Goal: Communication & Community: Answer question/provide support

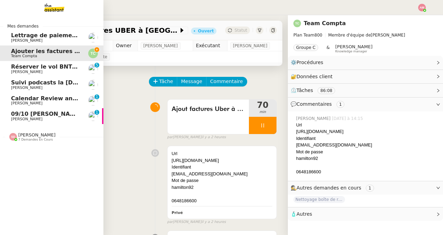
click at [33, 88] on span "[PERSON_NAME]" at bounding box center [46, 88] width 70 height 4
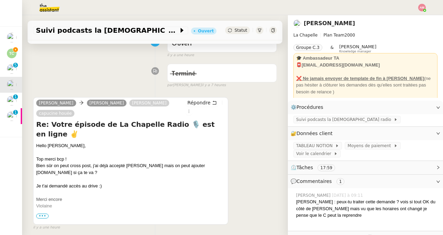
scroll to position [66, 0]
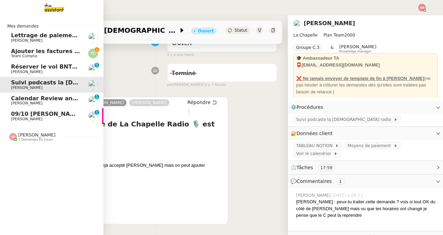
click at [30, 59] on link "Ajouter les factures UBER à Pennylane Team Compta" at bounding box center [52, 54] width 104 height 16
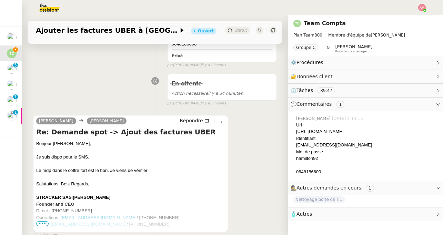
scroll to position [161, 0]
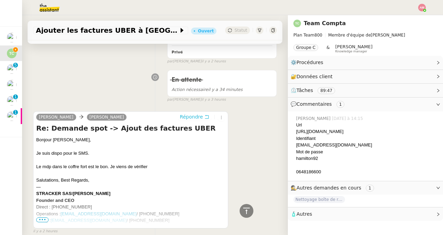
click at [188, 119] on span "Répondre" at bounding box center [191, 117] width 23 height 7
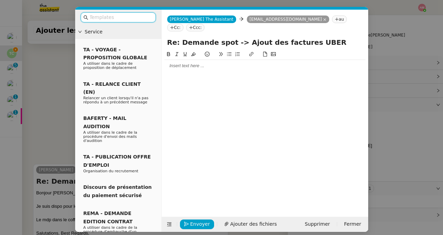
scroll to position [214, 0]
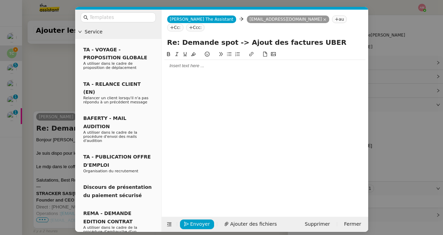
click at [183, 62] on div at bounding box center [265, 66] width 201 height 12
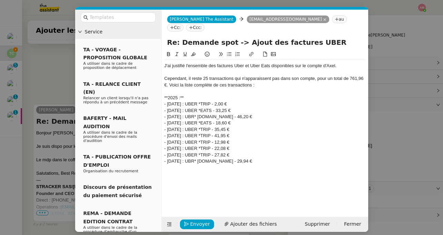
scroll to position [304, 0]
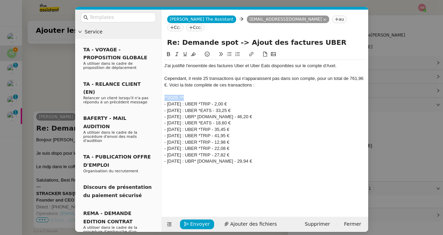
drag, startPoint x: 187, startPoint y: 89, endPoint x: 164, endPoint y: 87, distance: 22.6
click at [165, 95] on div "**2025 :**" at bounding box center [265, 98] width 201 height 6
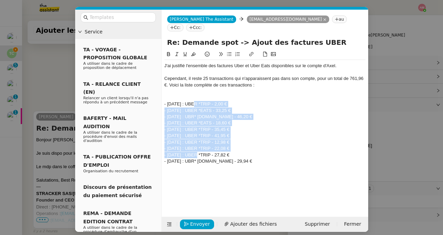
drag, startPoint x: 191, startPoint y: 94, endPoint x: 193, endPoint y: 148, distance: 53.9
click at [193, 148] on div "J'ai justifié l'ensemble des factures Uber et Uber Eats disponibles sur le comp…" at bounding box center [265, 113] width 201 height 107
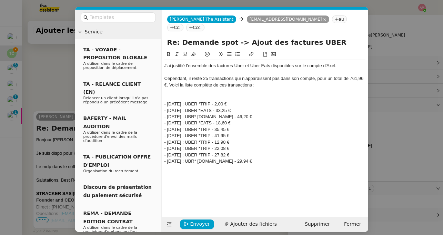
click at [168, 101] on div "- [DATE] : UBER *TRIP - 2,00 €" at bounding box center [265, 104] width 201 height 6
click at [224, 50] on button at bounding box center [221, 54] width 8 height 8
click at [227, 52] on icon at bounding box center [229, 54] width 5 height 5
click at [204, 76] on div "Cependant, il reste 25 transactions qui n'apparaissent pas dans son compte, pou…" at bounding box center [265, 82] width 201 height 13
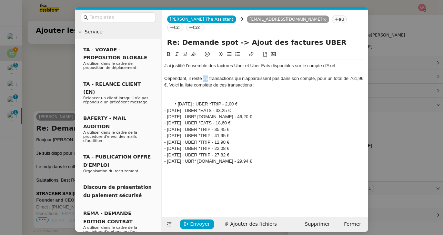
drag, startPoint x: 209, startPoint y: 70, endPoint x: 204, endPoint y: 70, distance: 5.2
click at [204, 76] on div "Cependant, il reste 25 transactions qui n'apparaissent pas dans son compte, pou…" at bounding box center [265, 82] width 201 height 13
click at [315, 76] on div "Cependant, il reste 10 transactions qui n'apparaissent pas dans son compte, pou…" at bounding box center [265, 82] width 201 height 13
click at [316, 76] on div "Cependant, il reste 10 transactions qui n'apparaissent pas dans son compte, pou…" at bounding box center [265, 82] width 201 height 13
drag, startPoint x: 266, startPoint y: 85, endPoint x: 179, endPoint y: 81, distance: 87.4
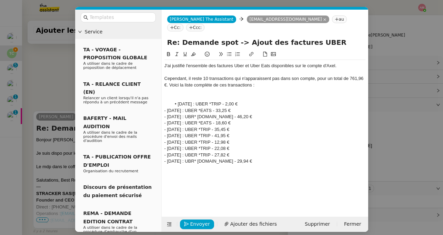
click at [266, 88] on div at bounding box center [265, 91] width 201 height 6
click at [173, 79] on div "Cependant, il reste 10 transactions qui n'apparaissent pas dans son compte, pou…" at bounding box center [265, 82] width 201 height 13
click at [169, 77] on div "Cependant, il reste 10 transactions qui n'apparaissent pas dans son compte, pou…" at bounding box center [265, 82] width 201 height 13
click at [170, 77] on div "Cependant, il reste 10 transactions qui n'apparaissent pas dans son compte, pou…" at bounding box center [265, 82] width 201 height 13
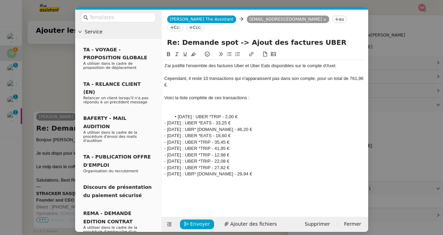
click at [166, 120] on div "- [DATE] : UBER *EATS - 33,25 €" at bounding box center [265, 123] width 201 height 6
click at [167, 120] on div "- [DATE] : UBER *EATS - 33,25 €" at bounding box center [265, 123] width 201 height 6
click at [168, 127] on div "- [DATE] : UBR* [DOMAIN_NAME] - 46,20 €" at bounding box center [265, 130] width 201 height 6
click at [165, 133] on div "- [DATE] : UBER *EATS - 18,60 €" at bounding box center [265, 136] width 201 height 6
click at [166, 133] on div "- [DATE] : UBER *EATS - 18,60 €" at bounding box center [265, 136] width 201 height 6
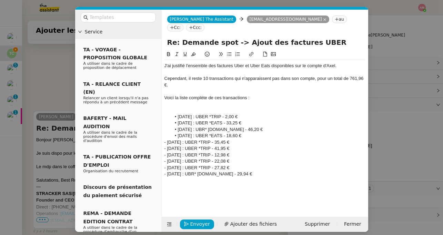
click at [170, 146] on div "- [DATE] : UBER *TRIP - 41,95 €" at bounding box center [265, 149] width 201 height 6
click at [168, 139] on div "- [DATE] : UBER *TRIP - 35,45 €" at bounding box center [265, 142] width 201 height 6
click at [168, 146] on div "- [DATE] : UBER *TRIP - 41,95 €" at bounding box center [265, 149] width 201 height 6
click at [168, 158] on div "- [DATE] : UBER *TRIP - 22,08 €" at bounding box center [265, 161] width 201 height 6
click at [167, 152] on div "- [DATE] : UBER *TRIP - 12,98 €" at bounding box center [265, 155] width 201 height 6
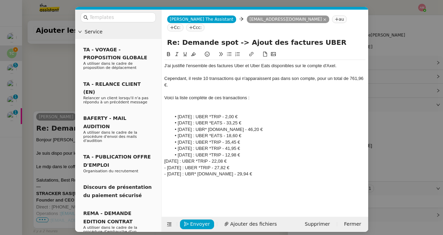
click at [165, 158] on div "[DATE] : UBER *TRIP - 22,08 €" at bounding box center [265, 161] width 201 height 6
click at [167, 165] on div "- [DATE] : UBER *TRIP - 27,82 €" at bounding box center [265, 168] width 201 height 6
click at [166, 171] on div "- [DATE] : UBR* [DOMAIN_NAME] - 29,94 €" at bounding box center [265, 174] width 201 height 6
drag, startPoint x: 296, startPoint y: 166, endPoint x: 145, endPoint y: 42, distance: 194.9
click at [145, 42] on nz-layout "Service TA - VOYAGE - PROPOSITION GLOBALE A utiliser dans le cadre de propositi…" at bounding box center [221, 121] width 293 height 223
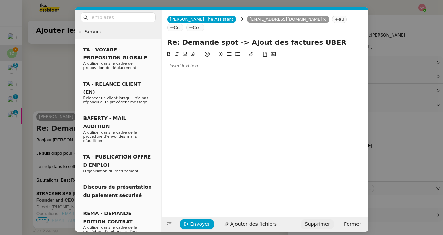
scroll to position [221, 0]
click at [324, 221] on span "Supprimer" at bounding box center [317, 224] width 25 height 8
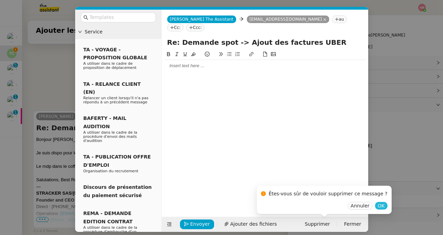
click at [378, 204] on span "OK" at bounding box center [381, 206] width 7 height 7
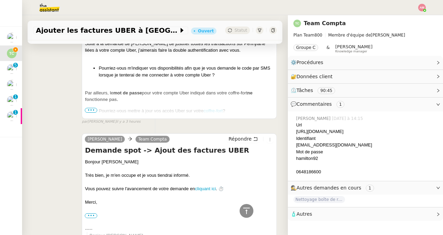
scroll to position [449, 0]
click at [245, 139] on span "Répondre" at bounding box center [240, 139] width 23 height 7
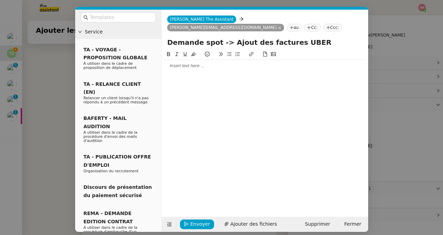
scroll to position [503, 0]
click at [191, 63] on div at bounding box center [265, 66] width 201 height 6
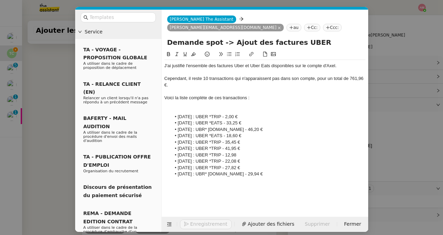
scroll to position [593, 0]
click at [166, 63] on div "J'ai justifié l'ensemble des factures Uber et Uber Eats disponibles sur le comp…" at bounding box center [265, 66] width 201 height 6
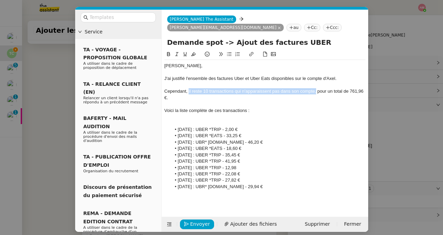
drag, startPoint x: 189, startPoint y: 84, endPoint x: 316, endPoint y: 82, distance: 127.3
click at [316, 88] on div "Cependant, il reste 10 transactions qui n'apparaissent pas dans son compte, pou…" at bounding box center [265, 94] width 201 height 13
click at [166, 50] on button at bounding box center [169, 54] width 8 height 8
click at [242, 177] on li "[DATE] : UBER *TRIP - 27,82 €" at bounding box center [268, 180] width 195 height 6
click at [303, 184] on li "[DATE] : UBR* [DOMAIN_NAME] - 29,94 €" at bounding box center [268, 187] width 195 height 6
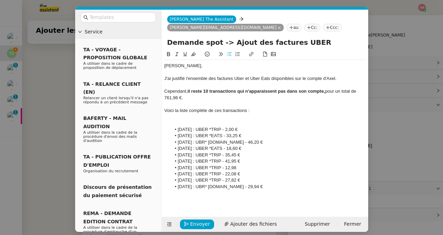
drag, startPoint x: 253, startPoint y: 121, endPoint x: 165, endPoint y: 121, distance: 88.0
click at [165, 127] on ul "[DATE] : UBER *TRIP - 2,00 € [DATE] : UBER *EATS - 33,25 € [DATE] : UBR* [DOMAI…" at bounding box center [265, 159] width 201 height 64
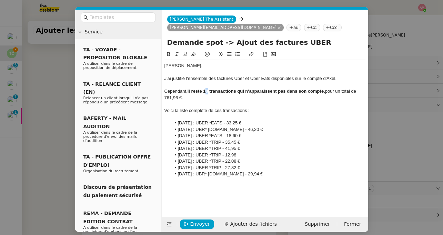
drag, startPoint x: 209, startPoint y: 83, endPoint x: 205, endPoint y: 83, distance: 4.1
click at [205, 89] on strong "il reste 10 transactions qui n'apparaissent pas dans son compte," at bounding box center [257, 91] width 138 height 5
click at [296, 171] on li "[DATE] : UBR* [DOMAIN_NAME] - 29,94 €" at bounding box center [268, 174] width 195 height 6
click at [178, 177] on div at bounding box center [265, 180] width 201 height 6
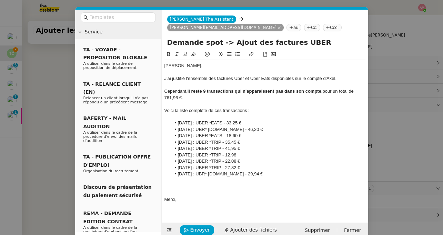
scroll to position [0, 0]
click at [183, 190] on div "Aurais-tu une idée du compte sur lequel je pourrais trouver ces transactions ?" at bounding box center [265, 193] width 201 height 6
click at [341, 197] on div "Merci," at bounding box center [265, 200] width 201 height 6
click at [339, 190] on div "Auriez-vous une idée du compte sur lequel je pourrais trouver ces transactions ?" at bounding box center [265, 193] width 201 height 6
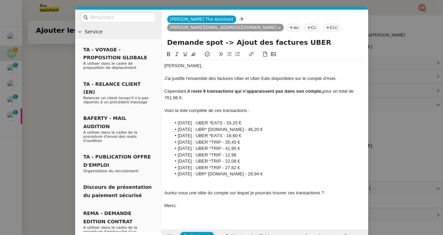
scroll to position [10, 0]
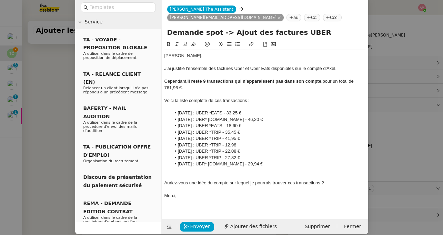
click at [172, 66] on div "J'ai justifié l'ensemble des factures Uber et Uber Eats disponibles sur le comp…" at bounding box center [265, 69] width 201 height 6
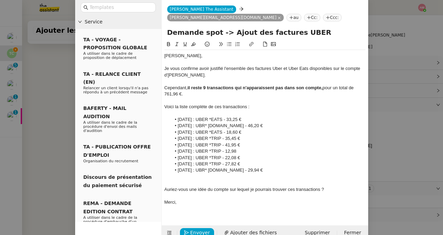
click at [205, 193] on div at bounding box center [265, 196] width 201 height 6
click at [204, 187] on div "Auriez-vous une idée du compte sur lequel je pourrais trouver ces transactions ?" at bounding box center [265, 190] width 201 height 6
click at [175, 174] on div at bounding box center [265, 177] width 201 height 6
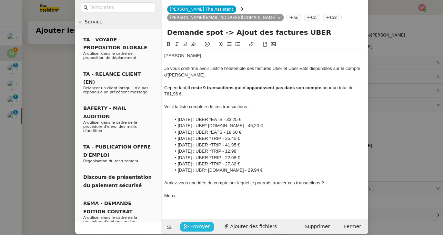
click at [195, 223] on span "Envoyer" at bounding box center [200, 227] width 20 height 8
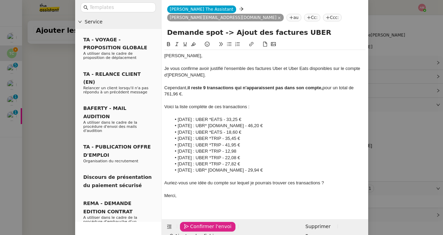
click at [195, 223] on span "Confirmer l'envoi" at bounding box center [210, 227] width 41 height 8
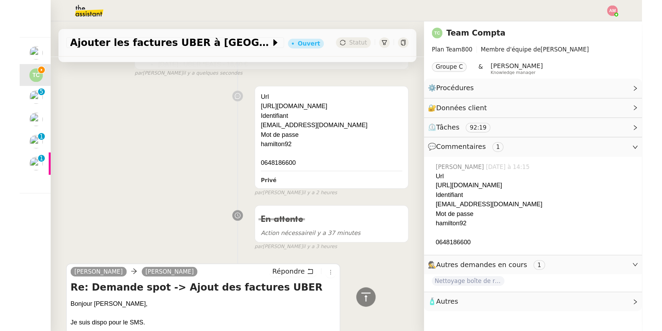
scroll to position [0, 0]
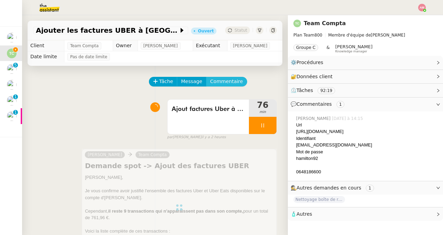
click at [225, 79] on span "Commentaire" at bounding box center [226, 82] width 33 height 8
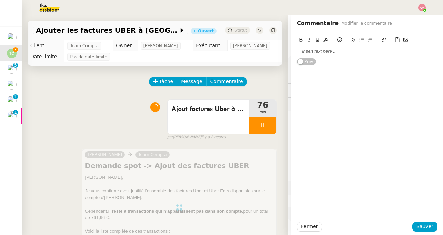
click at [404, 60] on div "Privé" at bounding box center [367, 49] width 141 height 32
click at [401, 51] on div at bounding box center [367, 51] width 141 height 6
drag, startPoint x: 336, startPoint y: 51, endPoint x: 320, endPoint y: 51, distance: 16.2
click at [320, 51] on div "65 factures traitées sur Uber et uber Easts" at bounding box center [367, 51] width 141 height 6
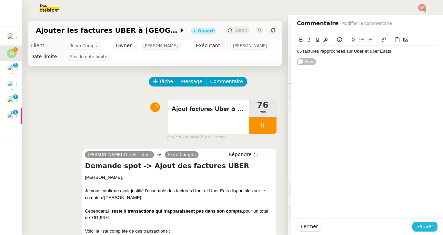
click at [430, 226] on span "Sauver" at bounding box center [425, 227] width 17 height 8
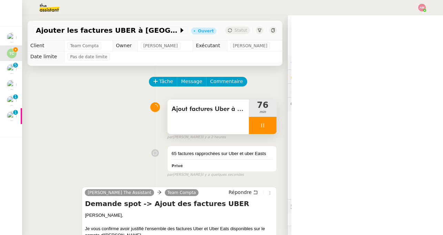
click at [266, 128] on div at bounding box center [263, 125] width 28 height 17
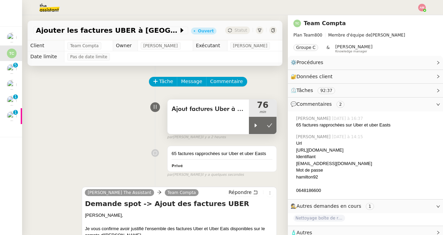
click at [231, 123] on div "Ajout factures Uber à [GEOGRAPHIC_DATA]" at bounding box center [208, 117] width 81 height 35
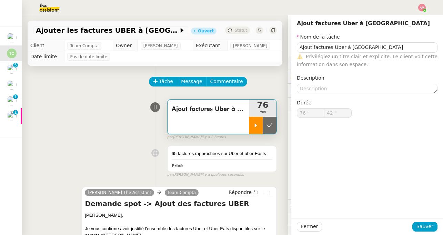
click at [258, 132] on div at bounding box center [256, 125] width 14 height 17
type input "Ajout factures Uber à [GEOGRAPHIC_DATA]"
type input "76 '"
type input "42 ""
type input "Ajout factures Uber à [GEOGRAPHIC_DATA]"
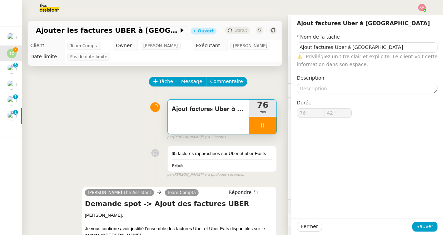
type input "76 '"
type input "59 ""
type input "77 '"
type input "4 ""
click at [257, 128] on div at bounding box center [263, 125] width 28 height 17
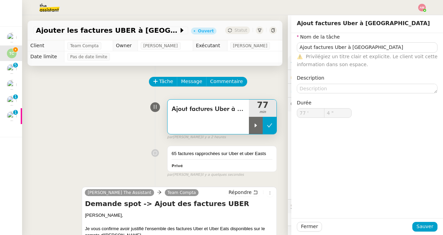
click at [266, 128] on button at bounding box center [270, 125] width 14 height 17
type input "Ajout factures Uber à [GEOGRAPHIC_DATA]"
type input "77 '"
type input "4 ""
type input "Ajout factures Uber à [GEOGRAPHIC_DATA]"
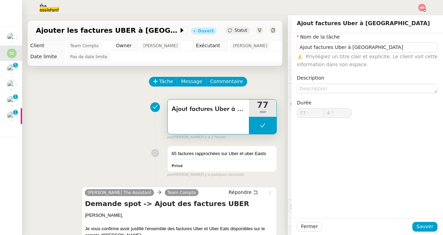
type input "77 '"
type input "4 ""
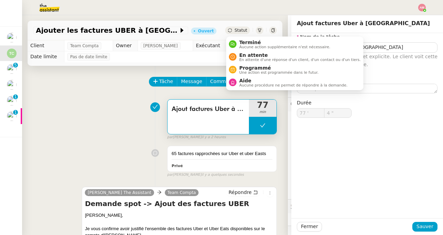
type input "Ajout factures Uber à [GEOGRAPHIC_DATA]"
type input "77 '"
type input "4 ""
type input "Ajout factures Uber à [GEOGRAPHIC_DATA]"
type input "77 '"
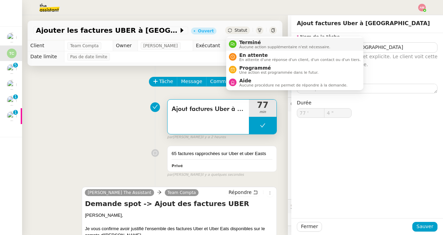
type input "4 ""
click at [248, 52] on span "En attente" at bounding box center [299, 55] width 121 height 6
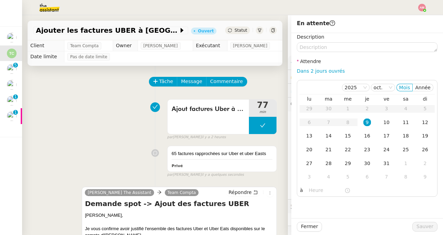
click at [342, 67] on div "Dans 2 jours ouvrés" at bounding box center [367, 71] width 141 height 8
click at [337, 68] on link "Dans 2 jours ouvrés" at bounding box center [321, 71] width 48 height 6
type input "07:00"
click at [423, 226] on span "Sauver" at bounding box center [425, 227] width 17 height 8
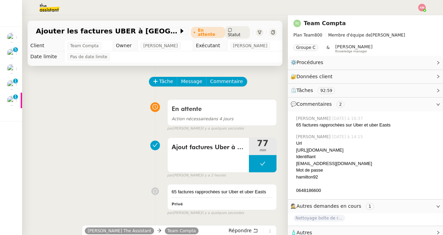
click at [422, 9] on img at bounding box center [423, 8] width 8 height 8
click at [416, 19] on li "Suivi" at bounding box center [403, 20] width 45 height 10
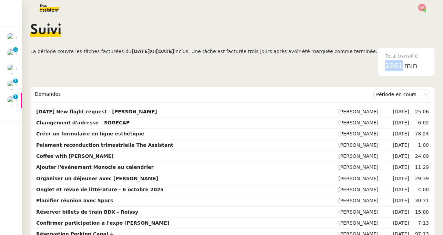
drag, startPoint x: 385, startPoint y: 68, endPoint x: 404, endPoint y: 67, distance: 18.6
click at [404, 67] on div "1861 min" at bounding box center [406, 65] width 41 height 11
copy span "1861"
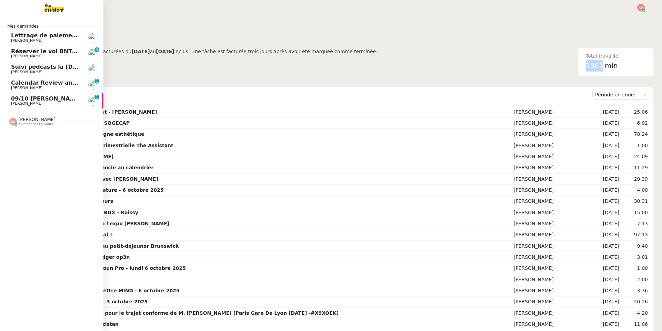
click at [37, 83] on span "Calendar Review and Appointment Confirmation - 9 octobre 2025" at bounding box center [112, 82] width 203 height 7
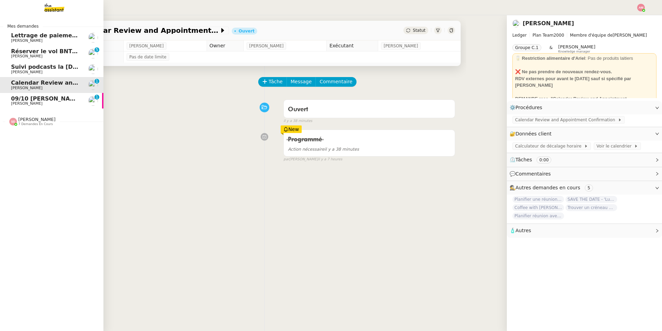
click at [41, 48] on link "Réserver le vol BNTG48 [PERSON_NAME] 0 1 2 3 4 5 6 7 8 9" at bounding box center [52, 54] width 104 height 16
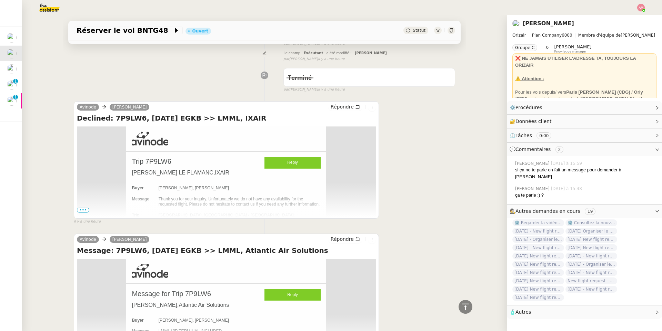
scroll to position [574, 0]
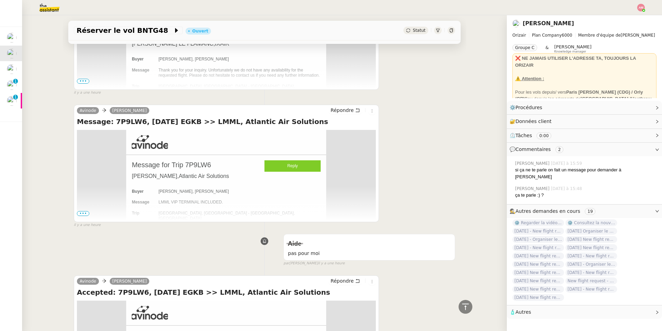
click at [89, 213] on td "Message for Trip 7P9LW6 [PERSON_NAME] , Atlantic Air Solutions Reply Buyer [PER…" at bounding box center [226, 295] width 299 height 330
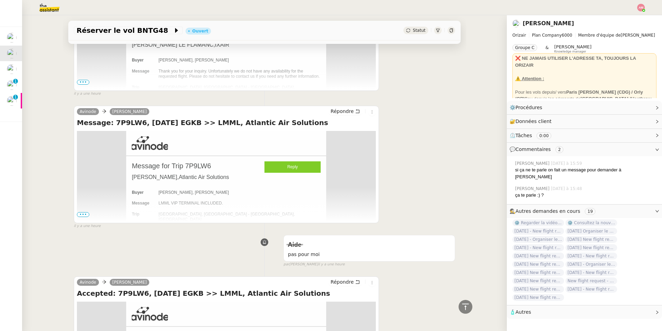
click at [85, 216] on span "•••" at bounding box center [83, 214] width 12 height 5
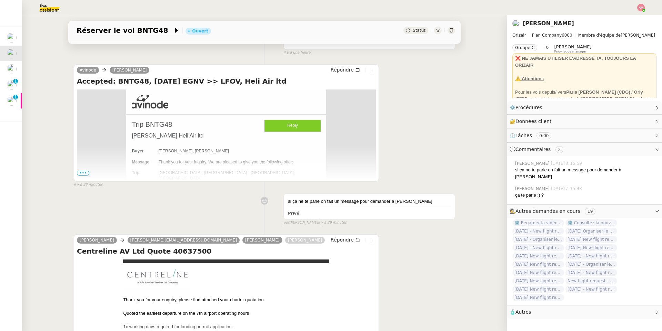
scroll to position [0, 0]
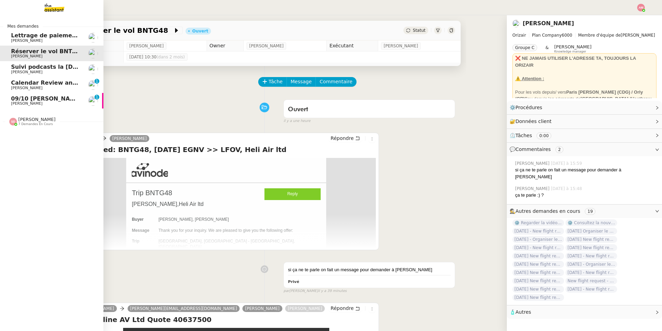
click at [23, 72] on span "[PERSON_NAME]" at bounding box center [26, 72] width 31 height 4
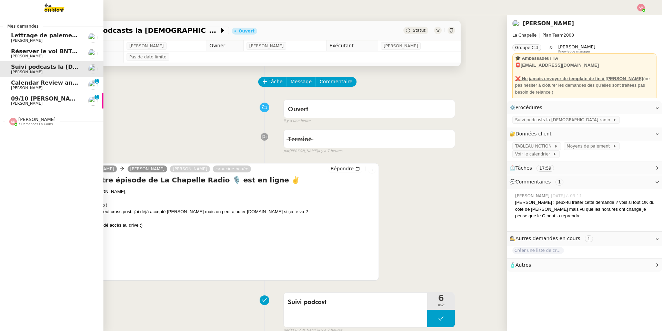
click at [30, 36] on span "Lettrage de paiement - 9 octobre 2025" at bounding box center [71, 35] width 121 height 7
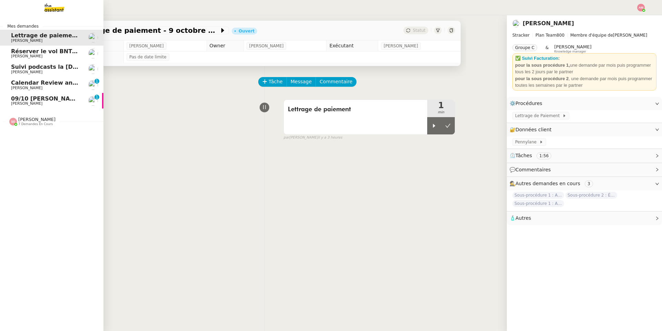
click at [63, 97] on span "09/10 [PERSON_NAME]" at bounding box center [46, 98] width 71 height 7
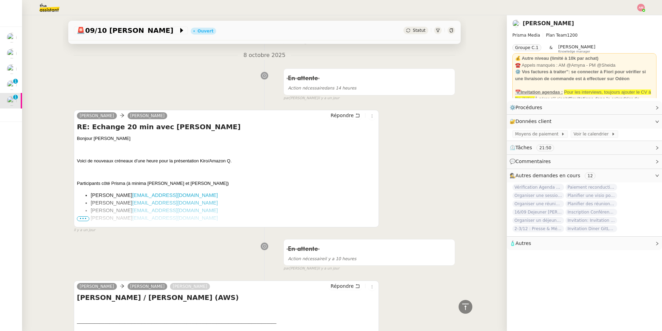
scroll to position [311, 0]
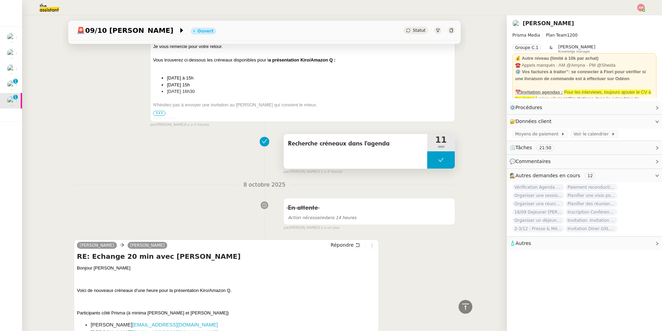
click at [431, 159] on button at bounding box center [442, 159] width 28 height 17
click at [429, 159] on div at bounding box center [435, 159] width 14 height 17
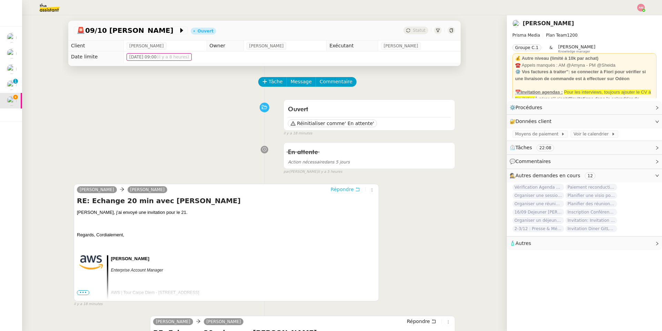
click at [339, 187] on span "Répondre" at bounding box center [342, 189] width 23 height 7
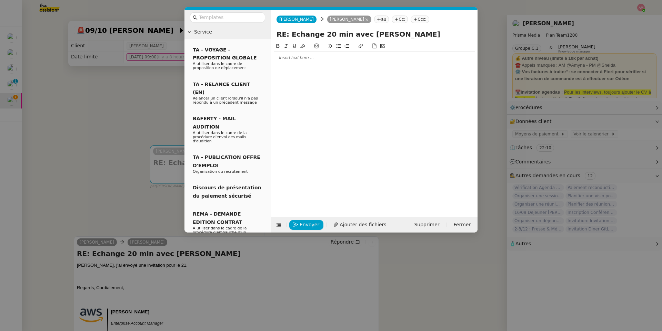
click at [320, 50] on button at bounding box center [317, 46] width 8 height 8
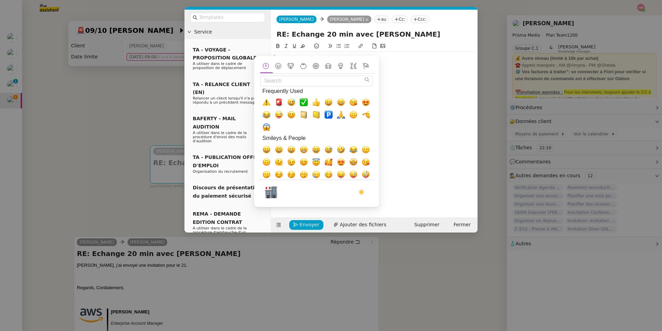
click at [430, 72] on div "Service TA - VOYAGE - PROPOSITION GLOBALE A utiliser dans le cadre de propositi…" at bounding box center [331, 165] width 662 height 331
click at [430, 72] on div at bounding box center [374, 124] width 201 height 164
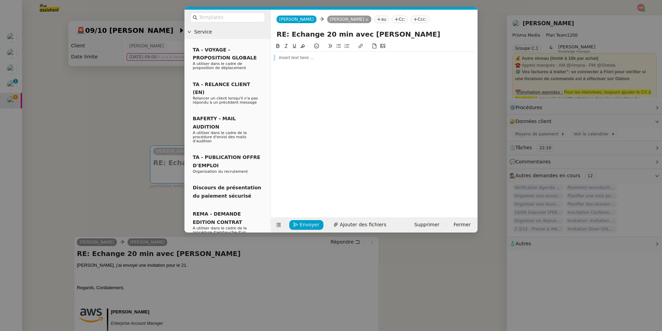
click at [420, 62] on div at bounding box center [374, 58] width 201 height 12
click at [415, 59] on div at bounding box center [374, 58] width 201 height 6
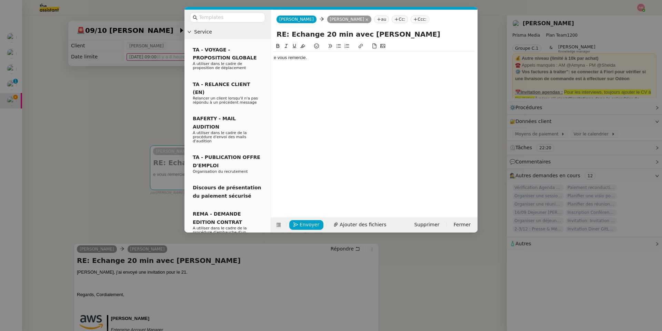
click at [274, 61] on div "e vous remercie." at bounding box center [374, 58] width 201 height 6
click at [316, 62] on div "Je vous remercie." at bounding box center [374, 58] width 201 height 12
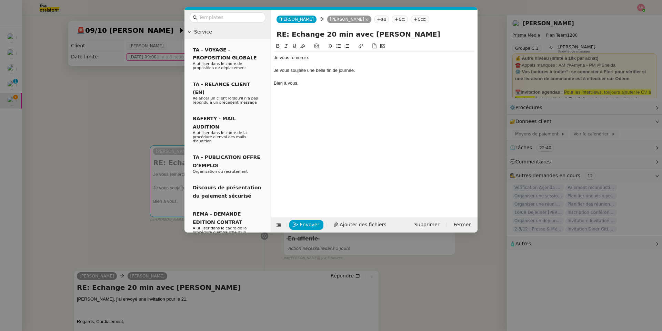
click at [297, 69] on div "Je vous soujaite une belle fin de journée." at bounding box center [374, 70] width 201 height 6
drag, startPoint x: 320, startPoint y: 83, endPoint x: 265, endPoint y: 53, distance: 62.5
click at [265, 53] on nz-layout "Service TA - VOYAGE - PROPOSITION GLOBALE A utiliser dans le cadre de propositi…" at bounding box center [331, 121] width 293 height 223
copy div "Je vous remercie. Je vous souhaite une belle fin de journée. Bien à vous,"
click at [366, 107] on div "Je vous remercie. Je vous souhaite une belle fin de journée. Bien à vous," at bounding box center [374, 124] width 201 height 164
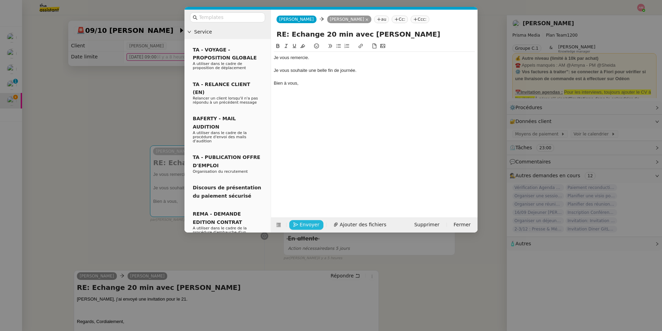
click at [301, 220] on span "Envoyer" at bounding box center [310, 224] width 20 height 8
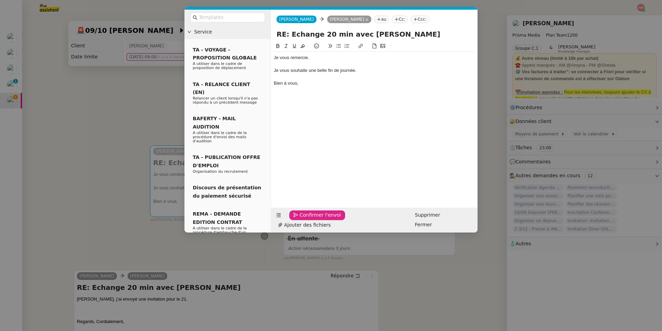
click at [301, 219] on span "Confirmer l'envoi" at bounding box center [320, 215] width 41 height 8
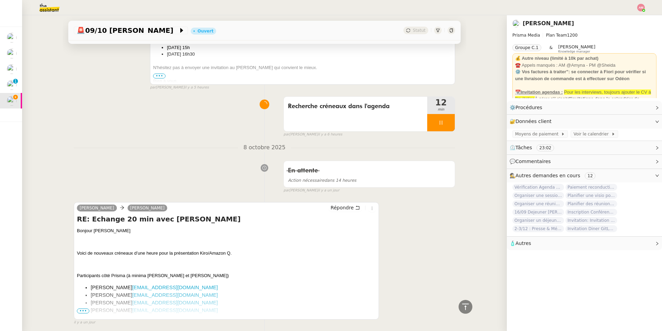
scroll to position [380, 0]
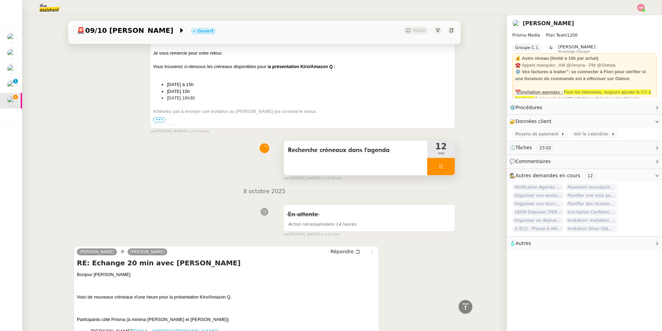
click at [442, 167] on icon at bounding box center [441, 166] width 2 height 4
click at [443, 169] on icon at bounding box center [448, 167] width 6 height 6
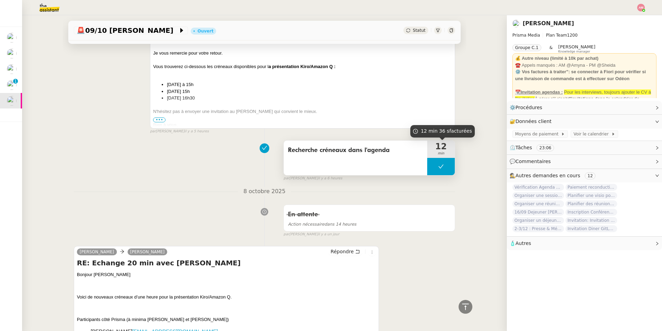
scroll to position [0, 0]
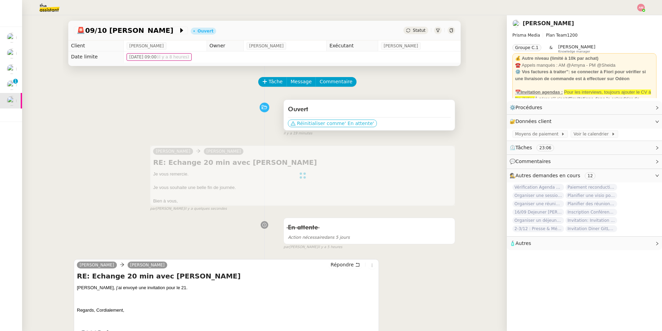
click at [357, 123] on span "' En attente'" at bounding box center [359, 123] width 29 height 7
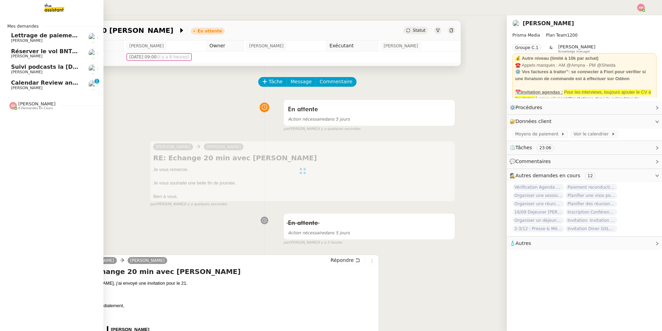
click at [8, 86] on link "Calendar Review and Appointment Confirmation - [DATE] [PERSON_NAME] 0 1 2 3 4 5…" at bounding box center [52, 85] width 104 height 16
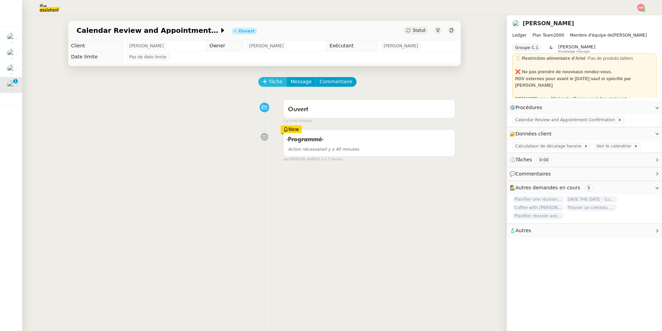
click at [272, 84] on span "Tâche" at bounding box center [276, 82] width 14 height 8
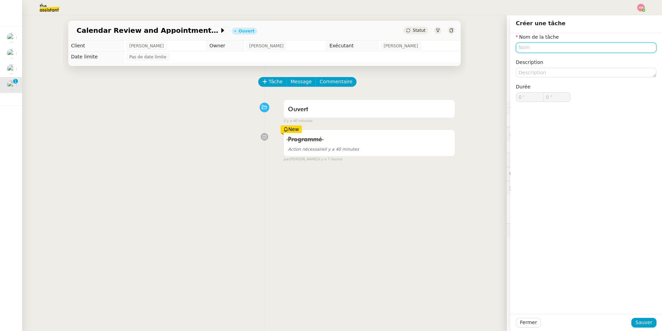
click at [443, 48] on input "text" at bounding box center [586, 47] width 141 height 10
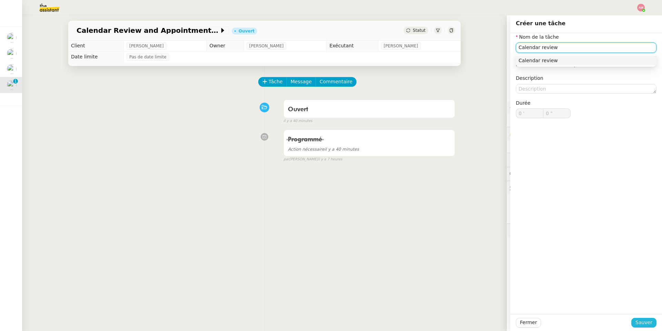
type input "Calendar review"
click at [443, 235] on button "Sauver" at bounding box center [644, 322] width 25 height 10
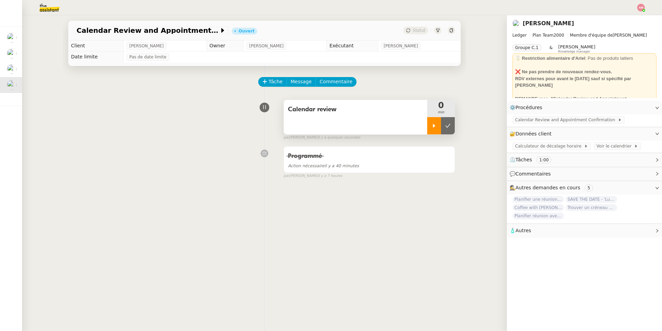
click at [431, 123] on div at bounding box center [435, 125] width 14 height 17
click at [296, 78] on button "Message" at bounding box center [301, 82] width 29 height 10
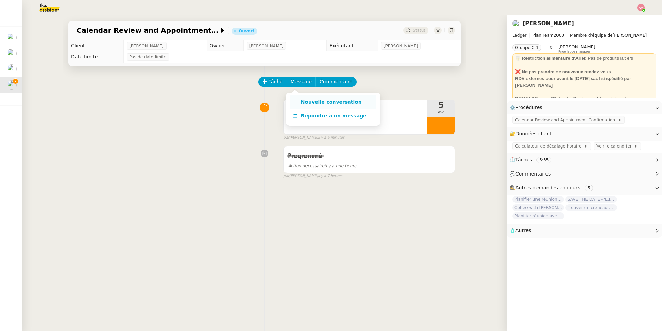
click at [295, 101] on icon at bounding box center [295, 101] width 5 height 5
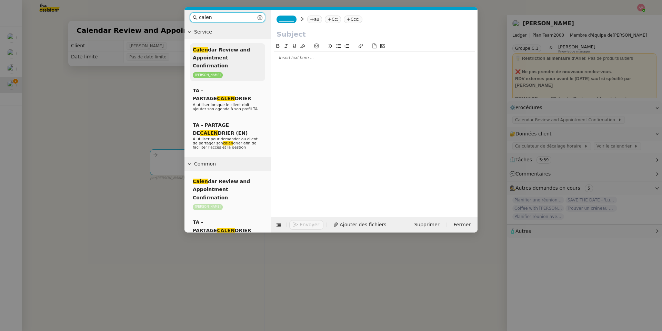
type input "calen"
click at [212, 53] on div "Calen dar Review and Appointment Confirmation [PERSON_NAME]" at bounding box center [227, 62] width 75 height 38
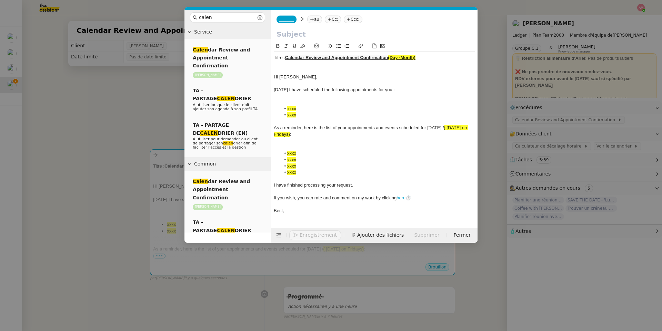
click at [425, 60] on div "Titre : Calendar Review and Appointment Confirmation (Day -Month)" at bounding box center [374, 58] width 201 height 6
click at [370, 34] on input "text" at bounding box center [375, 34] width 196 height 10
paste input "Calendar Review and Appointment Confirmation (Day -Month)"
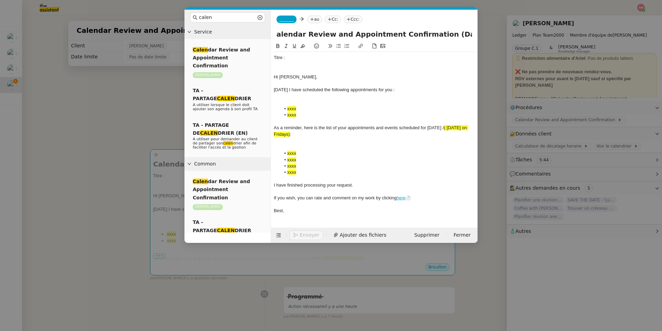
scroll to position [0, 6]
drag, startPoint x: 433, startPoint y: 36, endPoint x: 467, endPoint y: 34, distance: 33.9
click at [443, 34] on input "Calendar Review and Appointment Confirmation (Day -Month)" at bounding box center [375, 34] width 196 height 10
type input "Calendar Review and Appointment Confirmation ([DATE])"
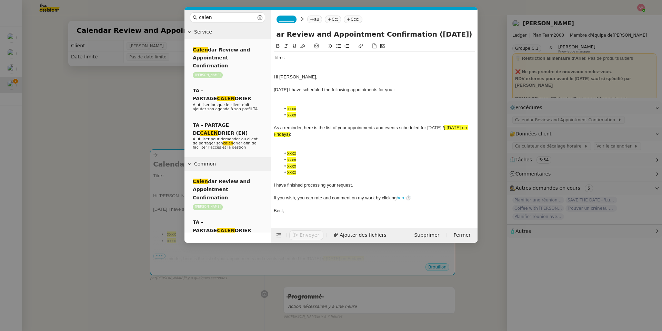
scroll to position [0, 0]
drag, startPoint x: 276, startPoint y: 75, endPoint x: 279, endPoint y: 41, distance: 34.3
click at [279, 41] on form "_______ au Cc: Ccc: Calendar Review and Appointment Confirmation ([DATE]) Titre…" at bounding box center [374, 126] width 207 height 233
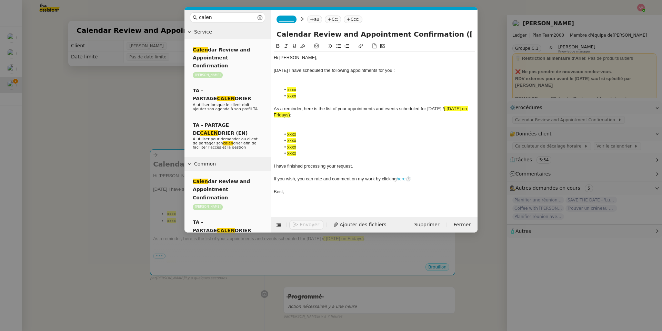
click at [289, 18] on span "_______" at bounding box center [286, 19] width 14 height 5
click at [289, 30] on span "[PERSON_NAME]" at bounding box center [328, 31] width 98 height 6
click at [327, 21] on nz-tag "au" at bounding box center [334, 20] width 15 height 8
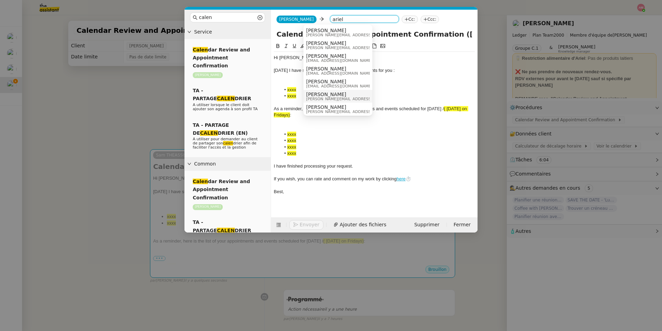
type input "ariel"
click at [313, 95] on span "[PERSON_NAME]" at bounding box center [355, 94] width 98 height 6
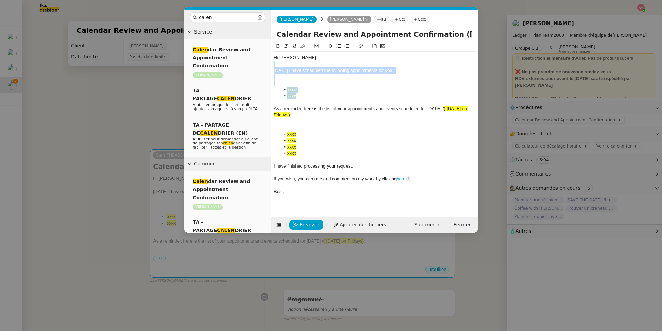
drag, startPoint x: 304, startPoint y: 95, endPoint x: 272, endPoint y: 66, distance: 43.2
click at [272, 66] on nz-spin "Hi [PERSON_NAME], [DATE] I have scheduled the following appointments for you : …" at bounding box center [374, 125] width 207 height 167
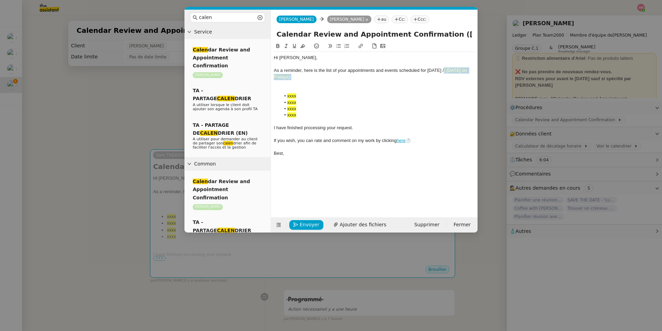
drag, startPoint x: 446, startPoint y: 70, endPoint x: 460, endPoint y: 76, distance: 14.7
click at [443, 76] on div "As a reminder, here is the list of your appointments and events scheduled for […" at bounding box center [374, 73] width 201 height 13
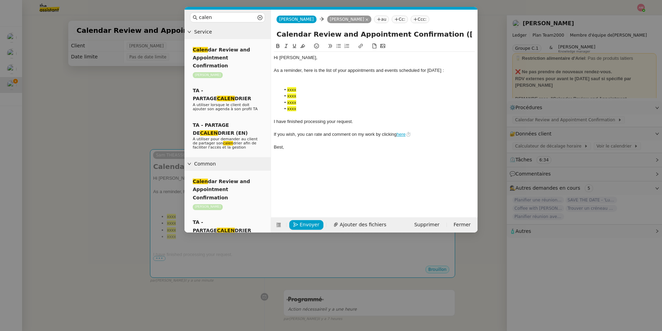
click at [443, 145] on nz-modal-container "calen Service Calen dar Review and Appointment Confirmation [PERSON_NAME] TA - …" at bounding box center [331, 165] width 662 height 331
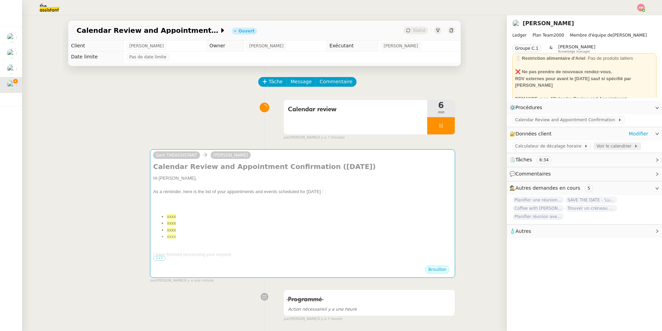
click at [443, 145] on span "Voir le calendrier" at bounding box center [616, 146] width 38 height 7
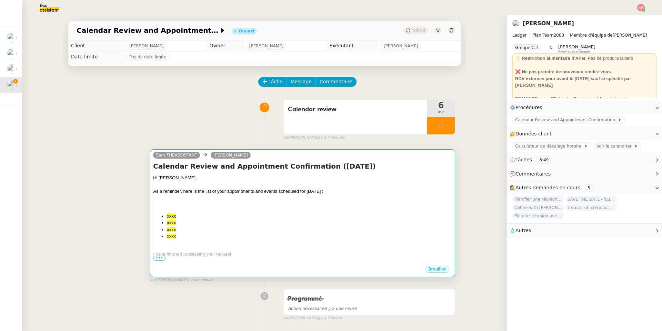
click at [376, 211] on div "Hi [PERSON_NAME], As a reminder, here is the list of your appointments and even…" at bounding box center [302, 229] width 299 height 110
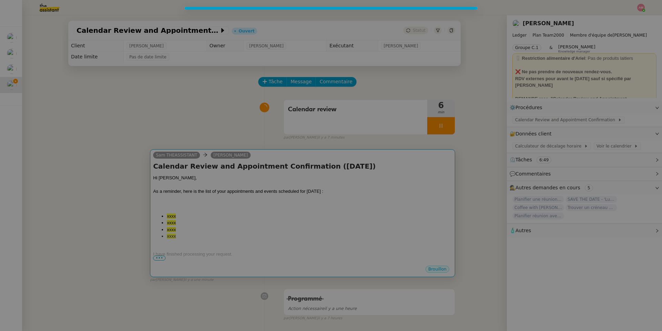
click at [376, 211] on nz-modal-container at bounding box center [331, 165] width 662 height 331
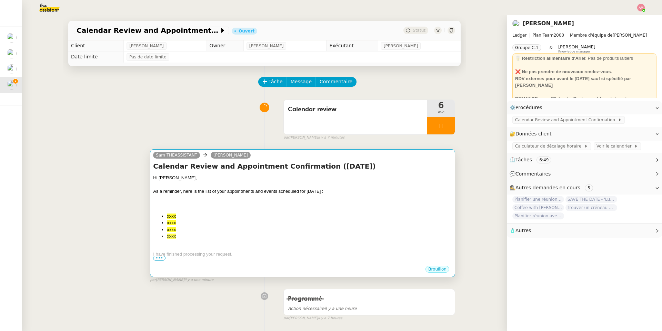
click at [376, 211] on div "Hi [PERSON_NAME], As a reminder, here is the list of your appointments and even…" at bounding box center [302, 229] width 299 height 110
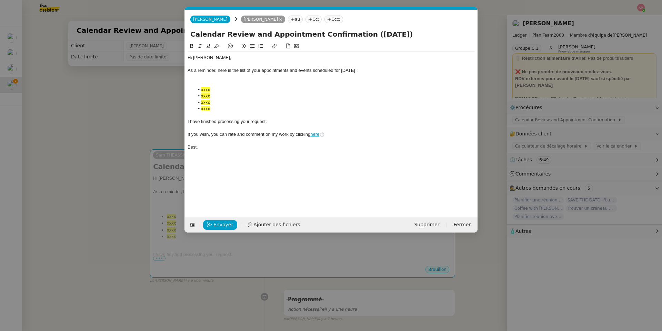
scroll to position [0, 26]
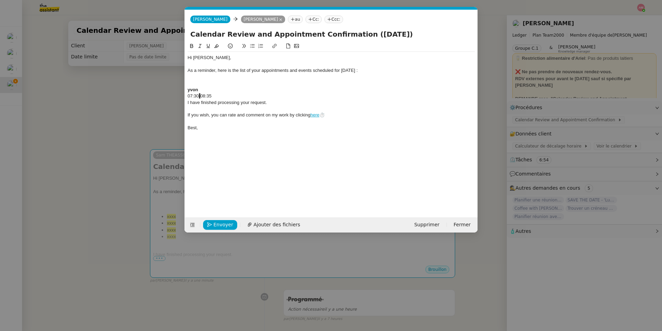
drag, startPoint x: 198, startPoint y: 87, endPoint x: 229, endPoint y: 115, distance: 42.2
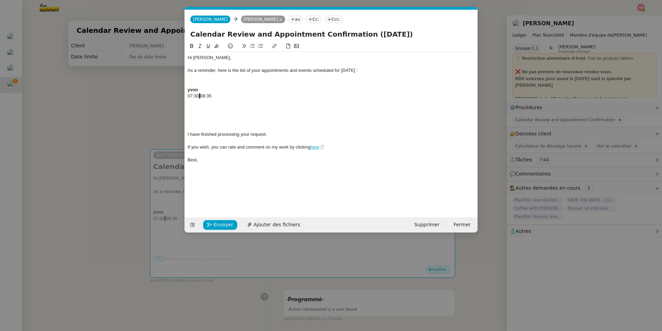
click at [230, 102] on div at bounding box center [331, 102] width 287 height 6
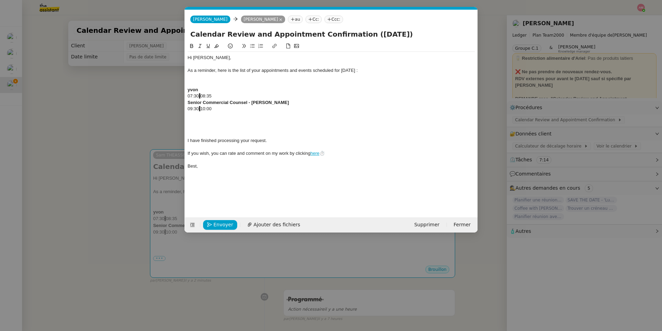
click at [200, 116] on div at bounding box center [331, 115] width 287 height 6
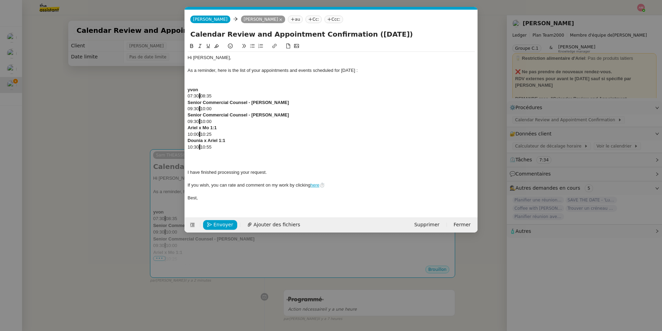
click at [226, 155] on div at bounding box center [331, 153] width 287 height 6
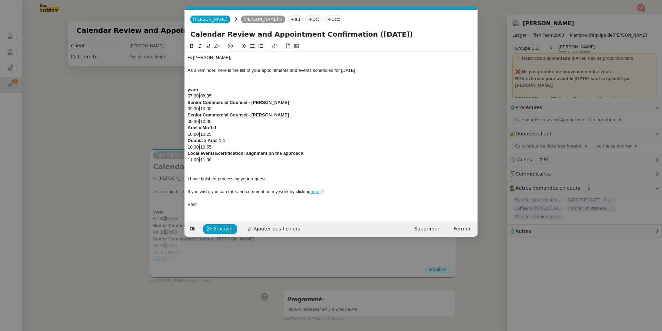
click at [203, 169] on div at bounding box center [331, 172] width 287 height 6
click at [197, 166] on div at bounding box center [331, 166] width 287 height 6
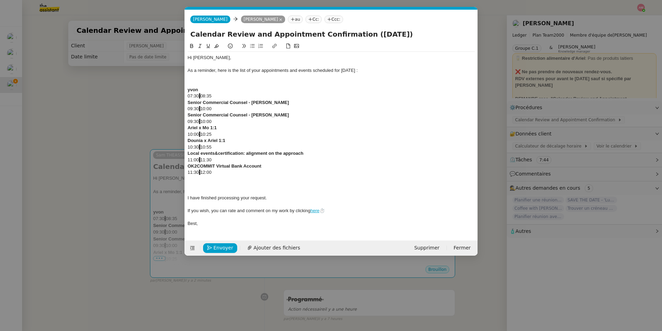
click at [254, 179] on div at bounding box center [331, 179] width 287 height 6
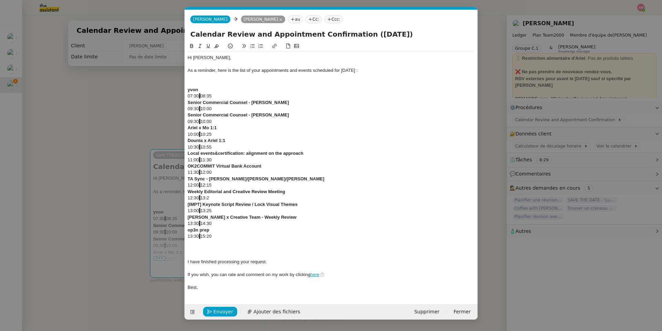
click at [216, 235] on div at bounding box center [331, 249] width 287 height 6
click at [210, 235] on div at bounding box center [331, 242] width 287 height 6
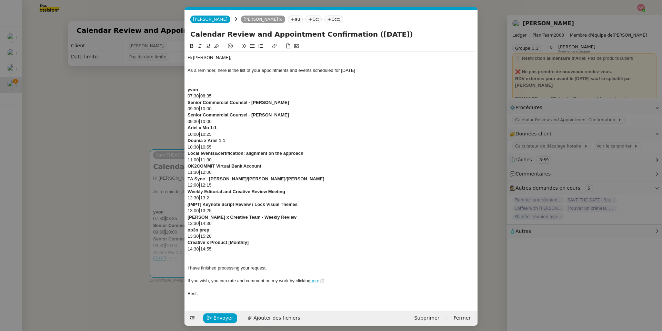
click at [195, 235] on div at bounding box center [331, 255] width 287 height 6
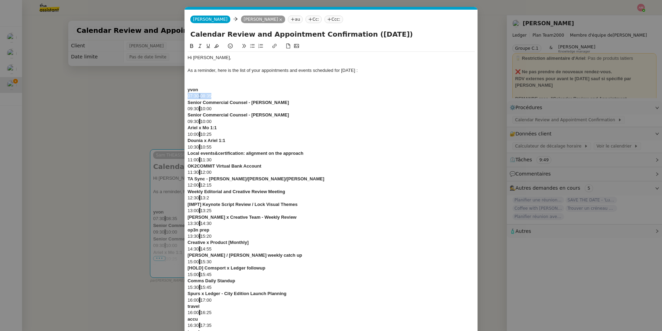
drag, startPoint x: 216, startPoint y: 96, endPoint x: 159, endPoint y: 95, distance: 56.9
click at [159, 95] on nz-modal-container "calen Service Calen dar Review and Appointment Confirmation [PERSON_NAME] TA - …" at bounding box center [331, 165] width 662 height 331
click at [178, 107] on nz-modal-container "calen Service Calen dar Review and Appointment Confirmation [PERSON_NAME] TA - …" at bounding box center [331, 165] width 662 height 331
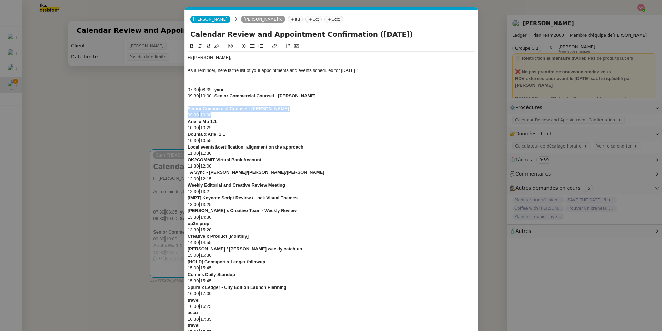
drag, startPoint x: 217, startPoint y: 115, endPoint x: 166, endPoint y: 109, distance: 51.7
click at [166, 109] on nz-modal-container "calen Service Calen dar Review and Appointment Confirmation [PERSON_NAME] TA - …" at bounding box center [331, 165] width 662 height 331
drag, startPoint x: 218, startPoint y: 116, endPoint x: 173, endPoint y: 112, distance: 45.0
click at [173, 112] on nz-modal-container "calen Service Calen dar Review and Appointment Confirmation [PERSON_NAME] TA - …" at bounding box center [331, 165] width 662 height 331
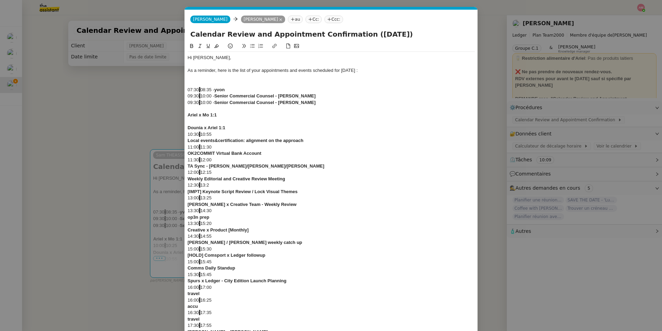
drag, startPoint x: 224, startPoint y: 119, endPoint x: 163, endPoint y: 120, distance: 61.8
click at [163, 120] on nz-modal-container "calen Service Calen dar Review and Appointment Confirmation [PERSON_NAME] TA - …" at bounding box center [331, 165] width 662 height 331
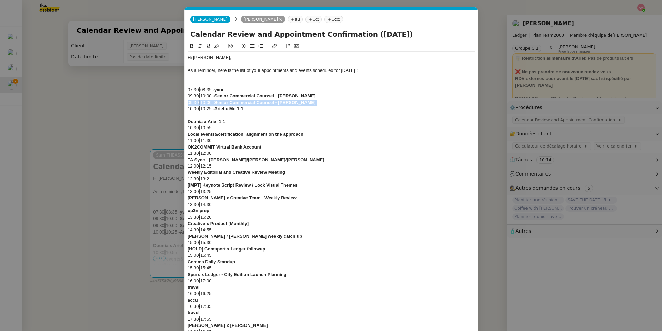
drag, startPoint x: 333, startPoint y: 100, endPoint x: 185, endPoint y: 100, distance: 147.7
click at [185, 100] on nz-spin "Hi [PERSON_NAME], As a reminder, here is the list of your appointments and even…" at bounding box center [331, 219] width 293 height 355
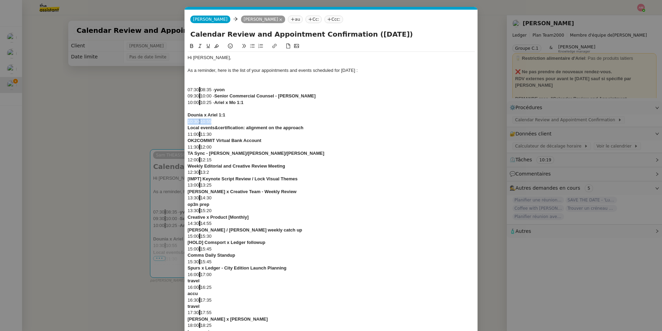
drag, startPoint x: 222, startPoint y: 121, endPoint x: 173, endPoint y: 121, distance: 49.7
click at [173, 121] on nz-modal-container "calen Service Calen dar Review and Appointment Confirmation [PERSON_NAME] TA - …" at bounding box center [331, 165] width 662 height 331
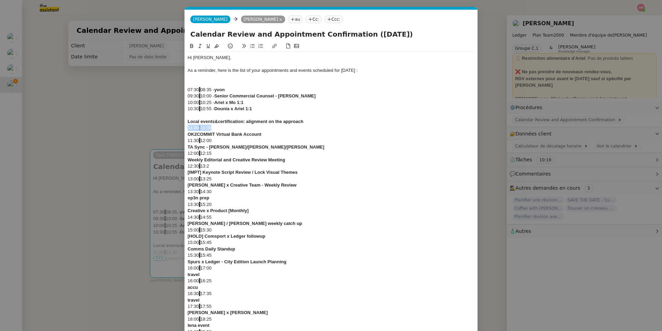
drag, startPoint x: 207, startPoint y: 128, endPoint x: 167, endPoint y: 128, distance: 40.7
click at [167, 128] on nz-modal-container "calen Service Calen dar Review and Appointment Confirmation [PERSON_NAME] TA - …" at bounding box center [331, 165] width 662 height 331
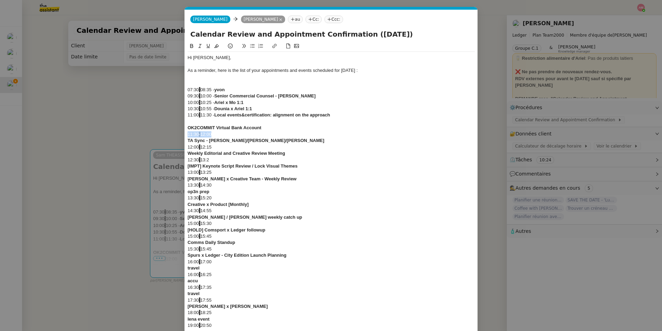
drag, startPoint x: 218, startPoint y: 136, endPoint x: 175, endPoint y: 135, distance: 42.5
click at [175, 135] on nz-modal-container "calen Service Calen dar Review and Appointment Confirmation [PERSON_NAME] TA - …" at bounding box center [331, 165] width 662 height 331
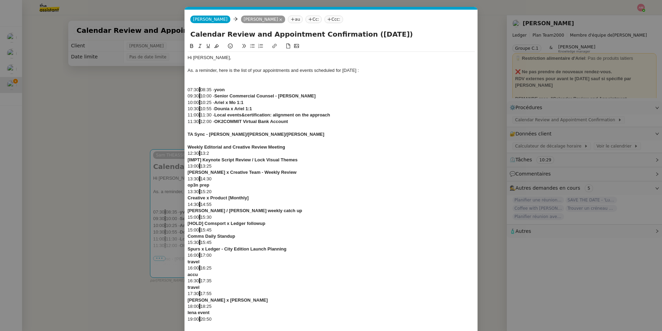
drag, startPoint x: 223, startPoint y: 140, endPoint x: 169, endPoint y: 142, distance: 53.2
click at [169, 142] on nz-modal-container "calen Service Calen dar Review and Appointment Confirmation [PERSON_NAME] TA - …" at bounding box center [331, 165] width 662 height 331
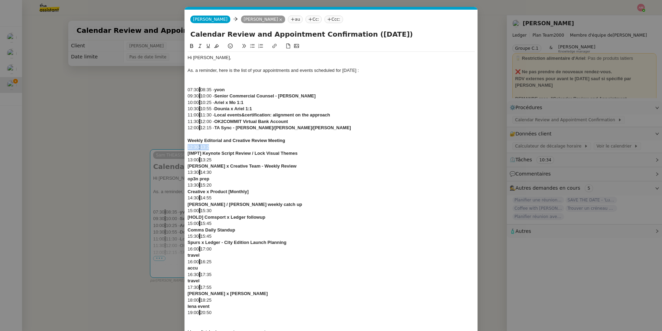
drag, startPoint x: 216, startPoint y: 146, endPoint x: 168, endPoint y: 146, distance: 48.0
click at [168, 146] on nz-modal-container "calen Service Calen dar Review and Appointment Confirmation [PERSON_NAME] TA - …" at bounding box center [331, 165] width 662 height 331
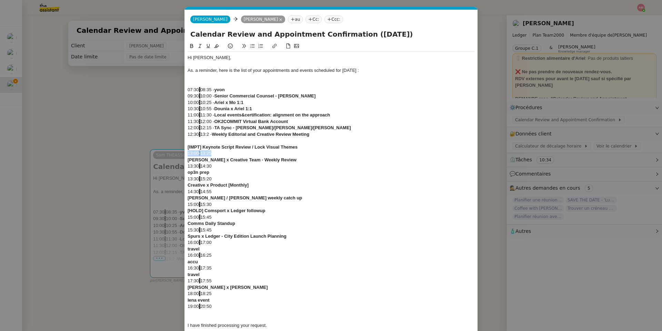
drag, startPoint x: 216, startPoint y: 154, endPoint x: 182, endPoint y: 153, distance: 33.5
click at [182, 153] on nz-modal-container "calen Service Calen dar Review and Appointment Confirmation [PERSON_NAME] TA - …" at bounding box center [331, 165] width 662 height 331
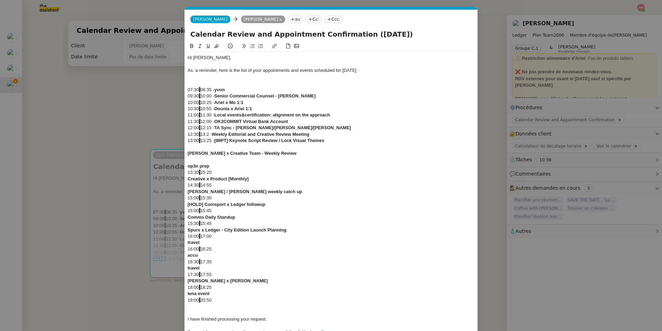
drag, startPoint x: 224, startPoint y: 157, endPoint x: 161, endPoint y: 163, distance: 63.7
click at [161, 163] on nz-modal-container "calen Service Calen dar Review and Appointment Confirmation [PERSON_NAME] TA - …" at bounding box center [331, 165] width 662 height 331
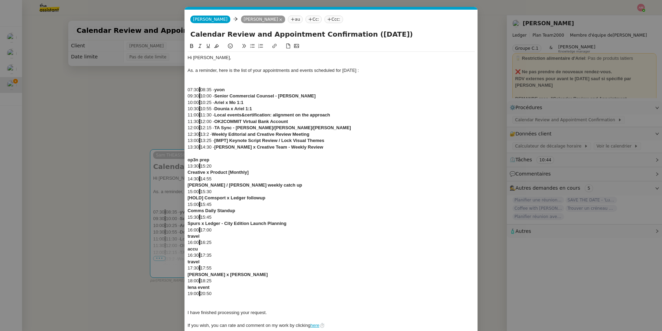
drag, startPoint x: 223, startPoint y: 164, endPoint x: 157, endPoint y: 165, distance: 66.6
click at [157, 165] on nz-modal-container "calen Service Calen dar Review and Appointment Confirmation [PERSON_NAME] TA - …" at bounding box center [331, 165] width 662 height 331
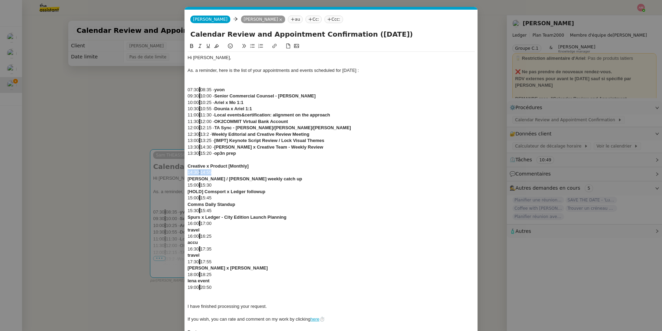
drag, startPoint x: 214, startPoint y: 171, endPoint x: 168, endPoint y: 170, distance: 45.6
click at [168, 170] on nz-modal-container "calen Service Calen dar Review and Appointment Confirmation [PERSON_NAME] TA - …" at bounding box center [331, 165] width 662 height 331
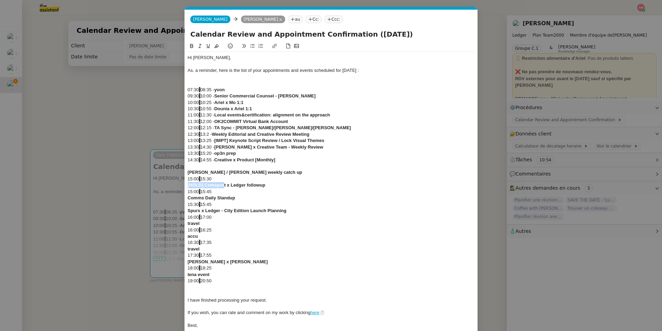
drag, startPoint x: 224, startPoint y: 183, endPoint x: 176, endPoint y: 183, distance: 47.6
click at [176, 183] on nz-modal-container "calen Service Calen dar Review and Appointment Confirmation [PERSON_NAME] TA - …" at bounding box center [331, 165] width 662 height 331
drag, startPoint x: 218, startPoint y: 175, endPoint x: 176, endPoint y: 176, distance: 42.5
click at [176, 176] on nz-modal-container "calen Service Calen dar Review and Appointment Confirmation [PERSON_NAME] TA - …" at bounding box center [331, 165] width 662 height 331
drag, startPoint x: 228, startPoint y: 179, endPoint x: 176, endPoint y: 178, distance: 52.1
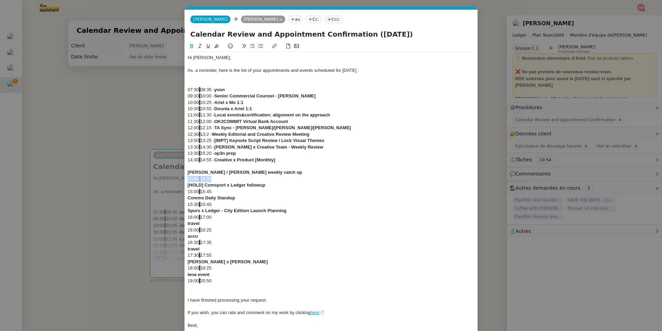
click at [176, 178] on nz-modal-container "calen Service Calen dar Review and Appointment Confirmation [PERSON_NAME] TA - …" at bounding box center [331, 165] width 662 height 331
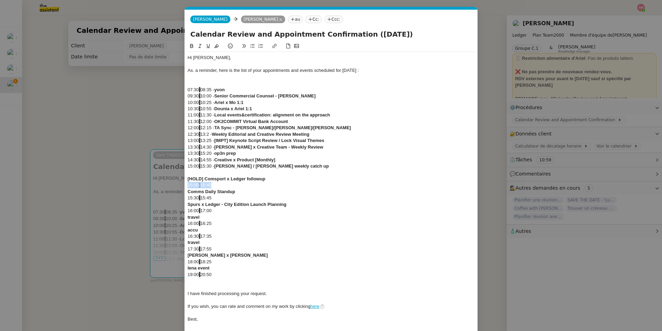
drag, startPoint x: 216, startPoint y: 187, endPoint x: 167, endPoint y: 188, distance: 49.4
click at [167, 188] on nz-modal-container "calen Service Calen dar Review and Appointment Confirmation [PERSON_NAME] TA - …" at bounding box center [331, 165] width 662 height 331
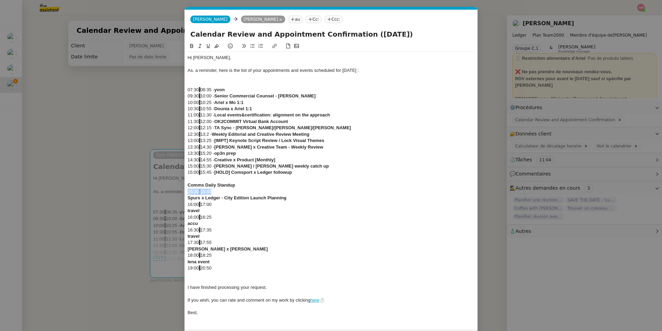
drag, startPoint x: 218, startPoint y: 191, endPoint x: 162, endPoint y: 194, distance: 56.6
click at [162, 194] on nz-modal-container "calen Service Calen dar Review and Appointment Confirmation [PERSON_NAME] TA - …" at bounding box center [331, 165] width 662 height 331
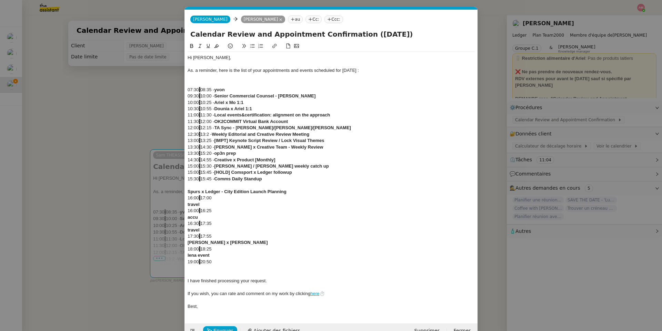
click at [217, 204] on div "travel" at bounding box center [331, 204] width 287 height 6
drag, startPoint x: 220, startPoint y: 199, endPoint x: 178, endPoint y: 197, distance: 42.9
click at [178, 197] on nz-modal-container "calen Service Calen dar Review and Appointment Confirmation [PERSON_NAME] TA - …" at bounding box center [331, 165] width 662 height 331
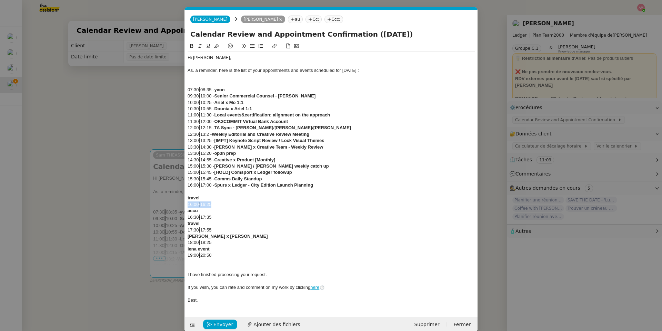
drag, startPoint x: 220, startPoint y: 203, endPoint x: 170, endPoint y: 202, distance: 50.0
click at [170, 202] on nz-modal-container "calen Service Calen dar Review and Appointment Confirmation [PERSON_NAME] TA - …" at bounding box center [331, 165] width 662 height 331
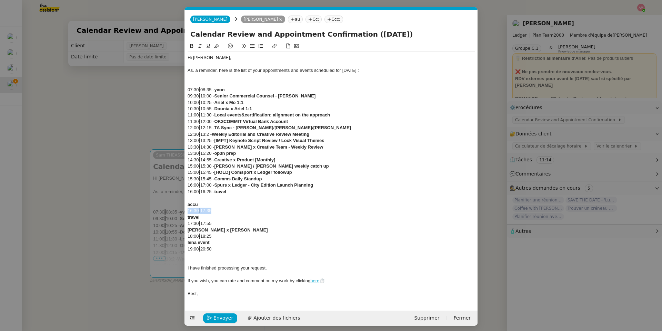
drag, startPoint x: 224, startPoint y: 210, endPoint x: 177, endPoint y: 209, distance: 47.3
click at [177, 209] on nz-modal-container "calen Service Calen dar Review and Appointment Confirmation [PERSON_NAME] TA - …" at bounding box center [331, 165] width 662 height 331
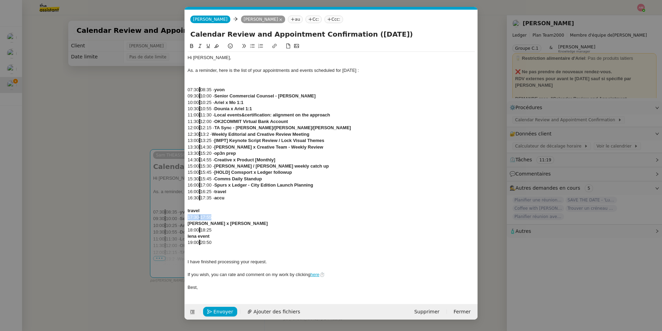
drag, startPoint x: 218, startPoint y: 218, endPoint x: 176, endPoint y: 218, distance: 42.1
click at [176, 218] on nz-modal-container "calen Service Calen dar Review and Appointment Confirmation [PERSON_NAME] TA - …" at bounding box center [331, 165] width 662 height 331
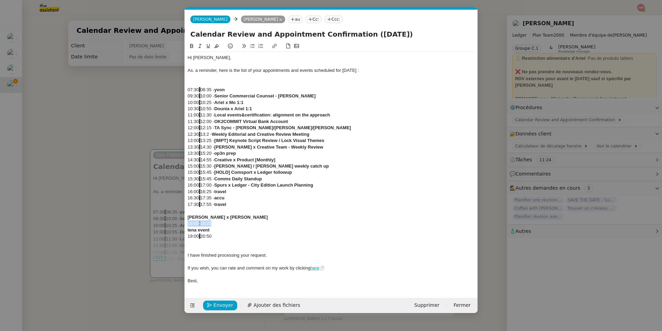
drag, startPoint x: 217, startPoint y: 225, endPoint x: 168, endPoint y: 224, distance: 49.4
click at [168, 224] on nz-modal-container "calen Service Calen dar Review and Appointment Confirmation [PERSON_NAME] TA - …" at bounding box center [331, 165] width 662 height 331
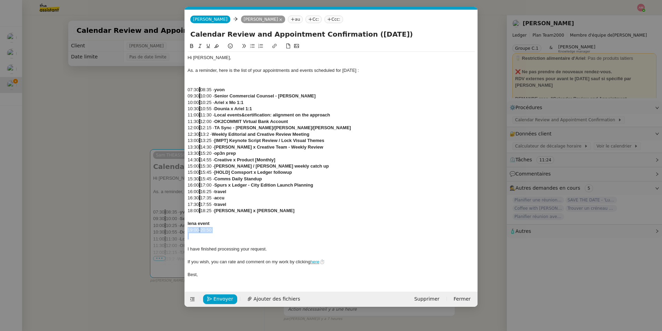
drag, startPoint x: 237, startPoint y: 233, endPoint x: 181, endPoint y: 227, distance: 55.6
click at [181, 227] on nz-modal-container "calen Service Calen dar Review and Appointment Confirmation [PERSON_NAME] TA - …" at bounding box center [331, 165] width 662 height 331
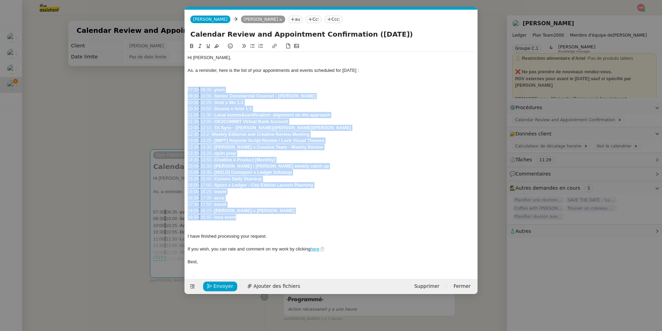
drag, startPoint x: 254, startPoint y: 219, endPoint x: 146, endPoint y: 88, distance: 170.1
click at [146, 88] on nz-modal-container "calen Service Calen dar Review and Appointment Confirmation [PERSON_NAME] TA - …" at bounding box center [331, 165] width 662 height 331
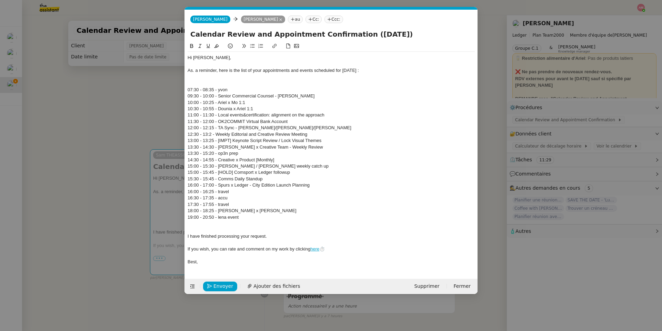
click at [197, 77] on div at bounding box center [331, 77] width 287 height 6
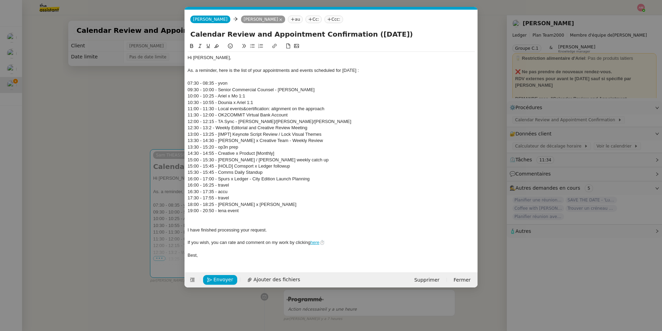
click at [214, 223] on div at bounding box center [331, 223] width 287 height 6
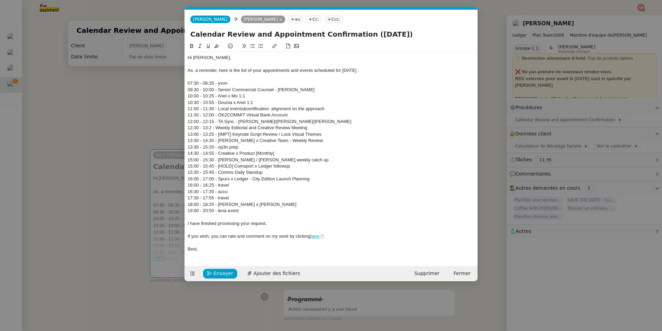
click at [253, 190] on div "16:30 - 17:35 - accu" at bounding box center [331, 191] width 287 height 6
drag, startPoint x: 215, startPoint y: 180, endPoint x: 180, endPoint y: 180, distance: 35.5
click at [180, 180] on nz-modal-container "calen Service Calen dar Review and Appointment Confirmation [PERSON_NAME] TA - …" at bounding box center [331, 165] width 662 height 331
click at [214, 45] on icon at bounding box center [216, 45] width 5 height 5
drag, startPoint x: 214, startPoint y: 191, endPoint x: 171, endPoint y: 191, distance: 42.8
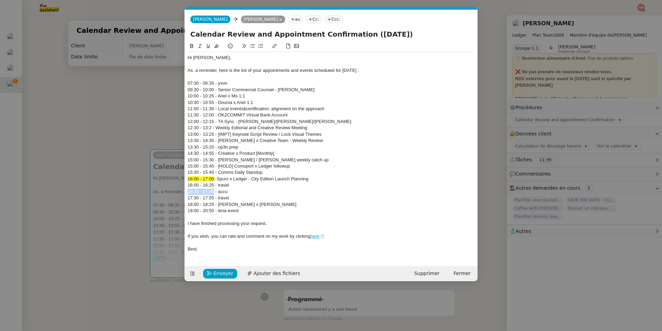
click at [171, 191] on nz-modal-container "calen Service Calen dar Review and Appointment Confirmation [PERSON_NAME] TA - …" at bounding box center [331, 165] width 662 height 331
click at [215, 43] on button at bounding box center [217, 46] width 8 height 8
click at [205, 199] on div "17:30 - 17:55 - travel" at bounding box center [331, 198] width 287 height 6
drag, startPoint x: 214, startPoint y: 184, endPoint x: 178, endPoint y: 185, distance: 35.9
click at [178, 185] on nz-modal-container "calen Service Calen dar Review and Appointment Confirmation [PERSON_NAME] TA - …" at bounding box center [331, 165] width 662 height 331
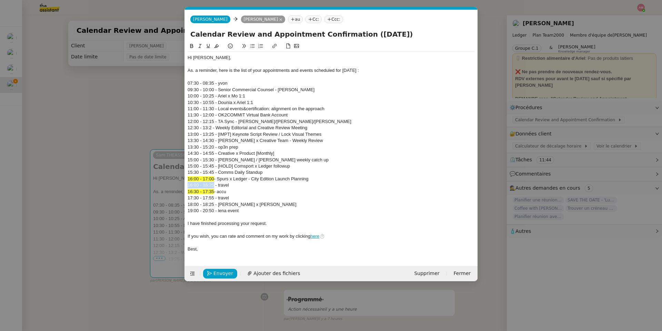
click at [215, 43] on button at bounding box center [217, 46] width 8 height 8
drag, startPoint x: 231, startPoint y: 195, endPoint x: 170, endPoint y: 195, distance: 61.1
click at [170, 195] on nz-modal-container "calen Service Calen dar Review and Appointment Confirmation [PERSON_NAME] TA - …" at bounding box center [331, 165] width 662 height 331
drag, startPoint x: 236, startPoint y: 191, endPoint x: 184, endPoint y: 191, distance: 51.4
click at [185, 191] on form "[PERSON_NAME] au Cc: Ccc: Calendar Review and Appointment Confirmation ([DATE])…" at bounding box center [331, 145] width 293 height 271
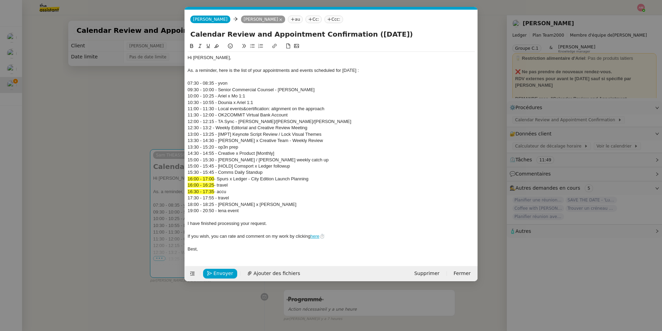
click at [193, 45] on icon at bounding box center [191, 45] width 5 height 5
click at [281, 182] on div "16:00 - 16:25 - travel" at bounding box center [331, 185] width 287 height 6
drag, startPoint x: 215, startPoint y: 148, endPoint x: 178, endPoint y: 148, distance: 36.9
click at [178, 148] on nz-modal-container "calen Service Calen dar Review and Appointment Confirmation [PERSON_NAME] TA - …" at bounding box center [331, 165] width 662 height 331
click at [217, 47] on icon at bounding box center [216, 46] width 5 height 4
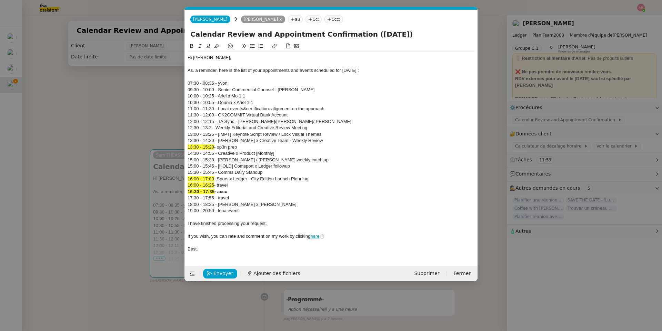
click at [208, 157] on div "15:00 - 15:30 - [PERSON_NAME] / [PERSON_NAME] weekly catch up" at bounding box center [331, 160] width 287 height 6
drag, startPoint x: 215, startPoint y: 139, endPoint x: 178, endPoint y: 139, distance: 36.6
click at [178, 139] on nz-modal-container "calen Service Calen dar Review and Appointment Confirmation [PERSON_NAME] TA - …" at bounding box center [331, 165] width 662 height 331
click at [216, 48] on icon at bounding box center [216, 45] width 5 height 5
click at [199, 160] on div "15:00 - 15:30 - [PERSON_NAME] / [PERSON_NAME] weekly catch up" at bounding box center [331, 160] width 287 height 6
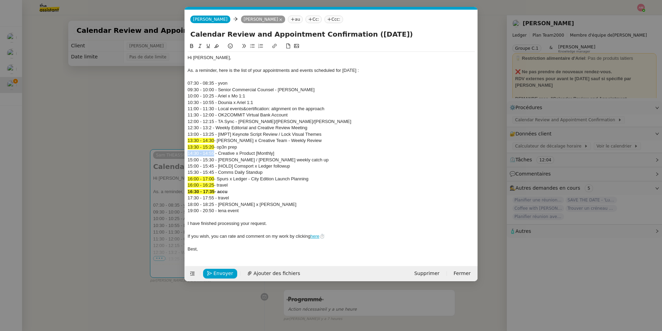
drag, startPoint x: 214, startPoint y: 153, endPoint x: 180, endPoint y: 153, distance: 33.8
click at [180, 153] on nz-modal-container "calen Service Calen dar Review and Appointment Confirmation [PERSON_NAME] TA - …" at bounding box center [331, 165] width 662 height 331
click at [219, 40] on div "Calendar Review and Appointment Confirmation ([DATE])" at bounding box center [331, 35] width 293 height 13
click at [217, 42] on button at bounding box center [217, 46] width 8 height 8
drag, startPoint x: 215, startPoint y: 166, endPoint x: 185, endPoint y: 166, distance: 29.3
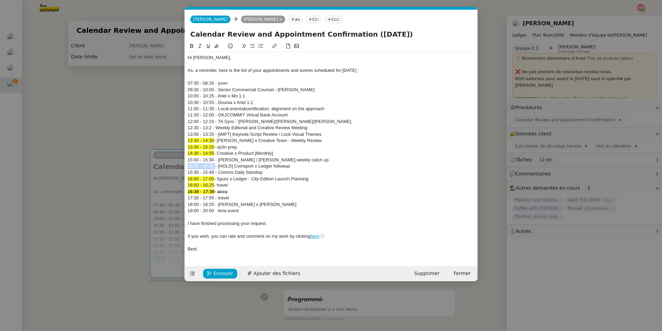
click at [185, 166] on nz-spin "Hi [PERSON_NAME], As. a reminder, here is the list of your appointments and eve…" at bounding box center [331, 149] width 293 height 215
click at [219, 47] on icon at bounding box center [216, 45] width 5 height 5
drag, startPoint x: 214, startPoint y: 174, endPoint x: 177, endPoint y: 172, distance: 36.3
click at [177, 172] on nz-modal-container "calen Service Calen dar Review and Appointment Confirmation [PERSON_NAME] TA - …" at bounding box center [331, 165] width 662 height 331
click at [215, 47] on icon at bounding box center [216, 45] width 5 height 5
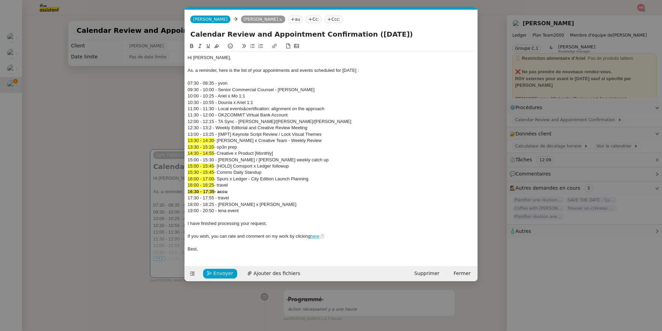
click at [212, 126] on div "12:30 - 13:2 - Weekly Editorial and Creative Review Meeting" at bounding box center [331, 128] width 287 height 6
drag, startPoint x: 214, startPoint y: 160, endPoint x: 179, endPoint y: 161, distance: 34.9
click at [180, 161] on nz-modal-container "calen Service Calen dar Review and Appointment Confirmation [PERSON_NAME] TA - …" at bounding box center [331, 165] width 662 height 331
click at [218, 47] on icon at bounding box center [216, 46] width 5 height 4
click at [210, 128] on div "12:30 - 13:2 - Weekly Editorial and Creative Review Meeting" at bounding box center [331, 128] width 287 height 6
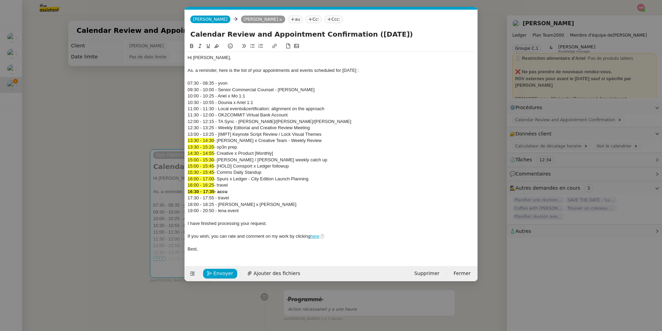
click at [212, 134] on div "13:00 - 13:25 - [IMPT] Keynote Script Review / Lock Visual Themes" at bounding box center [331, 134] width 287 height 6
drag, startPoint x: 215, startPoint y: 136, endPoint x: 190, endPoint y: 135, distance: 24.5
click at [190, 135] on div "13:00 - 13:25 - [IMPT] Keynote Script Review / Lock Visual Themes" at bounding box center [331, 134] width 287 height 6
drag, startPoint x: 215, startPoint y: 134, endPoint x: 188, endPoint y: 132, distance: 26.6
click at [188, 132] on div "13:00 - 13:25 - [IMPT] Keynote Script Review / Lock Visual Themes" at bounding box center [331, 134] width 287 height 6
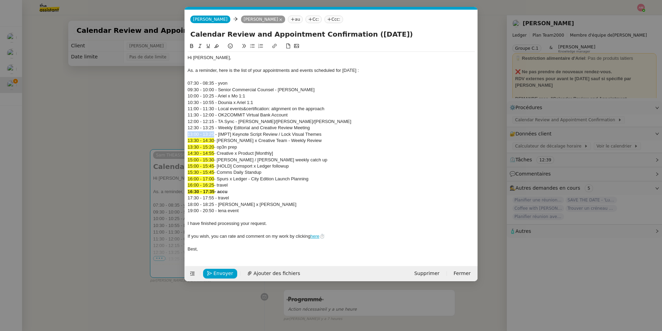
click at [215, 48] on icon at bounding box center [216, 45] width 5 height 5
click at [210, 122] on div at bounding box center [210, 122] width 0 height 0
click at [194, 124] on div "12:00 - 12:15 - TA Sync - [PERSON_NAME]/[PERSON_NAME]/[PERSON_NAME]" at bounding box center [331, 121] width 287 height 6
click at [207, 127] on div "12:30 - 13:25 - Weekly Editorial and Creative Review Meeting" at bounding box center [331, 128] width 287 height 6
drag, startPoint x: 214, startPoint y: 130, endPoint x: 203, endPoint y: 129, distance: 11.1
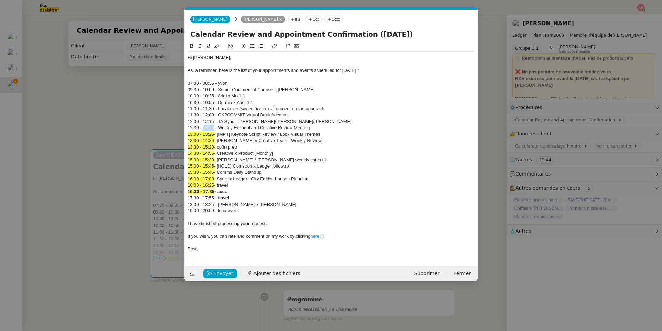
click at [203, 129] on div "12:30 - 13:25 - Weekly Editorial and Creative Review Meeting" at bounding box center [331, 128] width 287 height 6
click at [218, 46] on icon at bounding box center [216, 45] width 5 height 5
click at [229, 142] on div "13:30 - 14:30 - [PERSON_NAME] x Creative Team - Weekly Review" at bounding box center [331, 140] width 287 height 6
click at [219, 216] on div at bounding box center [331, 217] width 287 height 6
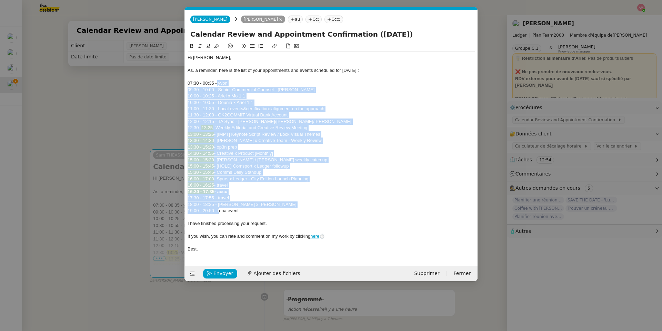
drag, startPoint x: 219, startPoint y: 213, endPoint x: 216, endPoint y: 83, distance: 129.8
click at [216, 83] on div "Hi [PERSON_NAME], As. a reminder, here is the list of your appointments and eve…" at bounding box center [331, 153] width 287 height 203
click at [254, 44] on button at bounding box center [252, 46] width 8 height 8
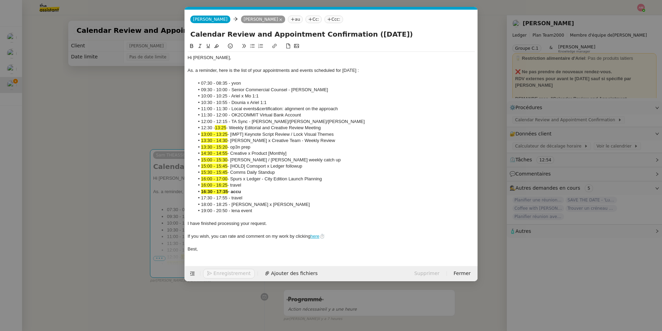
click at [284, 122] on li "12:00 - 12:15 - TA Sync - [PERSON_NAME]/[PERSON_NAME]/[PERSON_NAME]" at bounding box center [335, 121] width 281 height 6
click at [396, 127] on li "12:30 - 13:25 - Weekly Editorial and Creative Review Meeting" at bounding box center [335, 128] width 281 height 6
click at [124, 186] on nz-modal-container "calen Service Calen dar Review and Appointment Confirmation [PERSON_NAME] TA - …" at bounding box center [331, 165] width 662 height 331
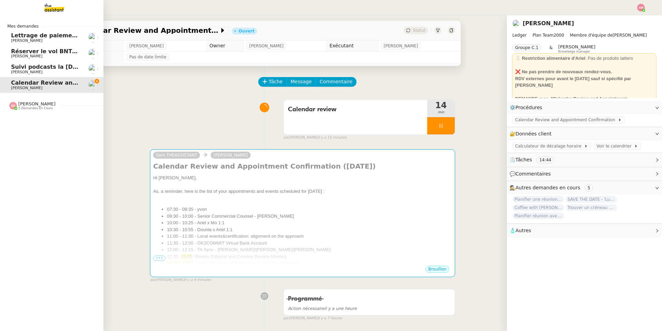
click at [12, 108] on img at bounding box center [13, 106] width 8 height 8
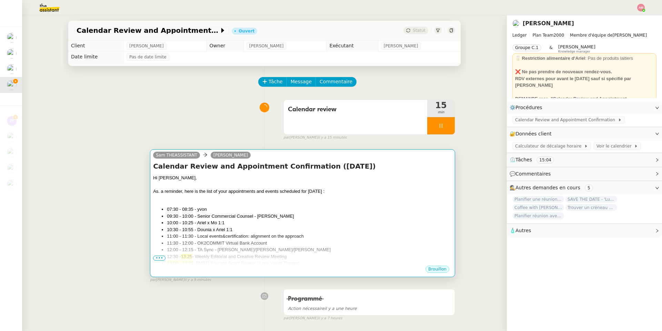
click at [405, 197] on div at bounding box center [302, 198] width 299 height 7
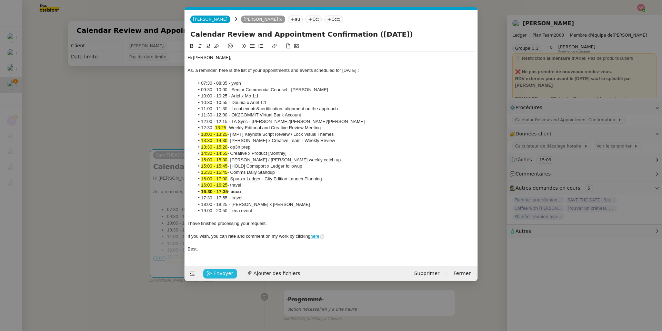
click at [226, 235] on span "Envoyer" at bounding box center [224, 273] width 20 height 8
click at [226, 235] on span "Confirmer l'envoi" at bounding box center [234, 273] width 41 height 8
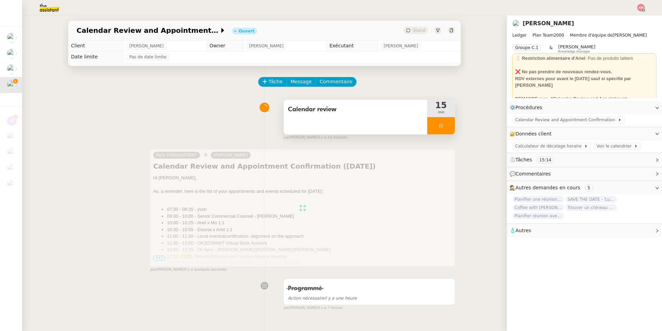
click at [440, 125] on icon at bounding box center [441, 126] width 2 height 4
click at [443, 125] on icon at bounding box center [448, 126] width 6 height 6
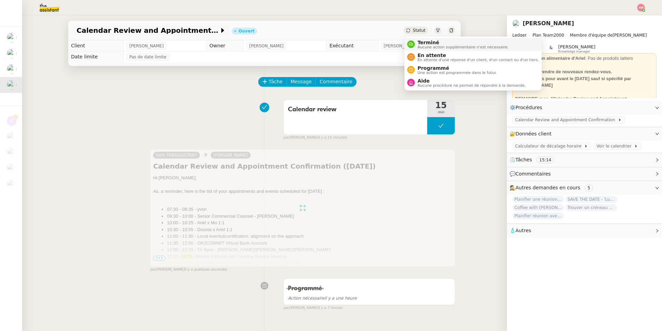
click at [426, 40] on span "Terminé" at bounding box center [463, 43] width 91 height 6
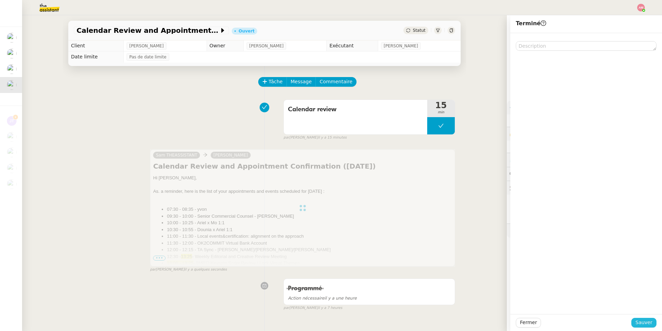
click at [443, 235] on span "Sauver" at bounding box center [644, 322] width 17 height 8
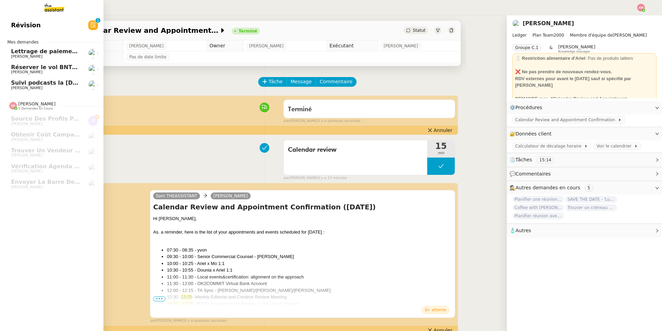
click at [40, 69] on span "Réserver le vol BNTG48" at bounding box center [47, 67] width 73 height 7
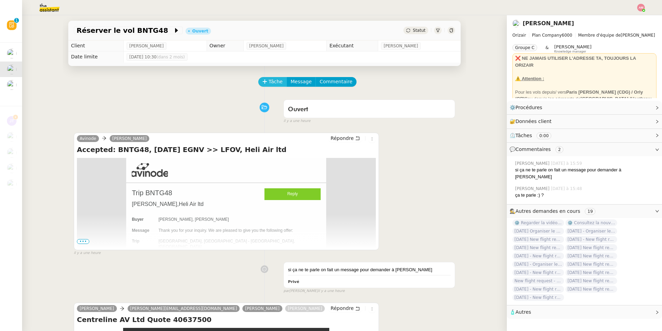
click at [269, 83] on span "Tâche" at bounding box center [276, 82] width 14 height 8
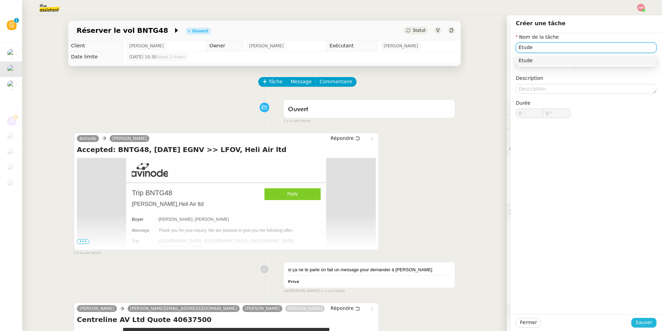
type input "Etude"
click at [443, 235] on span "Sauver" at bounding box center [644, 322] width 17 height 8
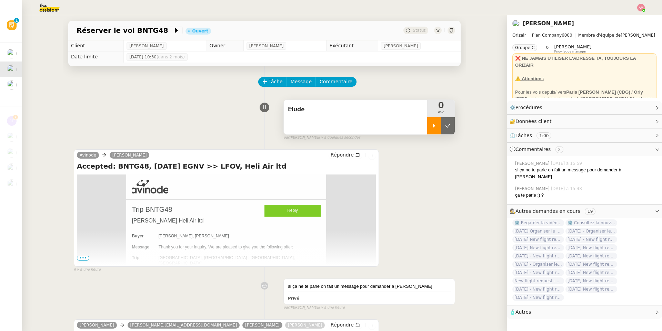
click at [434, 130] on div at bounding box center [435, 125] width 14 height 17
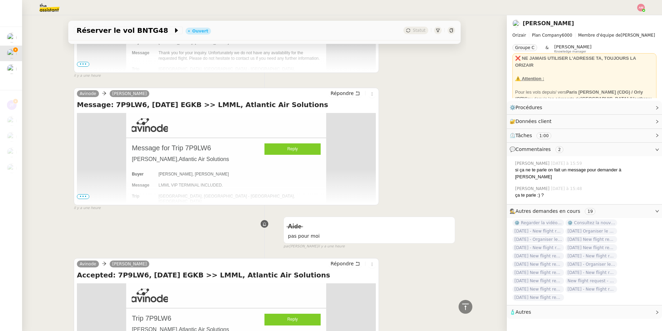
scroll to position [598, 0]
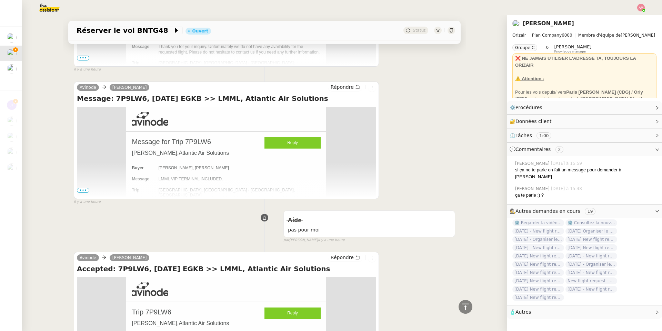
click at [83, 191] on span "•••" at bounding box center [83, 190] width 12 height 5
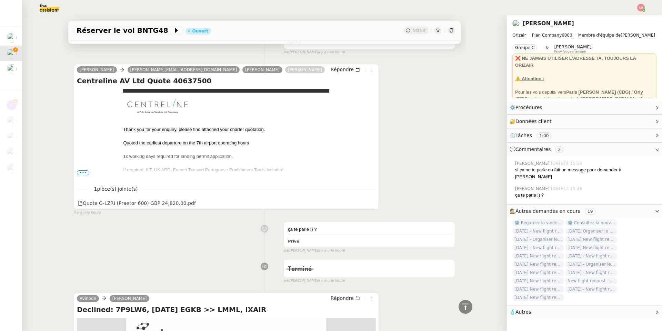
scroll to position [0, 0]
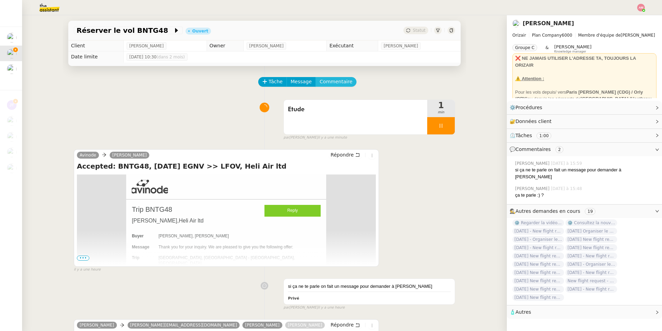
click at [343, 80] on span "Commentaire" at bounding box center [336, 82] width 33 height 8
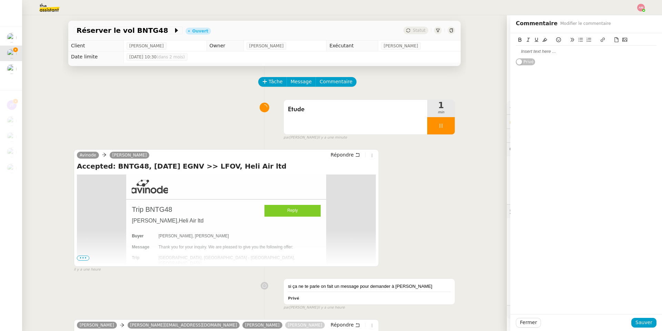
click at [443, 49] on div at bounding box center [586, 51] width 141 height 6
drag, startPoint x: 557, startPoint y: 50, endPoint x: 640, endPoint y: 52, distance: 83.5
click at [443, 52] on div "@[PERSON_NAME], c'est la messagerie qu'o" at bounding box center [586, 51] width 141 height 6
drag, startPoint x: 640, startPoint y: 52, endPoint x: 553, endPoint y: 53, distance: 87.3
click at [443, 53] on div "@[PERSON_NAME], c'est la messagerie qu'o" at bounding box center [586, 51] width 141 height 6
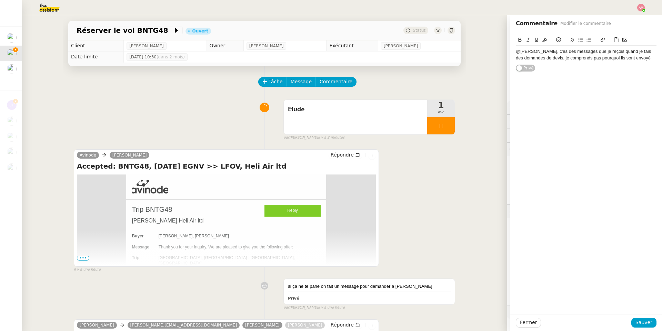
click at [443, 56] on div "@[PERSON_NAME], c'es des messages que je reçois quand je fais des demandes de d…" at bounding box center [586, 54] width 141 height 13
click at [443, 50] on div "@[PERSON_NAME], c'es des messages que je reçois quand je fais des demandes de d…" at bounding box center [586, 54] width 141 height 13
click at [443, 52] on div "@[PERSON_NAME], c'es des messages que je reçois quand je fais des demandes de d…" at bounding box center [586, 54] width 141 height 13
click at [443, 53] on div "@[PERSON_NAME], c'es des messages que je reçois quand je fais des demandes de d…" at bounding box center [586, 54] width 141 height 13
click at [443, 65] on div "@[PERSON_NAME], c'es des messages que je reçois sur Avinode quand je fais des d…" at bounding box center [586, 57] width 141 height 19
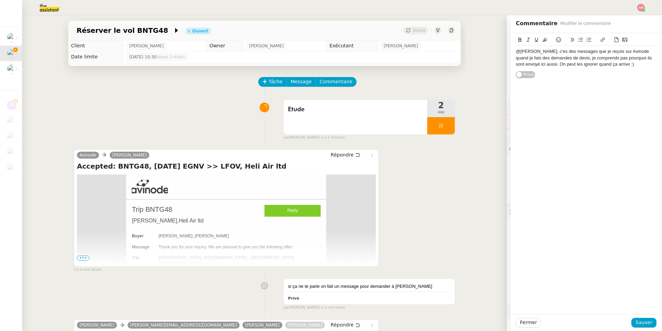
click at [443, 65] on div "@[PERSON_NAME], c'es des messages que je reçois sur Avinode quand je fais des d…" at bounding box center [586, 57] width 141 height 19
drag, startPoint x: 543, startPoint y: 54, endPoint x: 502, endPoint y: 47, distance: 41.4
click at [443, 47] on app-ticket "Réserver le vol BNTG48 Ouvert Statut Client [PERSON_NAME] Owner [PERSON_NAME] E…" at bounding box center [342, 172] width 640 height 315
click at [443, 39] on icon at bounding box center [520, 39] width 5 height 5
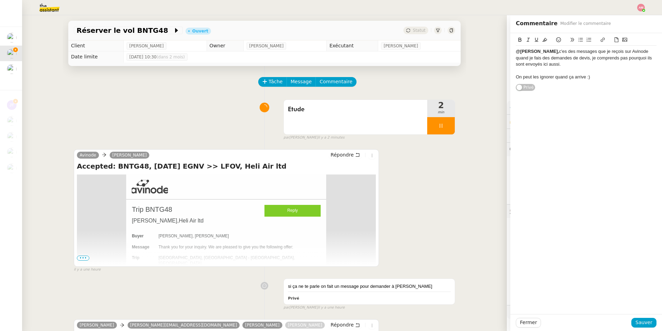
click at [443, 235] on div "@[PERSON_NAME], c'es des messages que je reçois sur Avinode quand je fais des d…" at bounding box center [587, 173] width 152 height 281
click at [443, 235] on span "Sauver" at bounding box center [644, 322] width 17 height 8
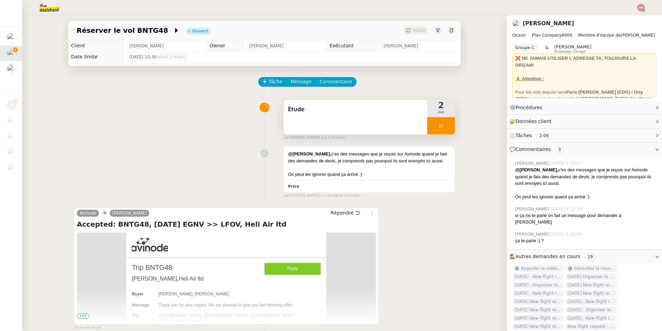
click at [409, 129] on div "Etude" at bounding box center [356, 117] width 144 height 35
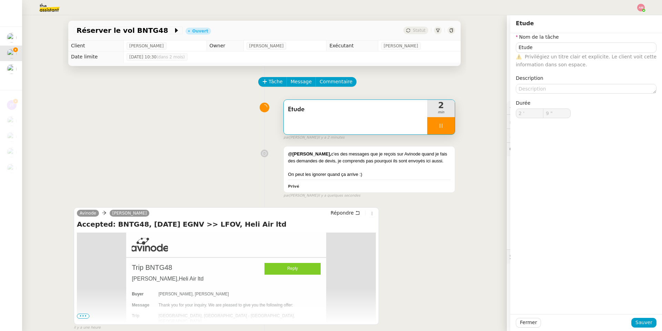
click at [443, 129] on div at bounding box center [442, 125] width 28 height 17
type input "10 ""
click at [443, 127] on button at bounding box center [448, 125] width 14 height 17
type input "Etude"
type input "2 '"
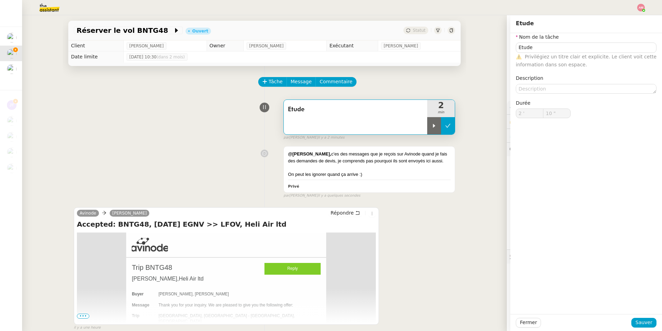
type input "10 ""
type input "Etude"
type input "2 '"
type input "10 ""
type input "Etude"
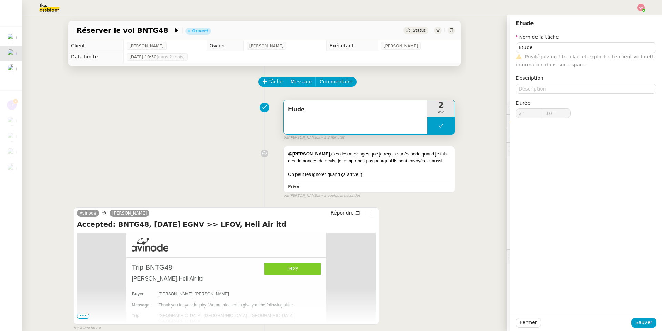
type input "2 '"
type input "10 ""
type input "Etude"
type input "2 '"
type input "10 ""
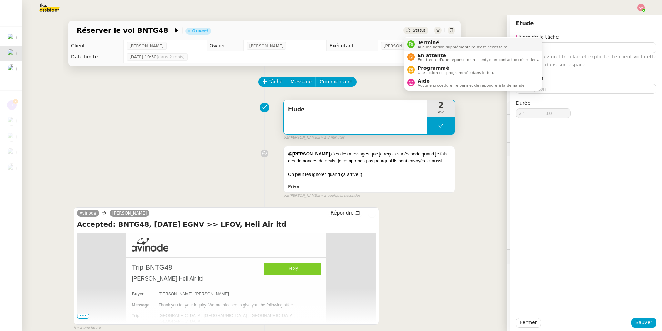
click at [441, 42] on span "Terminé" at bounding box center [463, 43] width 91 height 6
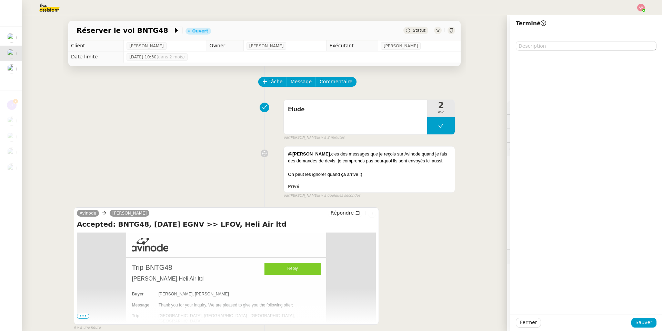
click at [443, 235] on div "Fermer Sauver" at bounding box center [587, 322] width 152 height 17
click at [443, 235] on span "Sauver" at bounding box center [644, 322] width 17 height 8
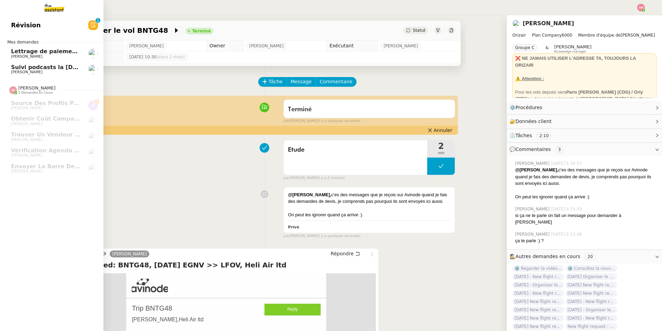
click at [12, 50] on span "Lettrage de paiement - 9 octobre 2025" at bounding box center [71, 51] width 121 height 7
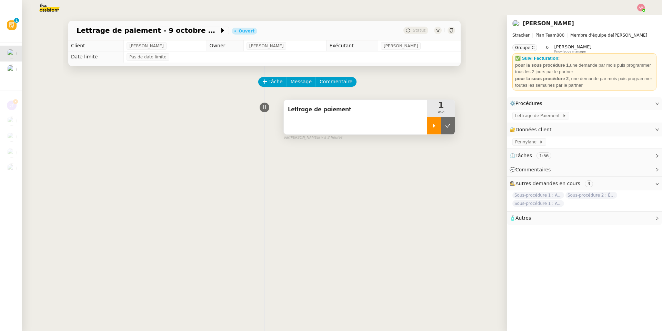
click at [429, 134] on div at bounding box center [435, 125] width 14 height 17
click at [443, 118] on span "Lettrage de Paiement" at bounding box center [538, 115] width 47 height 7
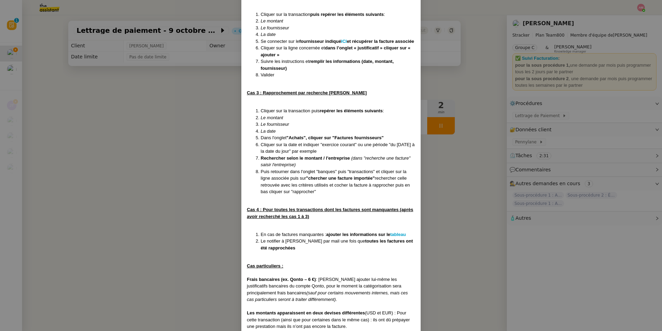
scroll to position [1089, 0]
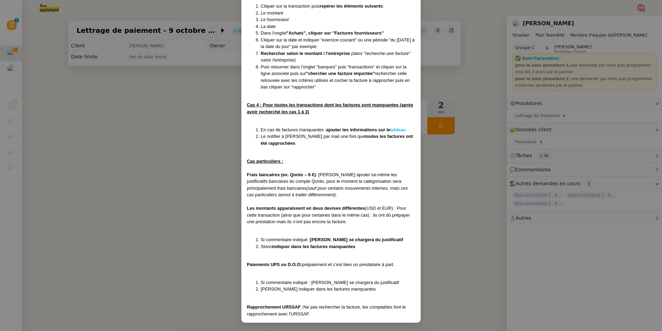
click at [399, 128] on strong "tableau" at bounding box center [399, 129] width 16 height 5
click at [46, 21] on nz-modal-container "Créée le [DATE] MAJ le [DATE] Contexte : Il s’agit ici d’effectuer les rapproch…" at bounding box center [331, 165] width 662 height 331
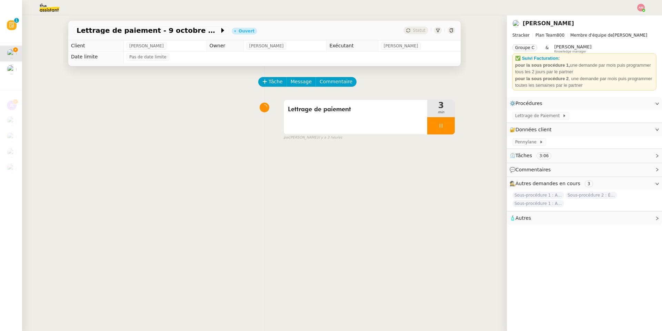
scroll to position [1055, 0]
click at [48, 10] on img at bounding box center [43, 7] width 53 height 15
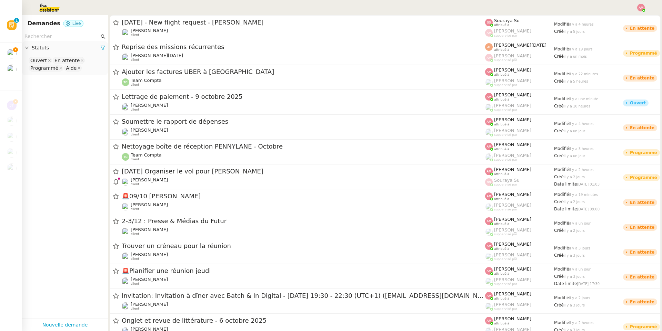
click at [54, 35] on input "text" at bounding box center [61, 36] width 75 height 8
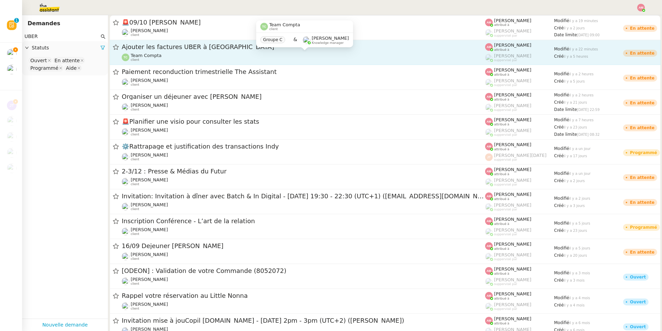
type input "UBER"
click at [138, 56] on span "Team Compta" at bounding box center [146, 55] width 31 height 5
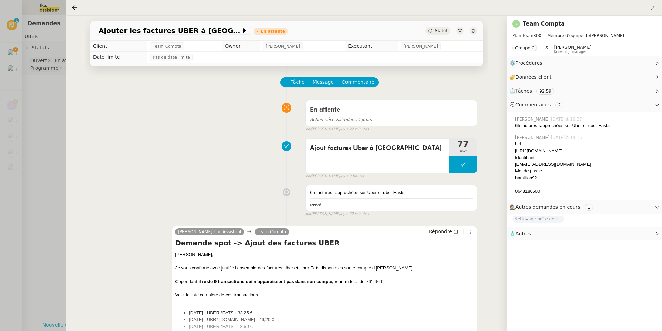
scroll to position [118, 0]
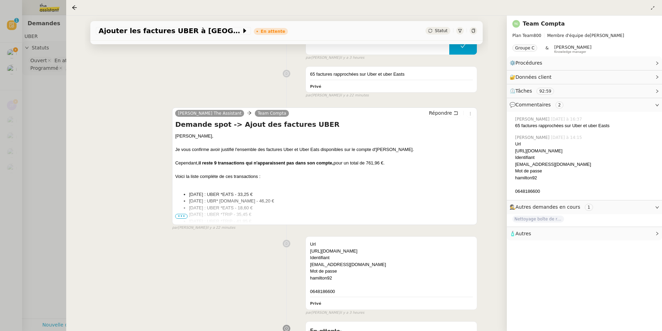
click at [183, 217] on span "•••" at bounding box center [181, 216] width 12 height 5
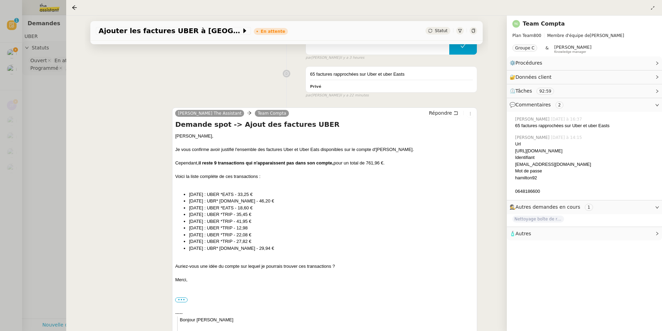
drag, startPoint x: 301, startPoint y: 249, endPoint x: 181, endPoint y: 194, distance: 131.8
click at [181, 194] on ul "[DATE] : UBER *EATS - 33,25 € [DATE] : UBR* [DOMAIN_NAME] - 46,20 € [DATE] : UB…" at bounding box center [324, 221] width 299 height 61
copy ul "[DATE] : UBER *EATS - 33,25 € [DATE] : UBR* [DOMAIN_NAME] - 46,20 € [DATE] : UB…"
click at [23, 91] on div at bounding box center [331, 165] width 662 height 331
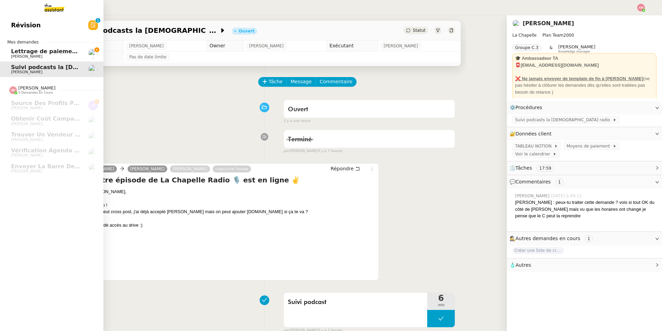
click at [20, 48] on span "Lettrage de paiement - 9 octobre 2025" at bounding box center [71, 51] width 121 height 7
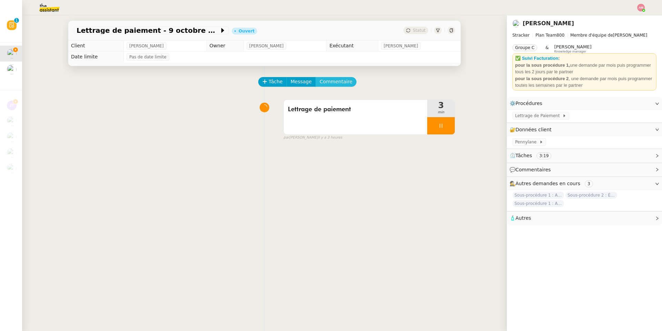
click at [334, 83] on span "Commentaire" at bounding box center [336, 82] width 33 height 8
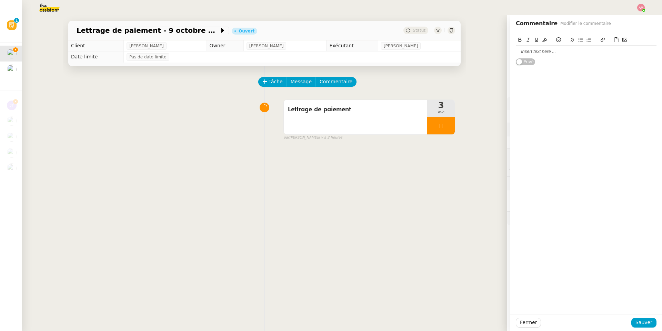
click at [443, 50] on div at bounding box center [586, 51] width 141 height 6
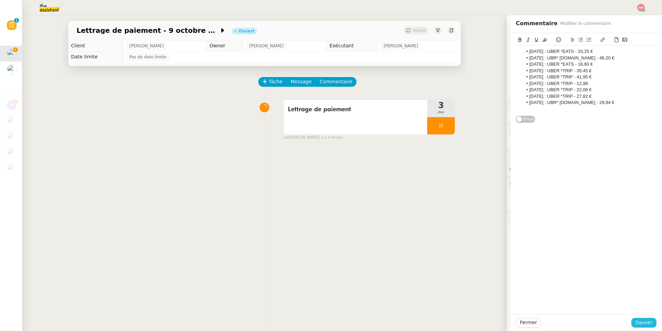
click at [443, 235] on button "Sauver" at bounding box center [644, 322] width 25 height 10
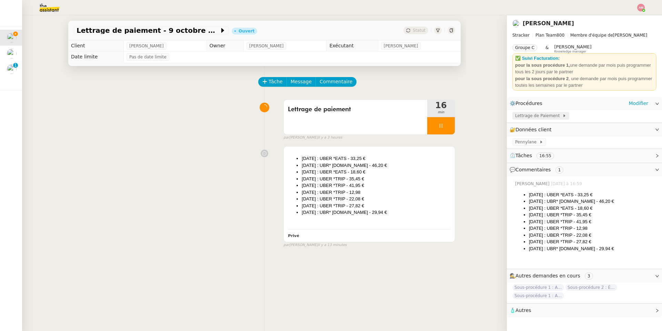
click at [443, 113] on span "Lettrage de Paiement" at bounding box center [538, 115] width 47 height 7
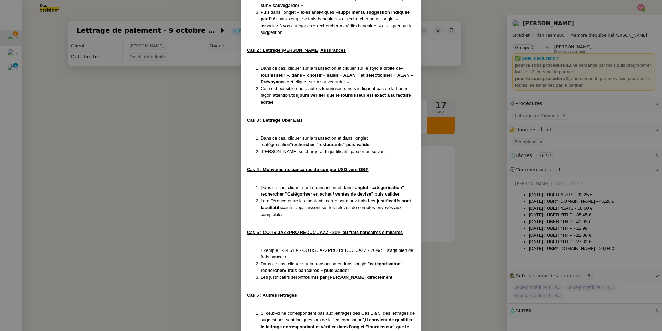
scroll to position [689, 0]
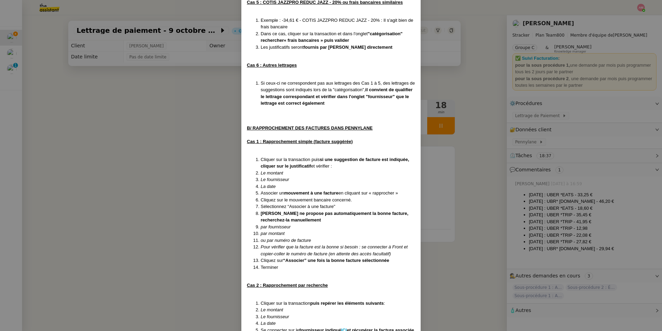
click at [186, 142] on nz-modal-container "Créée le [DATE] MAJ le [DATE] Contexte : Il s’agit ici d’effectuer les rapproch…" at bounding box center [331, 165] width 662 height 331
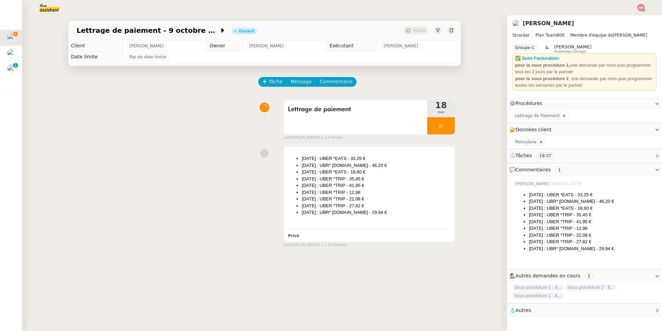
click at [186, 142] on nz-modal-container "Créée le [DATE] MAJ le [DATE] Contexte : Il s’agit ici d’effectuer les rapproch…" at bounding box center [331, 165] width 662 height 331
click at [443, 120] on div "Lettrage de Paiement" at bounding box center [584, 116] width 155 height 12
click at [443, 117] on span "Lettrage de Paiement" at bounding box center [538, 115] width 47 height 7
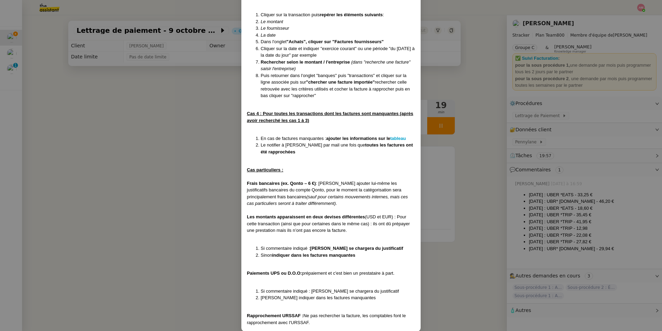
scroll to position [1089, 0]
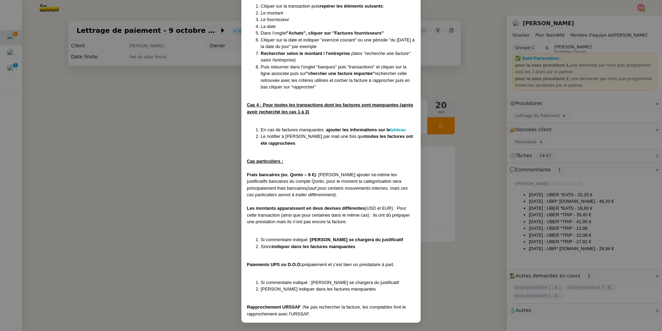
click at [443, 235] on nz-modal-container "Créée le [DATE] MAJ le [DATE] Contexte : Il s’agit ici d’effectuer les rapproch…" at bounding box center [331, 165] width 662 height 331
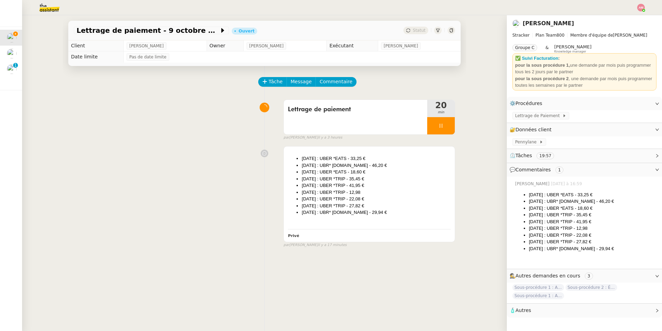
scroll to position [1055, 0]
click at [443, 117] on span "Lettrage de Paiement" at bounding box center [538, 115] width 47 height 7
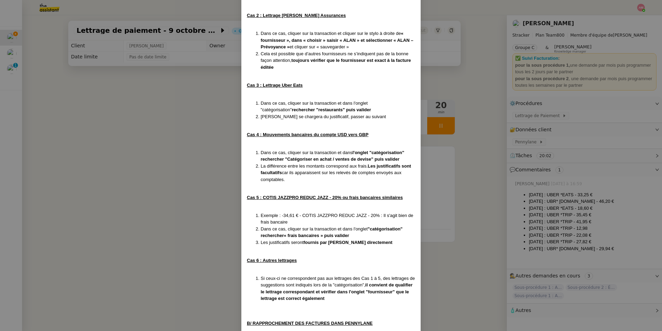
scroll to position [155, 0]
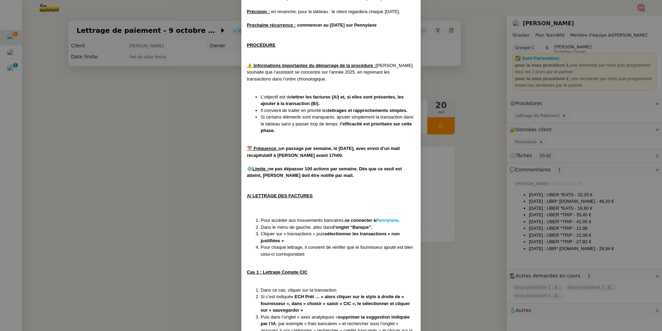
click at [443, 99] on nz-modal-container "Créée le [DATE] MAJ le [DATE] Contexte : Il s’agit ici d’effectuer les rapproch…" at bounding box center [331, 165] width 662 height 331
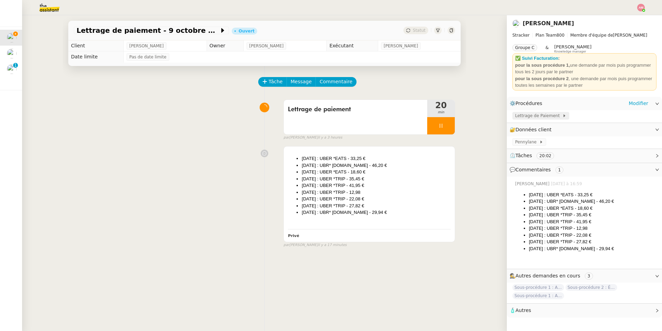
click at [443, 119] on span "Lettrage de Paiement" at bounding box center [538, 115] width 47 height 7
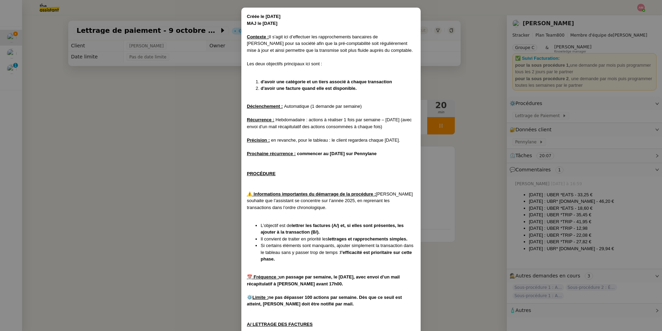
scroll to position [0, 0]
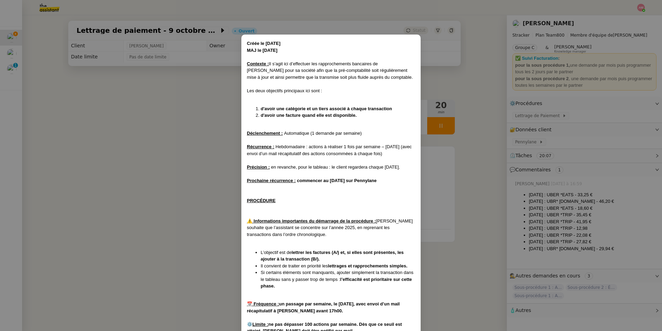
click at [443, 127] on nz-modal-container "Créée le [DATE] MAJ le [DATE] Contexte : Il s’agit ici d’effectuer les rapproch…" at bounding box center [331, 165] width 662 height 331
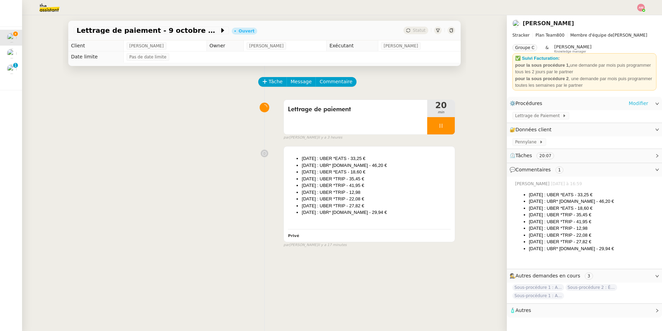
click at [443, 102] on link "Modifier" at bounding box center [639, 103] width 20 height 8
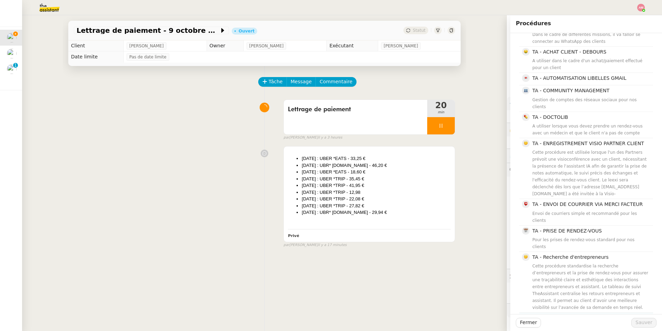
scroll to position [327, 0]
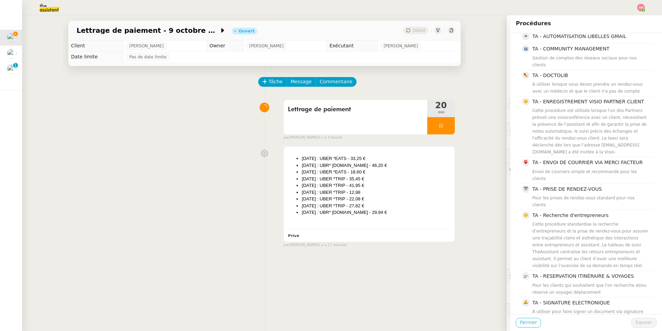
click at [443, 235] on span "Fermer" at bounding box center [528, 322] width 17 height 8
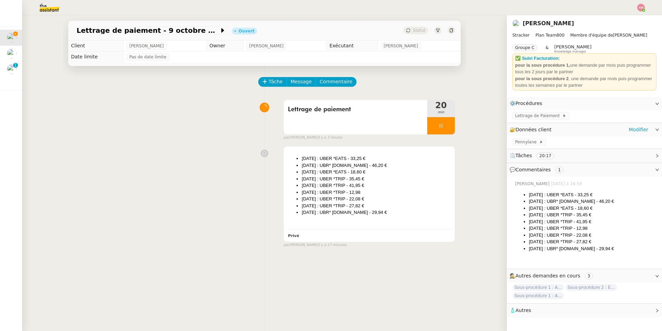
click at [443, 139] on div "Pennylane" at bounding box center [584, 142] width 155 height 12
click at [443, 131] on link "Modifier" at bounding box center [639, 130] width 20 height 8
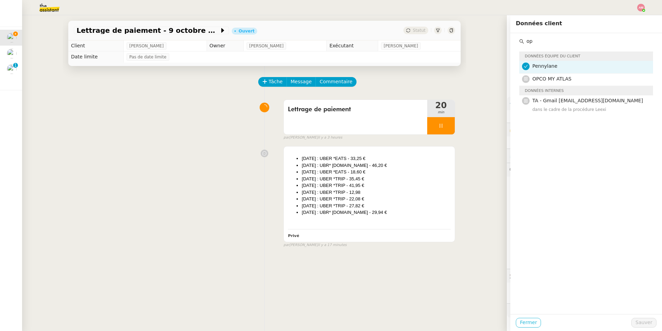
type input "op"
click at [443, 235] on span "Fermer" at bounding box center [528, 322] width 17 height 8
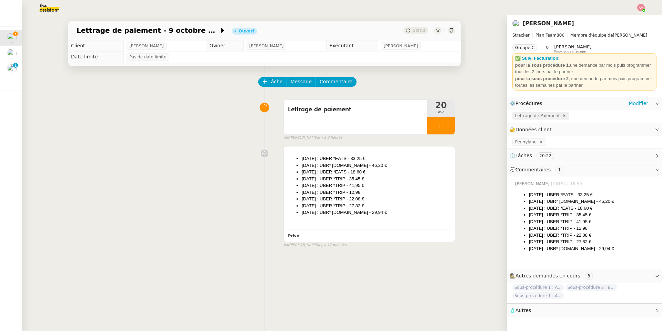
click at [443, 115] on span "Lettrage de Paiement" at bounding box center [538, 115] width 47 height 7
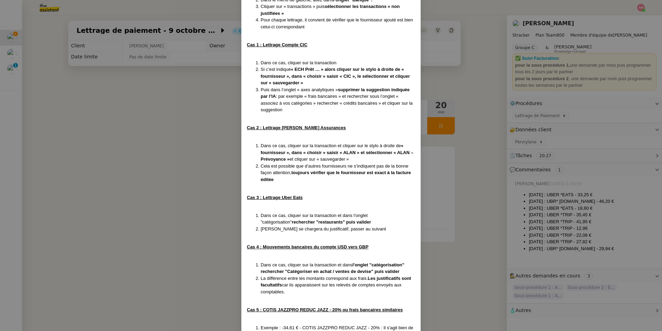
scroll to position [385, 0]
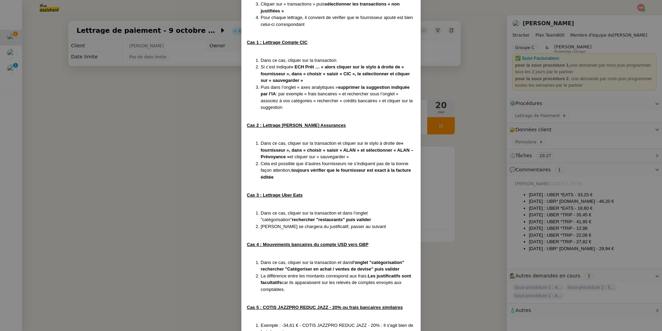
click at [443, 206] on nz-modal-container "Créée le [DATE] MAJ le [DATE] Contexte : Il s’agit ici d’effectuer les rapproch…" at bounding box center [331, 165] width 662 height 331
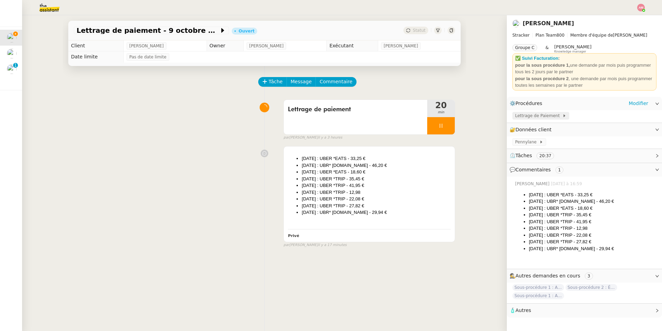
click at [443, 117] on span "Lettrage de Paiement" at bounding box center [538, 115] width 47 height 7
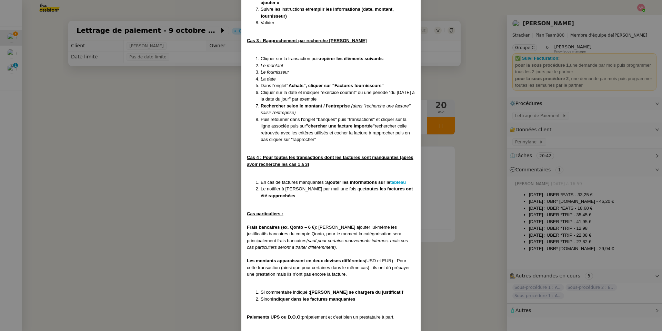
scroll to position [1089, 0]
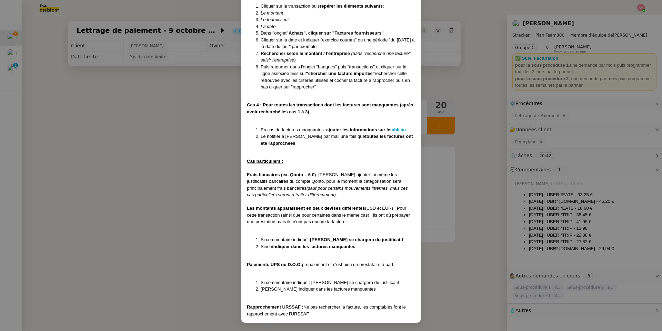
click at [223, 194] on nz-modal-container "Créée le [DATE] MAJ le [DATE] Contexte : Il s’agit ici d’effectuer les rapproch…" at bounding box center [331, 165] width 662 height 331
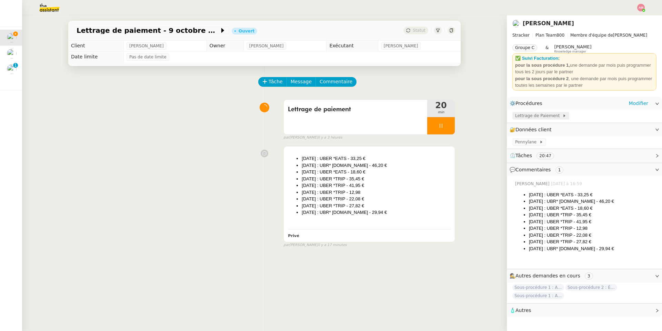
click at [443, 114] on span "Lettrage de Paiement" at bounding box center [538, 115] width 47 height 7
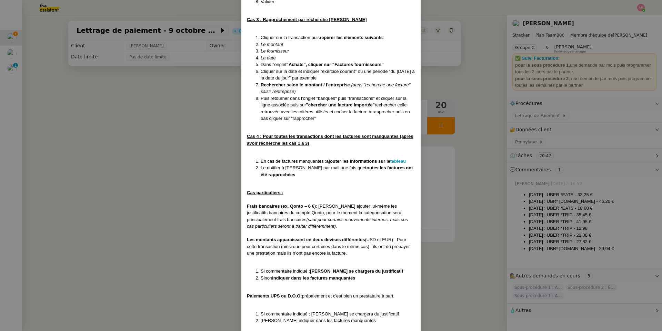
scroll to position [1089, 0]
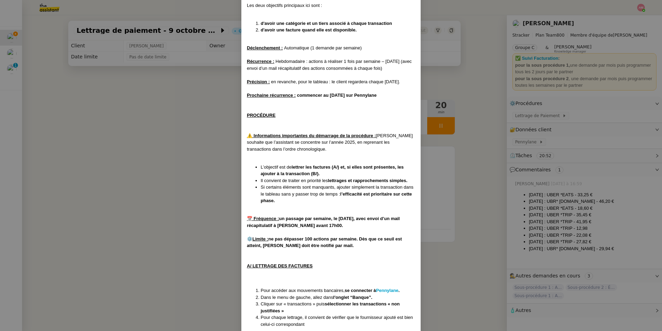
scroll to position [0, 0]
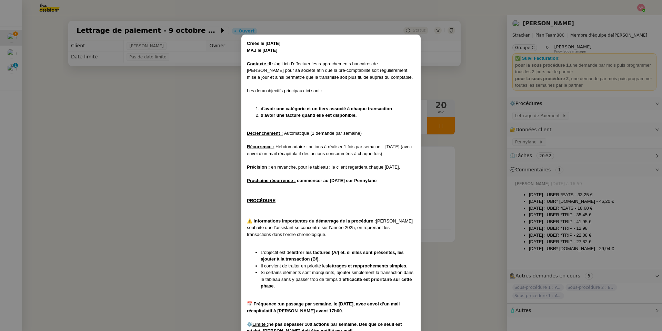
click at [210, 235] on nz-modal-container "Créée le [DATE] MAJ le [DATE] Contexte : Il s’agit ici d’effectuer les rapproch…" at bounding box center [331, 165] width 662 height 331
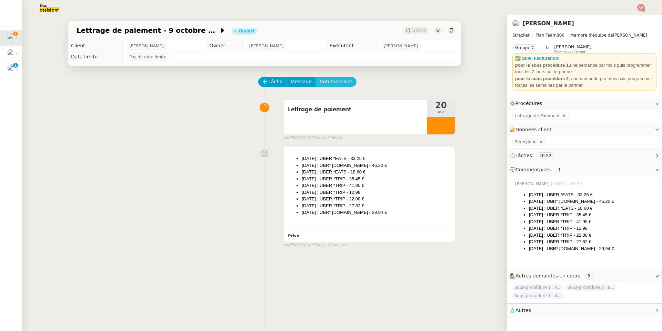
click at [326, 81] on span "Commentaire" at bounding box center [336, 82] width 33 height 8
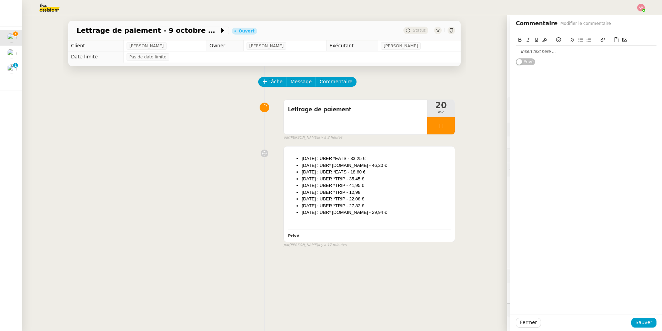
click at [443, 52] on div at bounding box center [586, 51] width 141 height 6
click at [443, 235] on span "Fermer" at bounding box center [528, 322] width 17 height 8
click at [443, 235] on div "Êtes-vous sûr? vos modifications seront perdues." at bounding box center [533, 292] width 126 height 13
click at [443, 235] on button "Ok" at bounding box center [589, 304] width 12 height 8
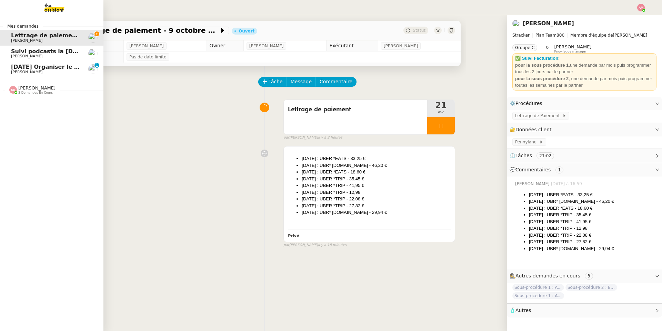
click at [19, 68] on span "[DATE] Organiser le vol pour [PERSON_NAME]" at bounding box center [82, 66] width 142 height 7
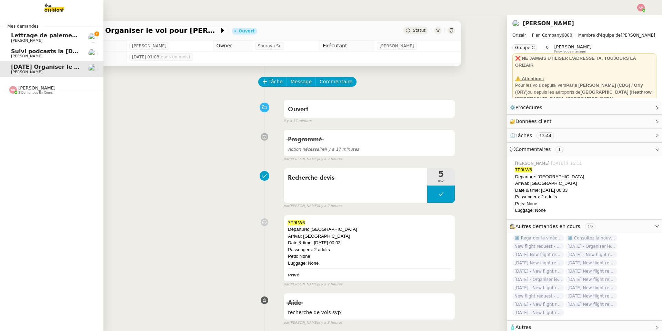
click at [10, 37] on link "Lettrage de paiement - [DATE] [PERSON_NAME]" at bounding box center [52, 38] width 104 height 16
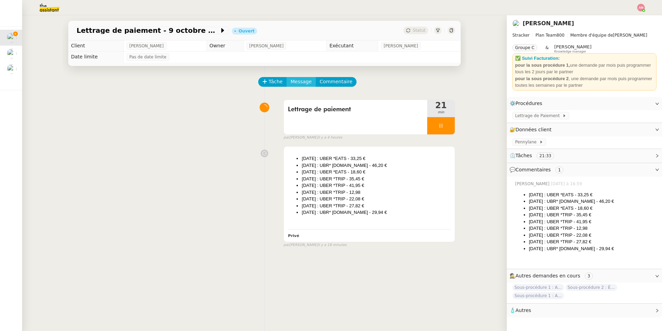
click at [295, 85] on span "Message" at bounding box center [301, 82] width 21 height 8
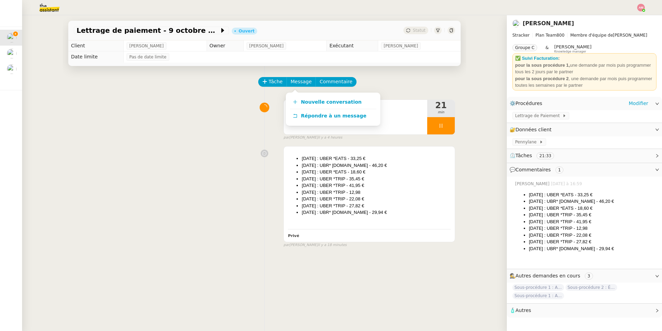
click at [443, 100] on div "⚙️ Procédures Modifier" at bounding box center [579, 103] width 139 height 8
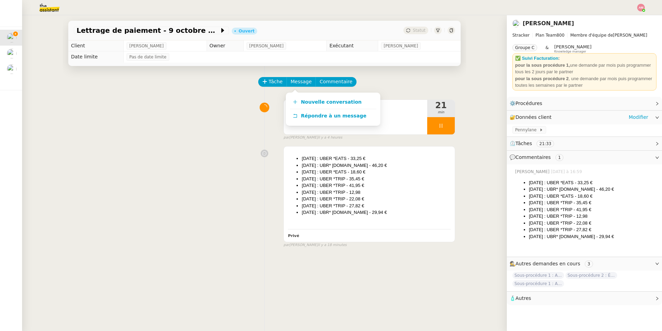
click at [443, 115] on span "Données client" at bounding box center [534, 117] width 36 height 6
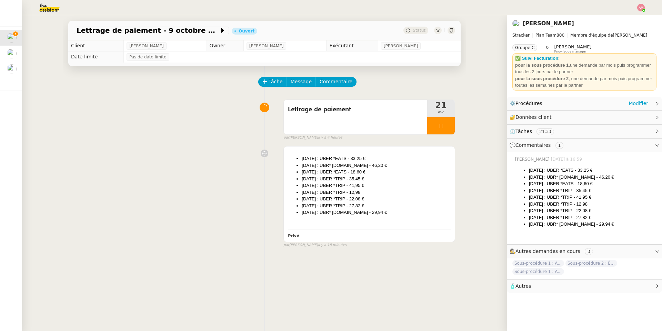
click at [443, 106] on span "⚙️ Procédures" at bounding box center [528, 103] width 36 height 8
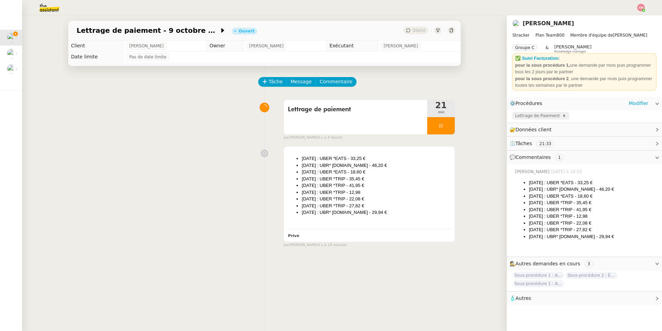
click at [443, 113] on span "Lettrage de Paiement" at bounding box center [538, 115] width 47 height 7
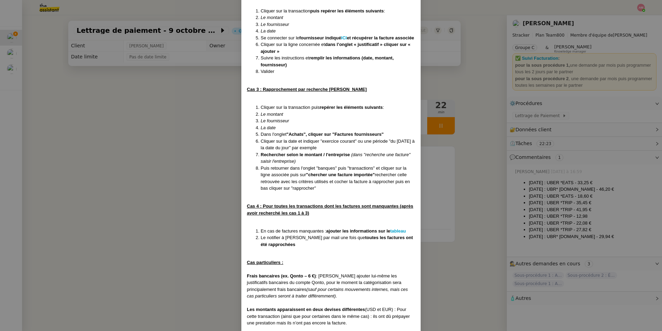
scroll to position [931, 0]
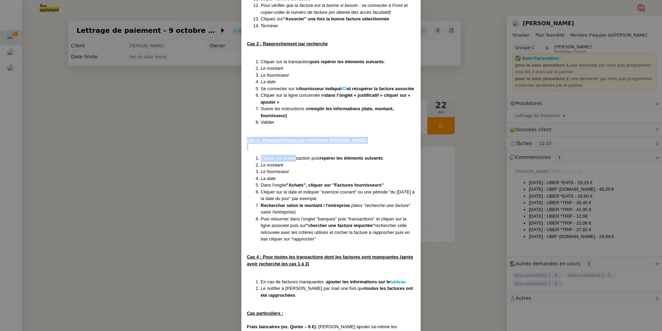
drag, startPoint x: 177, startPoint y: 148, endPoint x: 297, endPoint y: 163, distance: 120.6
click at [297, 163] on nz-modal-container "Créée le [DATE] MAJ le [DATE] Contexte : Il s’agit ici d’effectuer les rapproch…" at bounding box center [331, 165] width 662 height 331
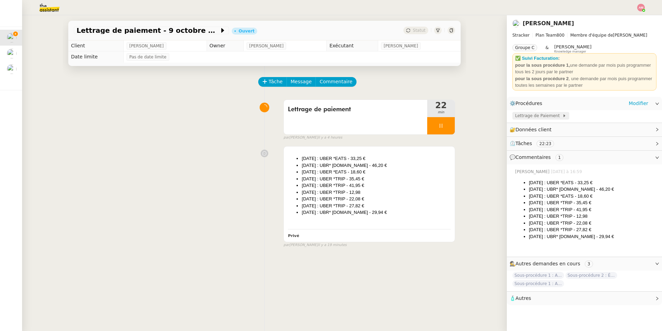
click at [443, 118] on span "Lettrage de Paiement" at bounding box center [538, 115] width 47 height 7
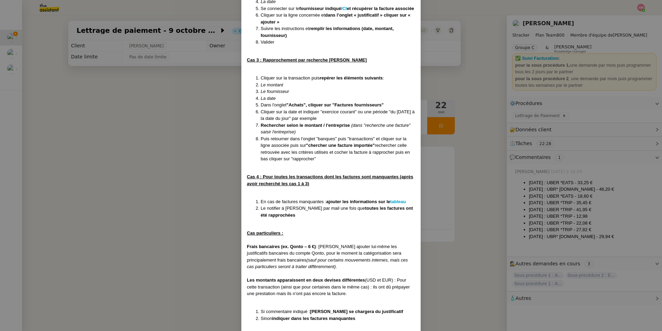
scroll to position [1089, 0]
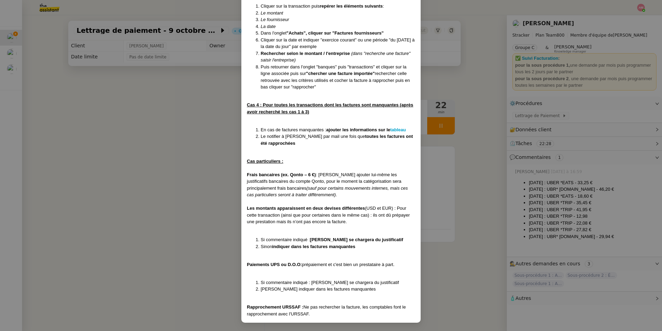
click at [438, 147] on nz-modal-container "Créée le [DATE] MAJ le [DATE] Contexte : Il s’agit ici d’effectuer les rapproch…" at bounding box center [331, 165] width 662 height 331
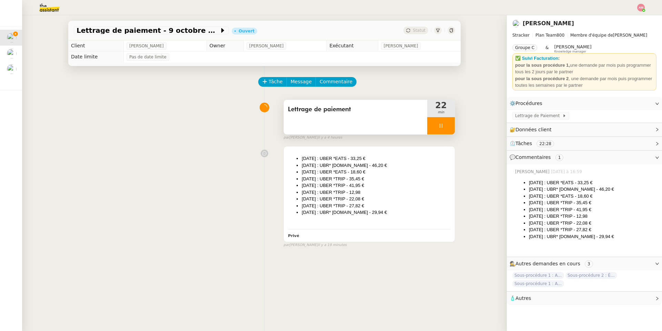
scroll to position [1055, 0]
click at [438, 132] on div at bounding box center [442, 125] width 28 height 17
click at [443, 114] on span "Lettrage de Paiement" at bounding box center [538, 115] width 47 height 7
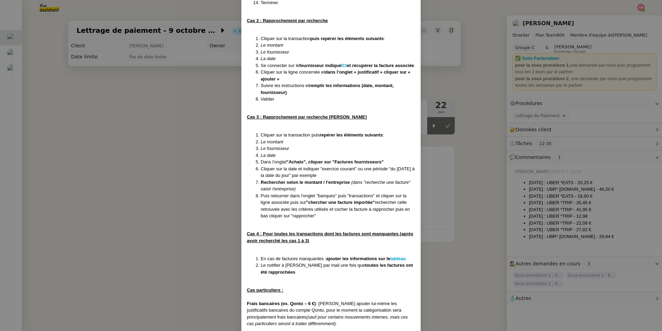
scroll to position [1089, 0]
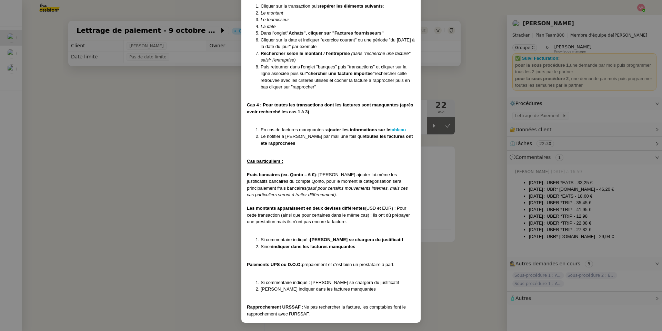
click at [194, 145] on nz-modal-container "Créée le [DATE] MAJ le [DATE] Contexte : Il s’agit ici d’effectuer les rapproch…" at bounding box center [331, 165] width 662 height 331
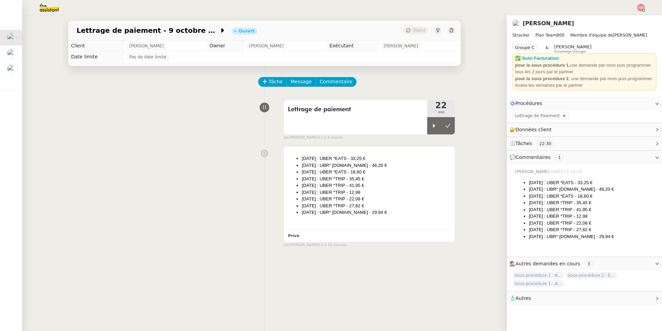
scroll to position [1055, 0]
click at [428, 127] on div at bounding box center [435, 125] width 14 height 17
click at [296, 89] on div "Tâche Message Commentaire" at bounding box center [357, 85] width 196 height 17
click at [295, 86] on span "Message" at bounding box center [301, 82] width 21 height 8
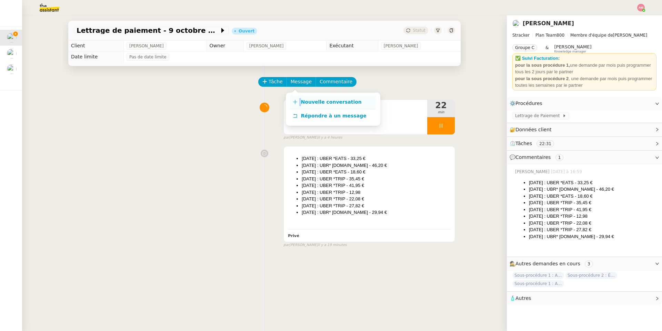
click at [299, 100] on link "Nouvelle conversation" at bounding box center [333, 102] width 86 height 14
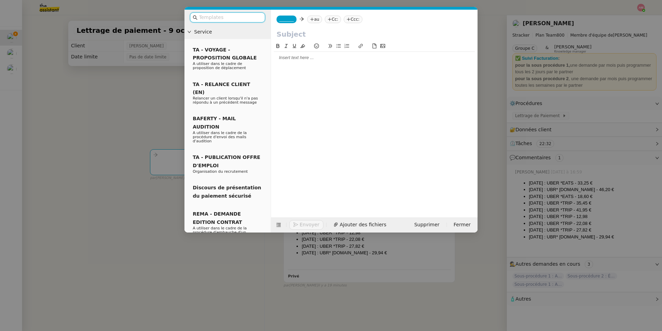
click at [42, 14] on nz-modal-container "Service TA - VOYAGE - PROPOSITION GLOBALE A utiliser dans le cadre de propositi…" at bounding box center [331, 165] width 662 height 331
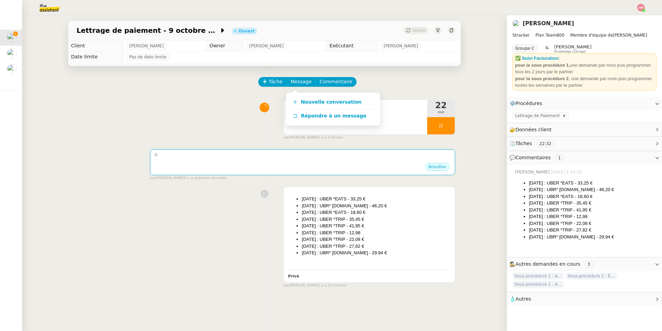
click at [44, 12] on img at bounding box center [43, 7] width 53 height 15
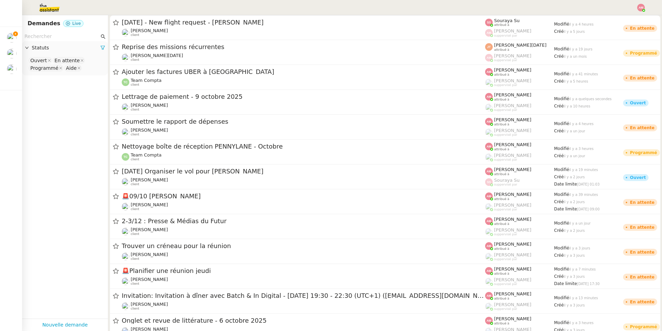
click at [69, 35] on input "text" at bounding box center [61, 36] width 75 height 8
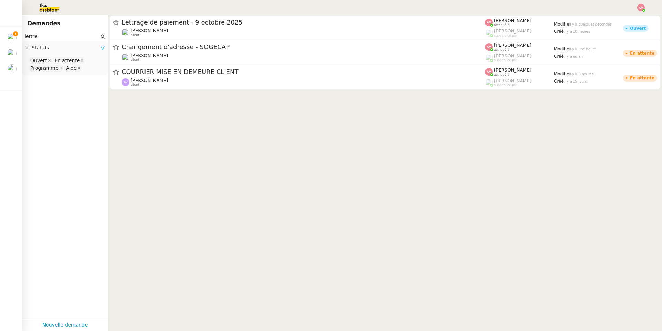
type input "lettre"
click at [86, 72] on nz-select-top-control "Ouvert En attente Programmé Aide" at bounding box center [65, 64] width 75 height 16
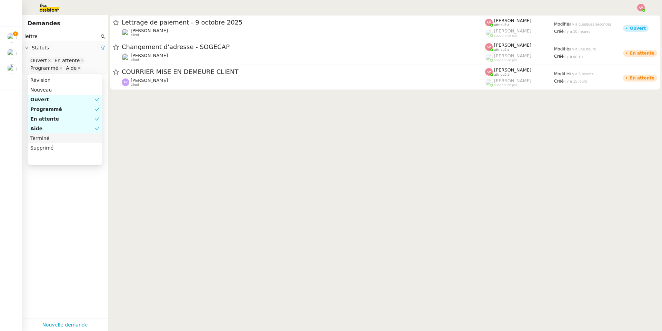
click at [49, 136] on div "Terminé" at bounding box center [64, 138] width 69 height 6
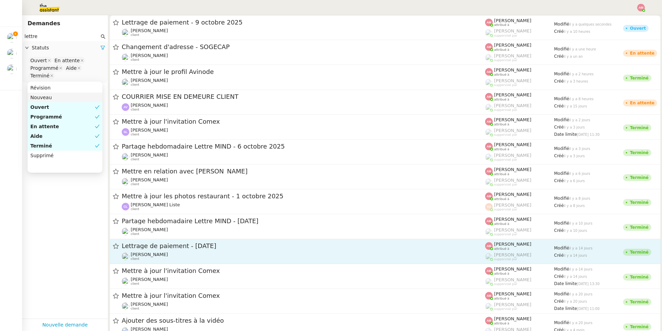
click at [177, 235] on span "Lettrage de paiement - [DATE]" at bounding box center [304, 246] width 364 height 6
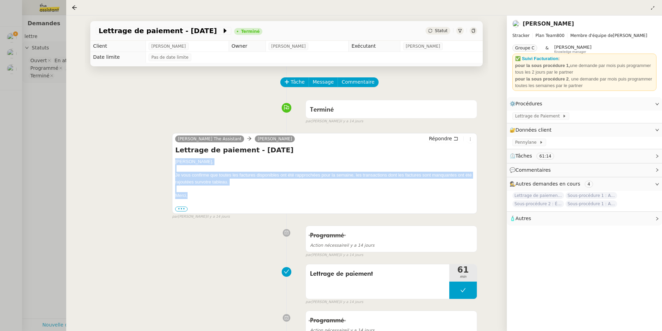
drag, startPoint x: 191, startPoint y: 202, endPoint x: 174, endPoint y: 161, distance: 44.7
click at [174, 161] on div "[PERSON_NAME] The Assistant [PERSON_NAME] Répondre Lettrage de paiement - [DATE…" at bounding box center [324, 173] width 305 height 81
copy div "[PERSON_NAME], Je vous confirme que toutes les factures disponibles ont été rap…"
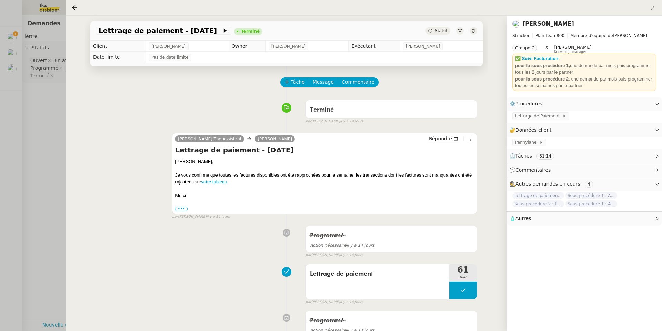
click at [12, 26] on div at bounding box center [331, 165] width 662 height 331
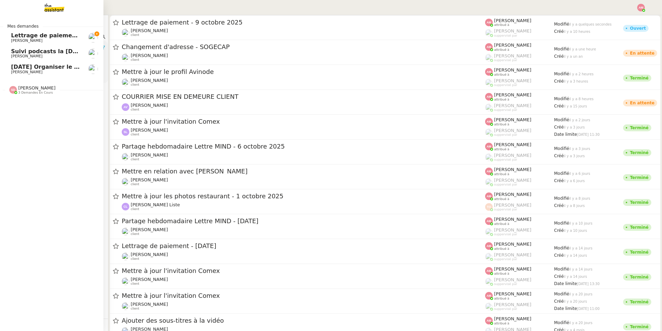
click at [11, 35] on span "Lettrage de paiement - 9 octobre 2025" at bounding box center [71, 35] width 121 height 7
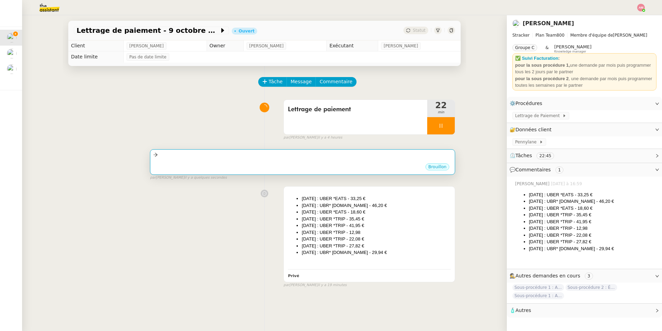
click at [274, 163] on div "Brouillon" at bounding box center [302, 168] width 299 height 10
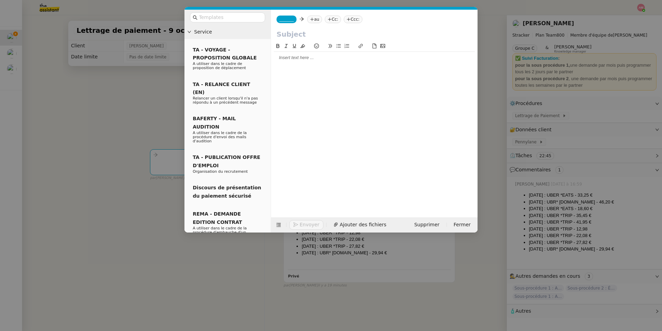
click at [283, 60] on div at bounding box center [374, 58] width 201 height 6
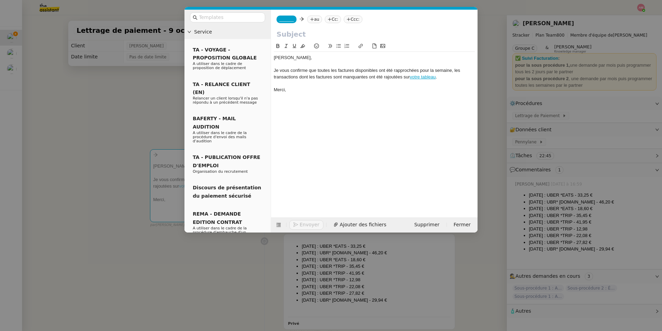
click at [290, 39] on div at bounding box center [374, 35] width 207 height 13
click at [279, 14] on div "_______ au Cc: Ccc:" at bounding box center [374, 19] width 207 height 19
click at [281, 17] on span "_______" at bounding box center [286, 19] width 14 height 5
click at [288, 29] on span "[PERSON_NAME]" at bounding box center [328, 31] width 98 height 6
click at [327, 16] on nz-tag "au" at bounding box center [334, 20] width 15 height 8
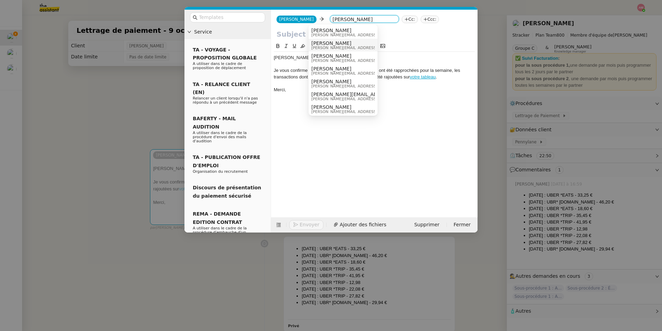
type input "[PERSON_NAME]"
click at [321, 47] on span "[PERSON_NAME][EMAIL_ADDRESS][DOMAIN_NAME]" at bounding box center [361, 48] width 98 height 4
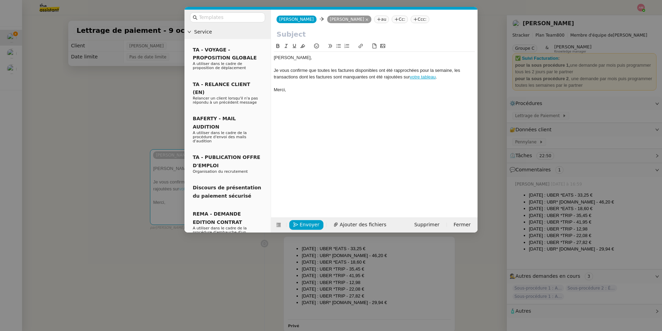
click at [107, 23] on nz-modal-container "Service TA - VOYAGE - PROPOSITION GLOBALE A utiliser dans le cadre de propositi…" at bounding box center [331, 165] width 662 height 331
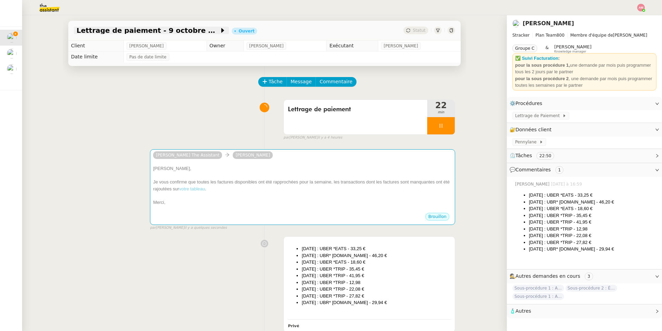
click at [110, 29] on span "Lettrage de paiement - 9 octobre 2025" at bounding box center [148, 30] width 143 height 7
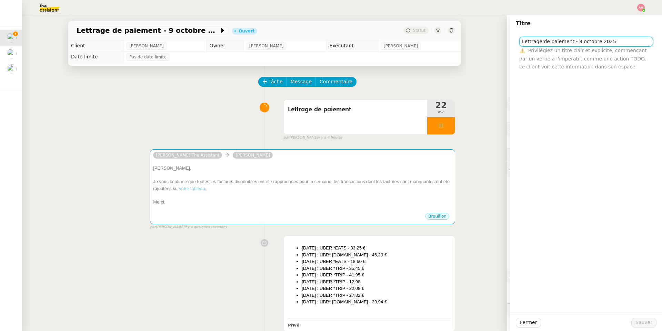
click at [443, 41] on input "Lettrage de paiement - 9 octobre 2025" at bounding box center [587, 42] width 134 height 10
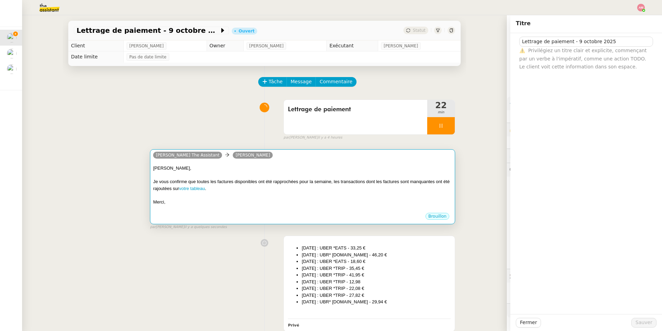
click at [412, 169] on div "[PERSON_NAME]," at bounding box center [302, 168] width 299 height 7
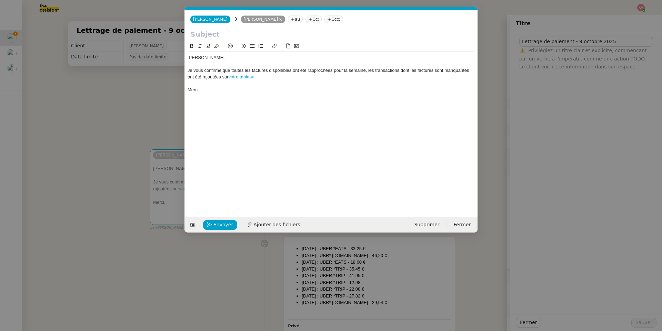
scroll to position [0, 14]
click at [258, 35] on input "text" at bounding box center [331, 34] width 282 height 10
paste input "Lettrage de paiement - 9 octobre 2025"
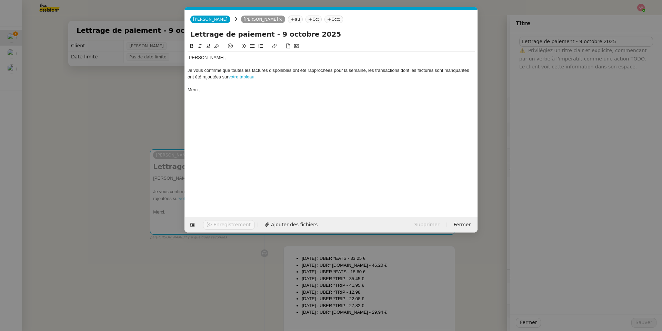
drag, startPoint x: 190, startPoint y: 35, endPoint x: 179, endPoint y: 35, distance: 10.7
click at [180, 35] on nz-modal-container "Service TA - VOYAGE - PROPOSITION GLOBALE A utiliser dans le cadre de propositi…" at bounding box center [331, 165] width 662 height 331
type input "Lettrage de paiement - 9 octobre 2025"
click at [224, 224] on span "Envoyer" at bounding box center [224, 224] width 20 height 8
drag, startPoint x: 224, startPoint y: 224, endPoint x: 576, endPoint y: 139, distance: 362.3
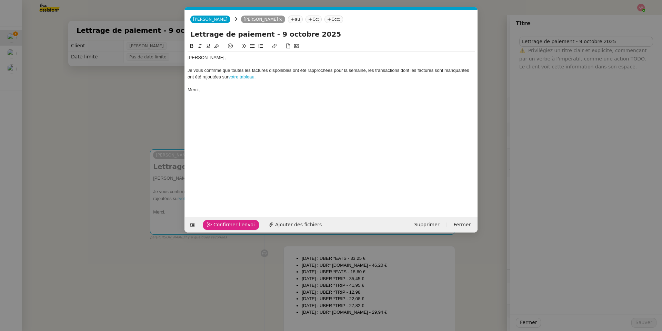
click at [443, 139] on nz-modal-container "Service TA - VOYAGE - PROPOSITION GLOBALE A utiliser dans le cadre de propositi…" at bounding box center [331, 165] width 662 height 331
click at [228, 225] on span "Confirmer l'envoi" at bounding box center [234, 224] width 41 height 8
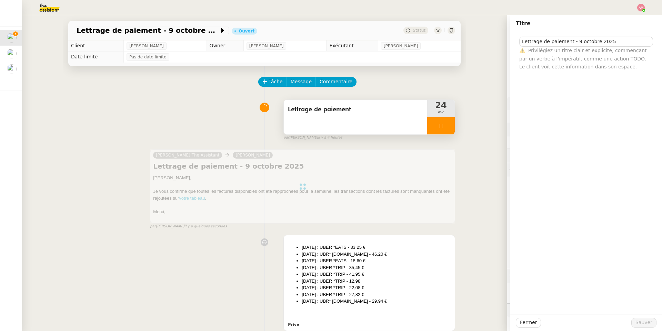
click at [443, 119] on div at bounding box center [442, 125] width 28 height 17
click at [443, 119] on button at bounding box center [448, 125] width 14 height 17
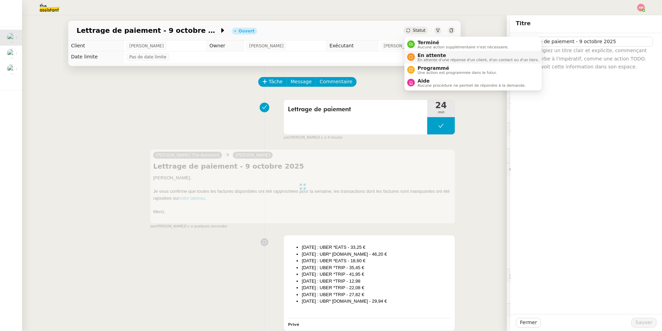
click at [432, 59] on span "En attente d'une réponse d'un client, d'un contact ou d'un tiers." at bounding box center [478, 60] width 121 height 4
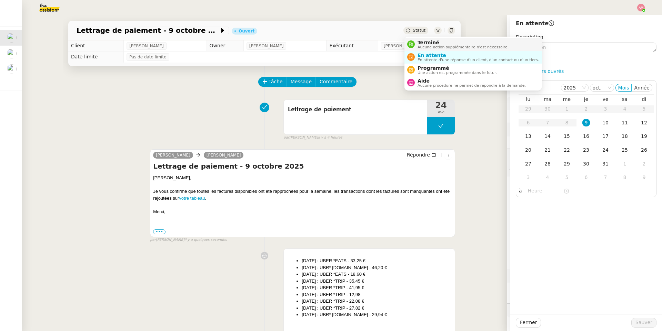
click at [422, 43] on span "Terminé" at bounding box center [463, 43] width 91 height 6
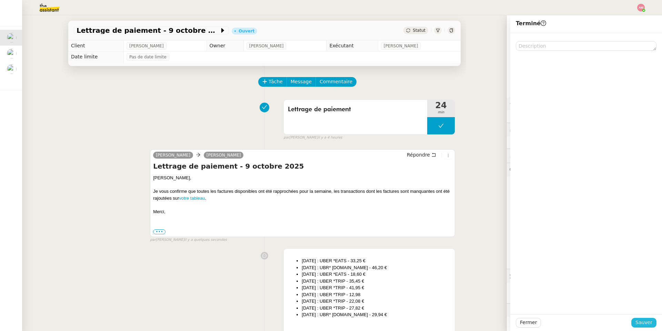
click at [443, 235] on span "Sauver" at bounding box center [644, 322] width 17 height 8
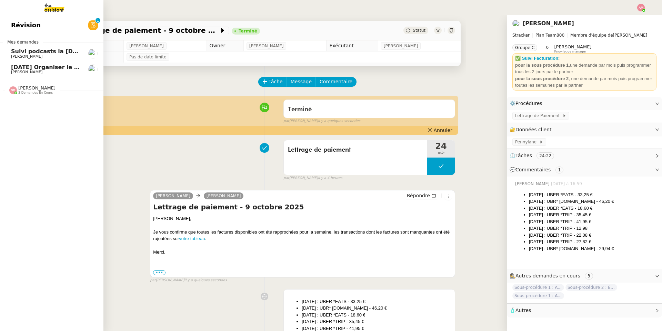
click at [20, 67] on span "[DATE] Organiser le vol pour [PERSON_NAME]" at bounding box center [82, 67] width 142 height 7
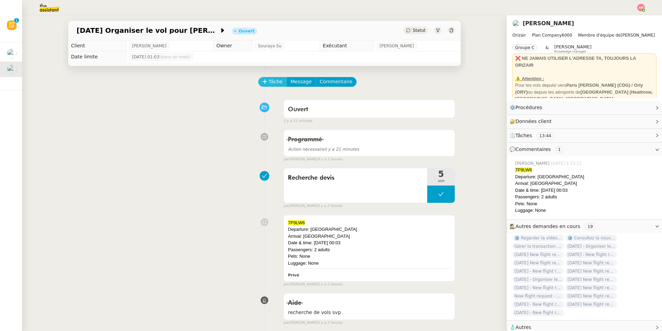
click at [276, 83] on span "Tâche" at bounding box center [276, 82] width 14 height 8
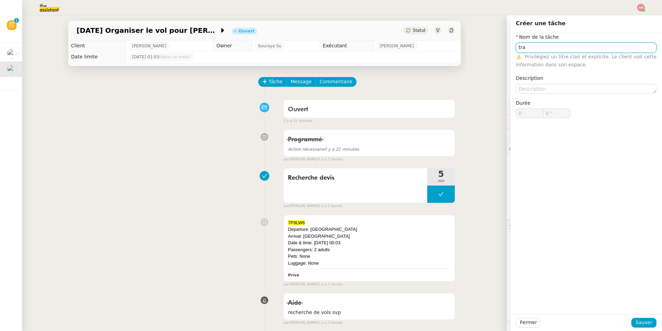
type input "tran"
type input "Transmission devis"
click at [443, 235] on span "Sauver" at bounding box center [644, 322] width 17 height 8
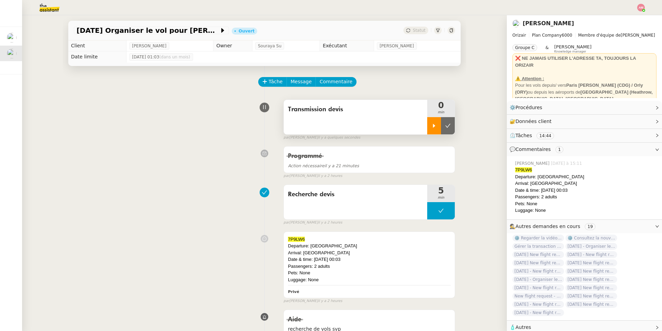
click at [435, 119] on div at bounding box center [435, 125] width 14 height 17
click at [443, 107] on link "Modifier" at bounding box center [639, 108] width 20 height 8
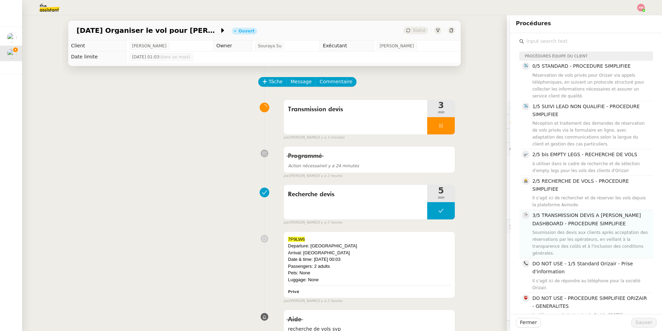
click at [443, 235] on div "Soumission des devis aux clients après acceptation des réservations par les opé…" at bounding box center [591, 243] width 117 height 28
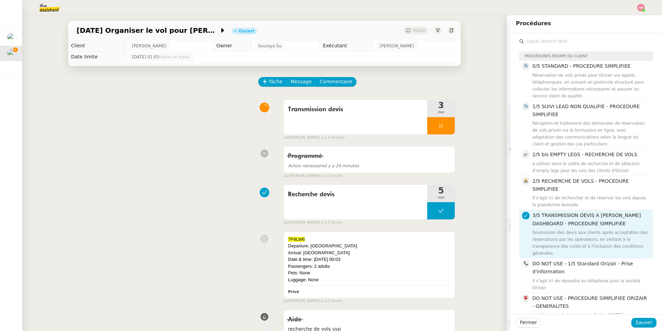
click at [443, 235] on div "Fermer Sauver" at bounding box center [587, 322] width 152 height 17
click at [443, 235] on span "Sauver" at bounding box center [644, 322] width 17 height 8
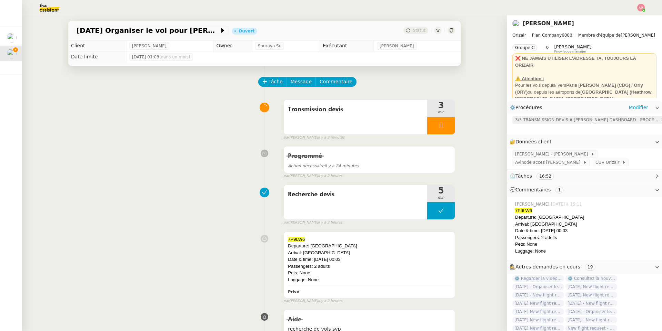
click at [443, 123] on span "3/5 TRANSMISSION DEVIS A [PERSON_NAME] DASHBOARD - PROCEDURE SIMPLIFIEE" at bounding box center [588, 119] width 146 height 7
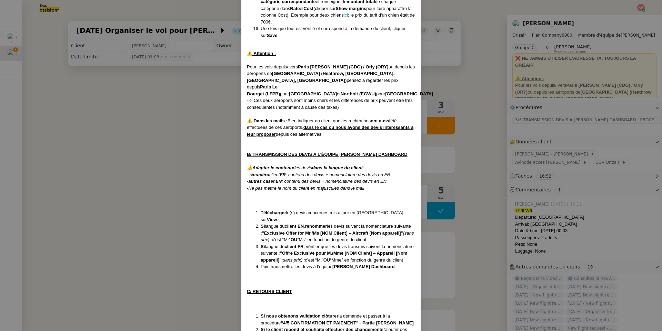
scroll to position [598, 0]
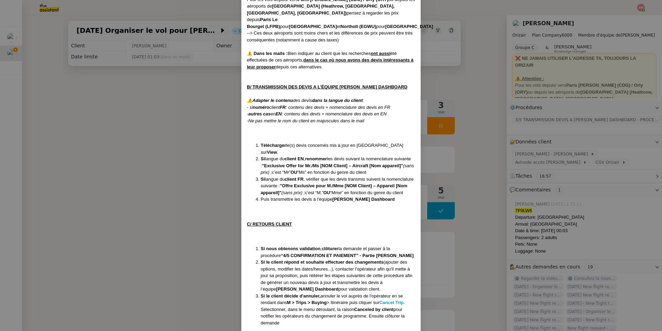
drag, startPoint x: 328, startPoint y: 311, endPoint x: 341, endPoint y: 228, distance: 83.4
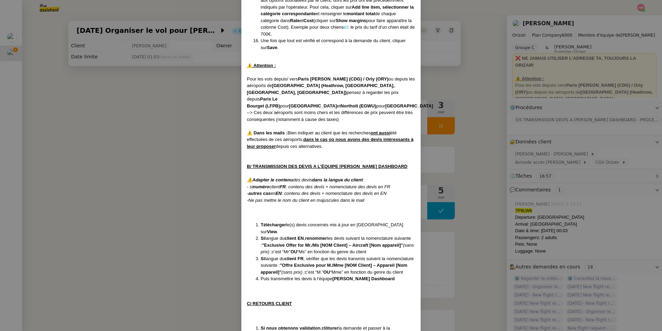
scroll to position [499, 0]
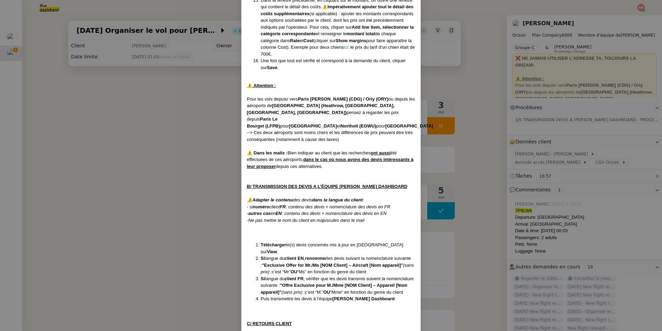
click at [341, 235] on li "Si langue du client EN , renommer les devis suivant la nomenclature suivante : …" at bounding box center [338, 265] width 155 height 20
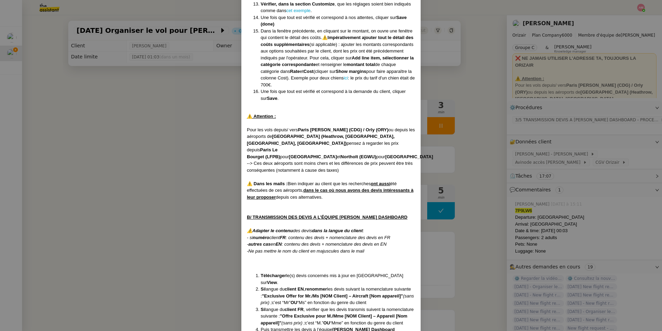
scroll to position [469, 0]
drag, startPoint x: 284, startPoint y: 273, endPoint x: 389, endPoint y: 274, distance: 104.9
click at [389, 235] on strong ""Exclusive Offer for Mr./Ms [NOM Client] – Aircraft [Nom appareil]"" at bounding box center [332, 294] width 141 height 5
copy strong "Exclusive Offer for Mr./Ms [NOM Client] – Aircraft"
click at [170, 56] on nz-modal-container "Créée le [DATE] MAJ le [DATE] Équipe Orizair qui réalise la procédure : Équipe …" at bounding box center [331, 165] width 662 height 331
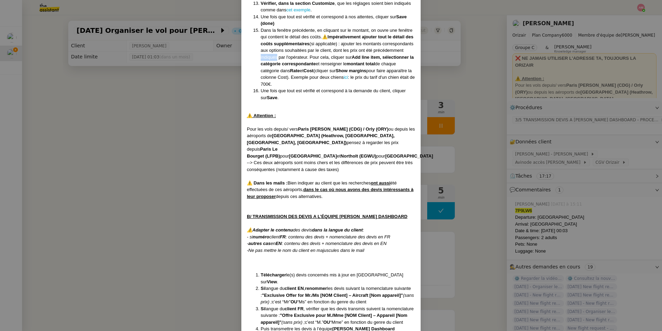
click at [170, 56] on nz-modal-container "Créée le [DATE] MAJ le [DATE] Équipe Orizair qui réalise la procédure : Équipe …" at bounding box center [331, 165] width 662 height 331
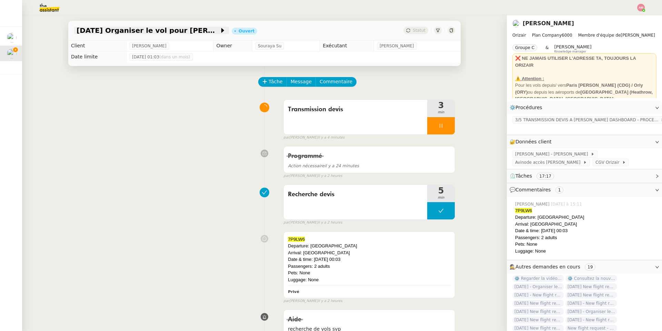
drag, startPoint x: 183, startPoint y: 37, endPoint x: 183, endPoint y: 33, distance: 4.1
click at [183, 37] on div "[DATE] Organiser le vol pour [PERSON_NAME] Ouvert Statut" at bounding box center [264, 31] width 393 height 20
click at [183, 29] on span "[DATE] Organiser le vol pour [PERSON_NAME]" at bounding box center [148, 30] width 143 height 7
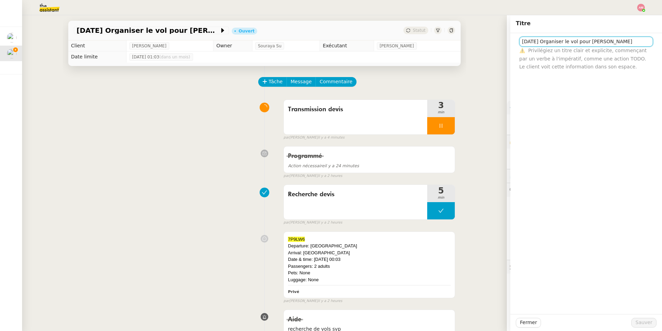
scroll to position [0, 13]
drag, startPoint x: 623, startPoint y: 42, endPoint x: 660, endPoint y: 42, distance: 36.9
click at [443, 42] on div "[DATE] Organiser le vol pour [PERSON_NAME] ⚠️ Privilégiez un titre clair et exp…" at bounding box center [587, 52] width 152 height 38
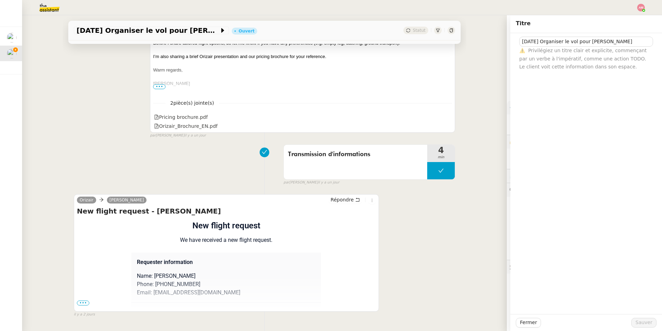
scroll to position [796, 0]
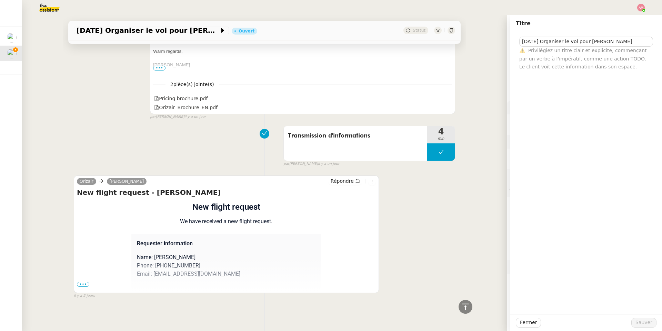
click at [79, 235] on span "•••" at bounding box center [83, 284] width 12 height 5
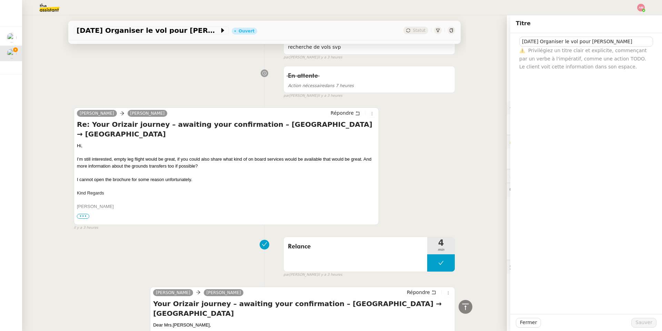
scroll to position [0, 0]
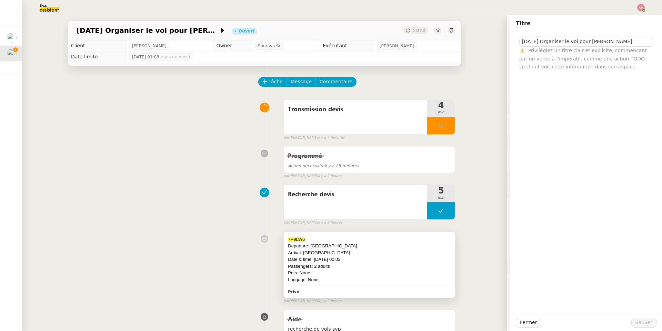
click at [342, 235] on div "Arrival: [GEOGRAPHIC_DATA]" at bounding box center [369, 252] width 163 height 7
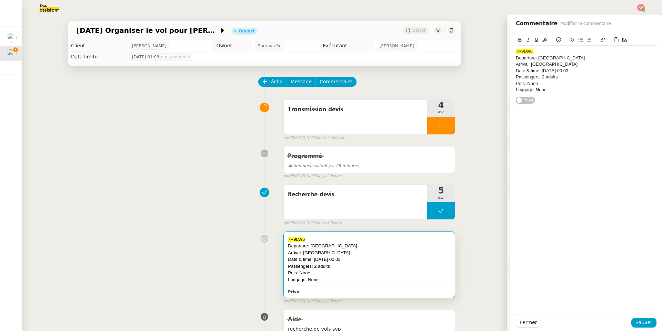
click at [443, 96] on div "7P9LW6 Departure: [GEOGRAPHIC_DATA] Arrival: [GEOGRAPHIC_DATA] Date & time: [DA…" at bounding box center [586, 68] width 141 height 71
click at [443, 49] on span "7P9LW6" at bounding box center [524, 51] width 17 height 5
click at [443, 41] on button at bounding box center [617, 40] width 8 height 8
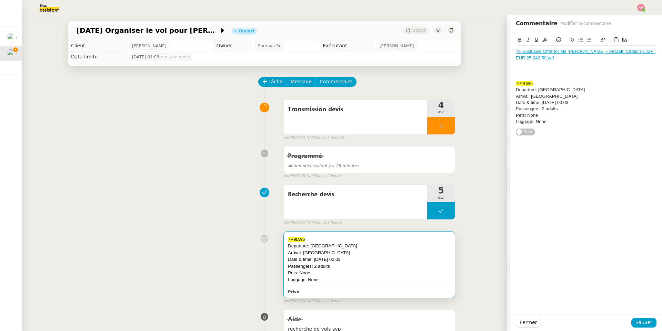
click at [443, 41] on icon at bounding box center [617, 39] width 5 height 5
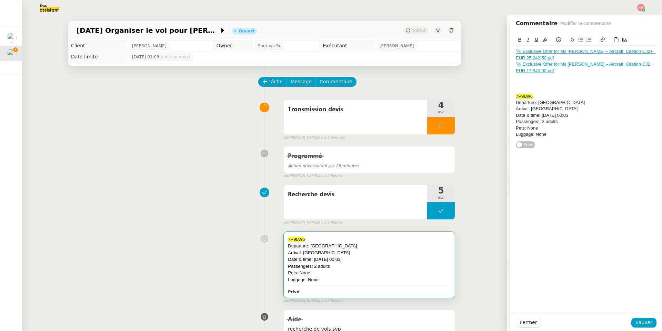
click at [443, 38] on icon at bounding box center [617, 39] width 5 height 5
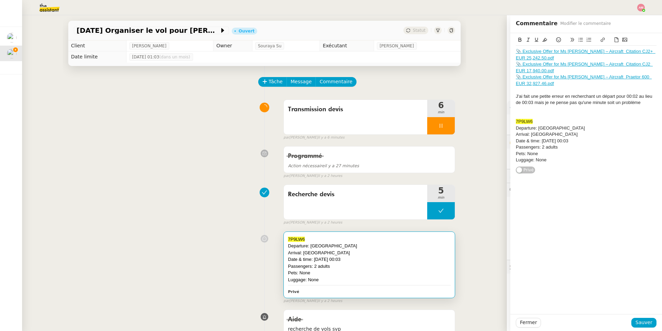
click at [443, 108] on div at bounding box center [586, 109] width 141 height 6
click at [443, 87] on div at bounding box center [586, 90] width 141 height 6
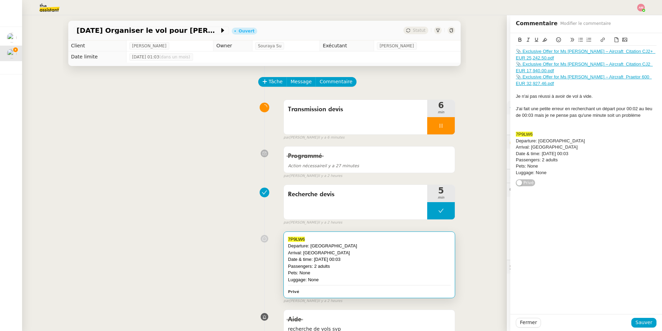
click at [443, 106] on div "J'ai fait une petite erreur en recherchant un départ pour 00:02 au lieu de 00:0…" at bounding box center [586, 112] width 141 height 13
drag, startPoint x: 603, startPoint y: 99, endPoint x: 603, endPoint y: 85, distance: 13.5
click at [443, 85] on div "📎 Exclusive Offer for Ms [PERSON_NAME] – Aircraft Citation CJ2+ EUR 25,242.50.p…" at bounding box center [586, 112] width 141 height 133
click at [443, 37] on icon at bounding box center [520, 39] width 5 height 5
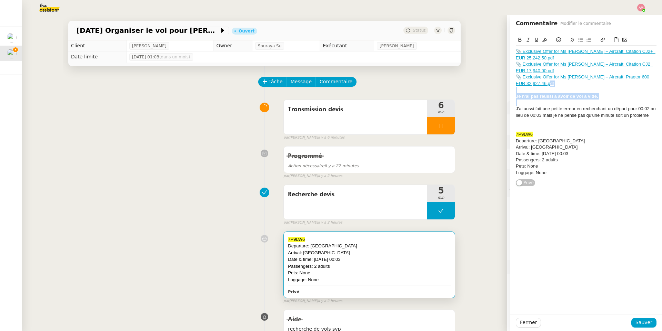
click at [443, 105] on div at bounding box center [586, 102] width 141 height 6
click at [443, 235] on span "Sauver" at bounding box center [644, 322] width 17 height 8
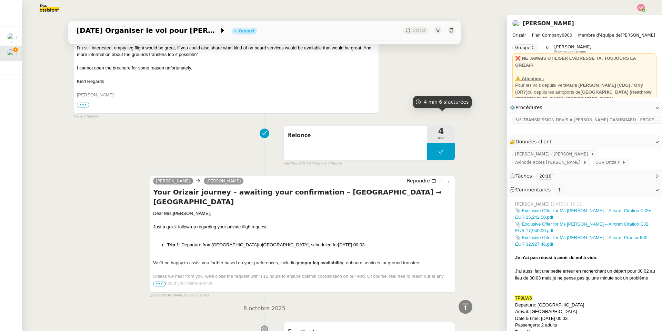
scroll to position [483, 0]
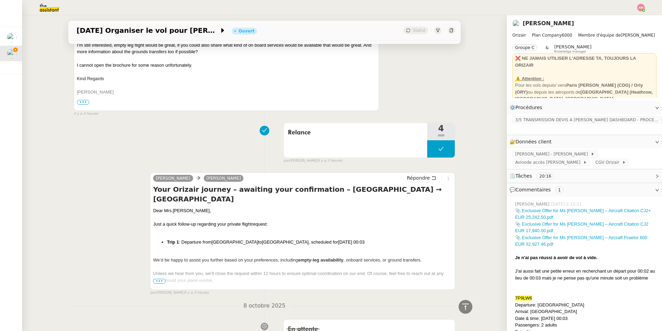
click at [160, 235] on span "•••" at bounding box center [159, 280] width 12 height 5
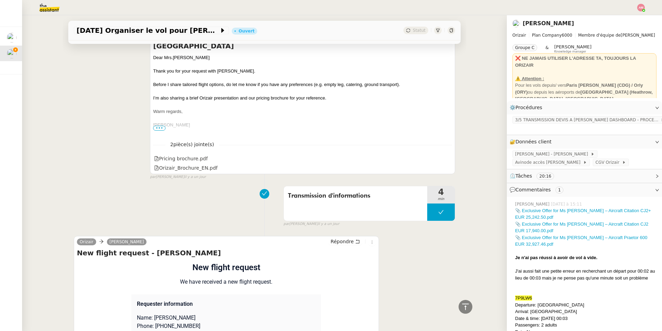
scroll to position [962, 0]
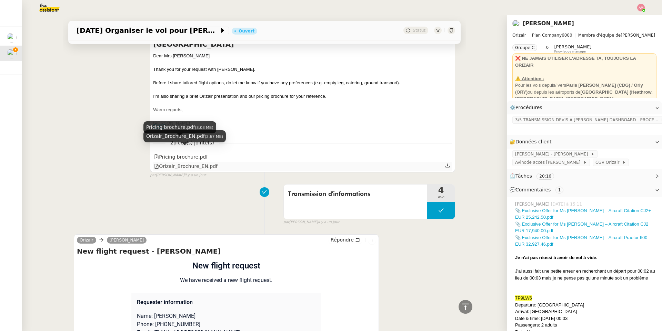
click at [200, 162] on div "Orizair_Brochure_EN.pdf" at bounding box center [185, 166] width 63 height 8
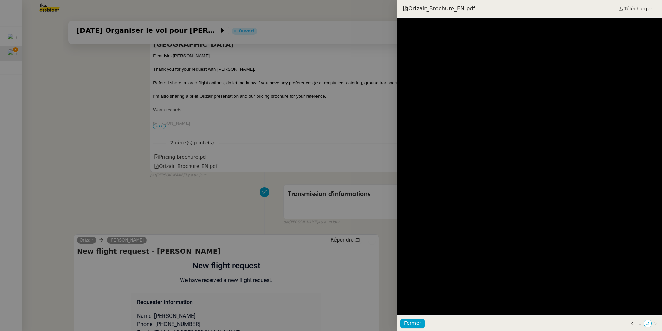
click at [331, 138] on div at bounding box center [331, 165] width 662 height 331
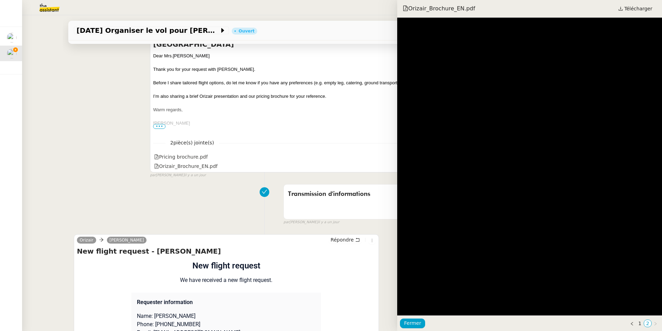
click at [331, 138] on div at bounding box center [331, 165] width 662 height 331
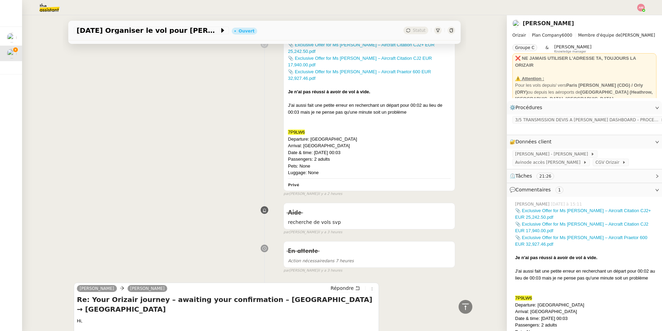
scroll to position [0, 0]
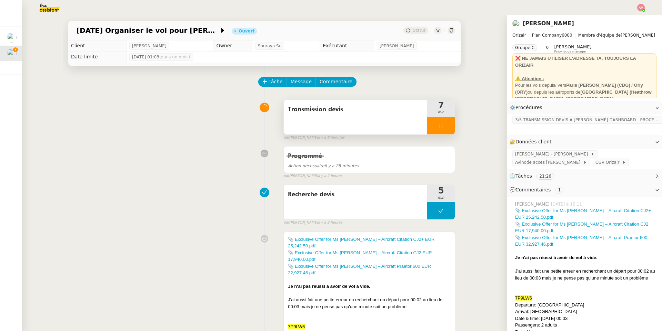
click at [440, 129] on div at bounding box center [442, 125] width 28 height 17
click at [443, 129] on button at bounding box center [448, 125] width 14 height 17
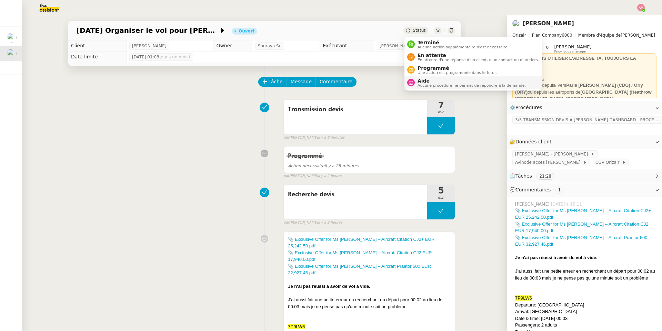
click at [421, 77] on li "Aide Aucune procédure ne permet de répondre à la demande." at bounding box center [473, 82] width 137 height 13
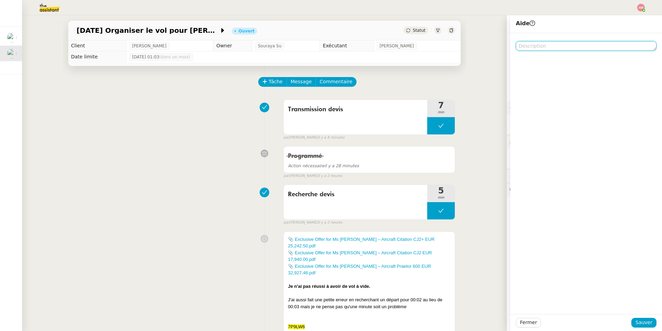
click at [443, 45] on textarea at bounding box center [586, 46] width 141 height 10
type textarea "Pour Souraya"
click at [443, 235] on span "Sauver" at bounding box center [644, 322] width 17 height 8
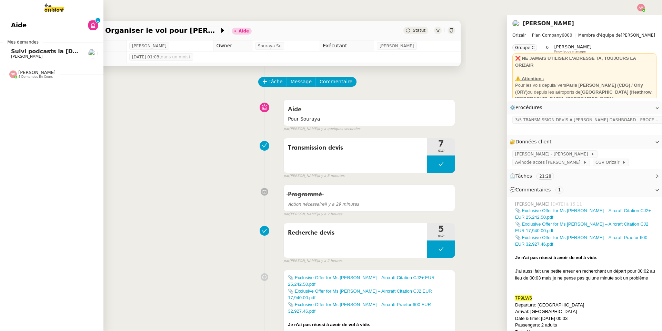
click at [13, 50] on span "Suivi podcasts la [DEMOGRAPHIC_DATA] radio [DATE]" at bounding box center [94, 51] width 166 height 7
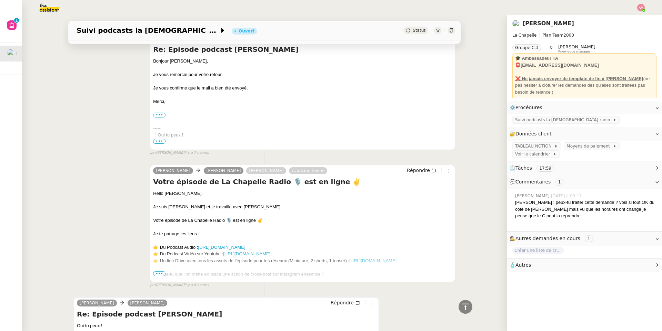
scroll to position [308, 0]
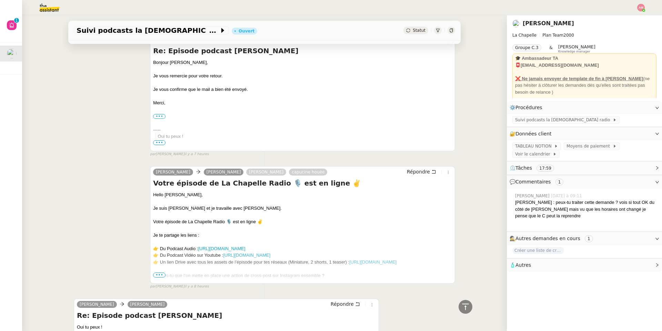
click at [161, 235] on span "•••" at bounding box center [159, 274] width 12 height 5
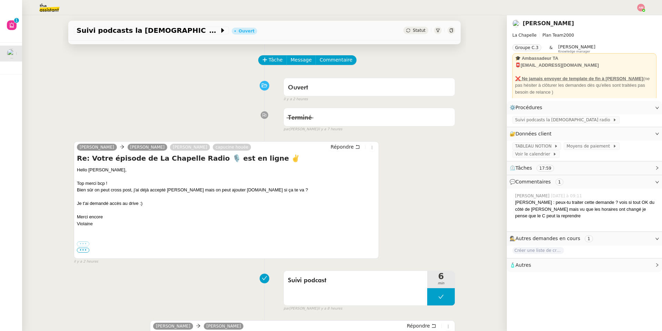
scroll to position [35, 0]
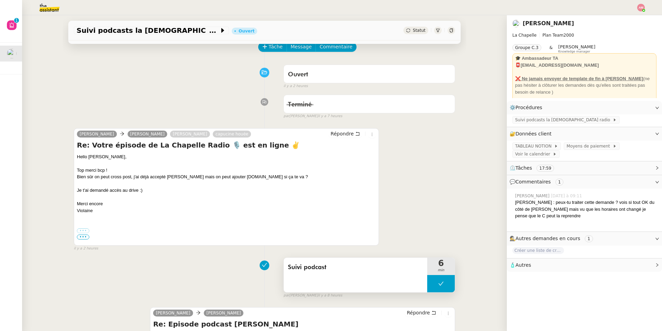
click at [443, 235] on button at bounding box center [442, 283] width 28 height 17
click at [431, 235] on div at bounding box center [435, 283] width 14 height 17
click at [346, 135] on span "Répondre" at bounding box center [342, 133] width 23 height 7
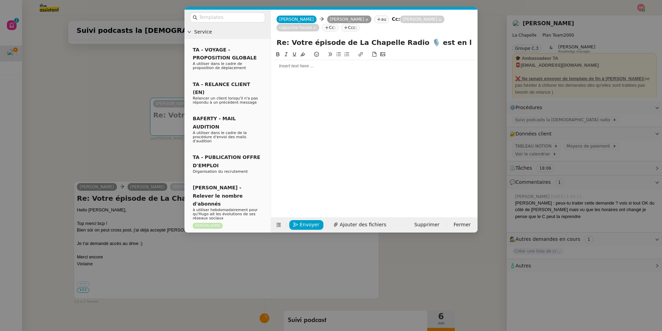
click at [348, 17] on nz-tag "[PERSON_NAME]" at bounding box center [349, 20] width 45 height 8
click at [346, 18] on nz-tag "[PERSON_NAME]" at bounding box center [349, 20] width 45 height 8
click at [366, 19] on icon at bounding box center [367, 19] width 3 height 3
click at [327, 19] on nz-tag "au" at bounding box center [334, 20] width 15 height 8
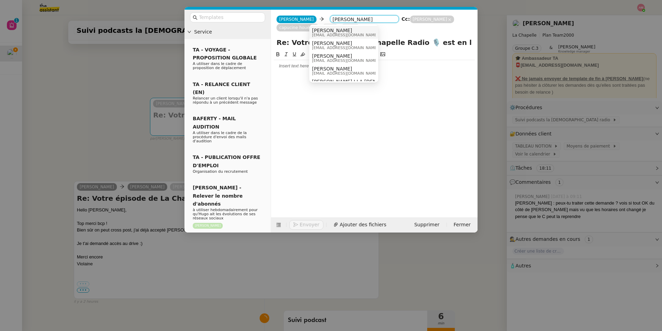
click at [322, 33] on span "[EMAIL_ADDRESS][DOMAIN_NAME]" at bounding box center [345, 35] width 66 height 4
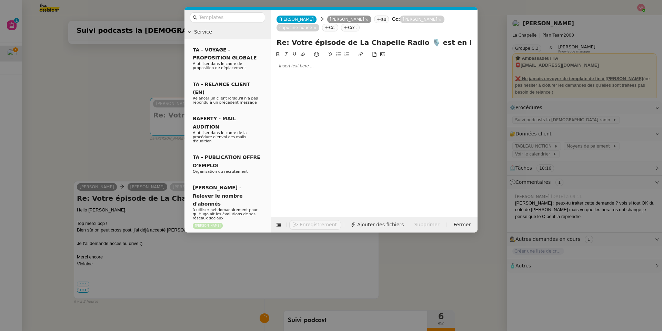
click at [400, 22] on nz-tag "[PERSON_NAME]" at bounding box center [422, 20] width 45 height 8
click at [439, 18] on icon at bounding box center [440, 19] width 3 height 3
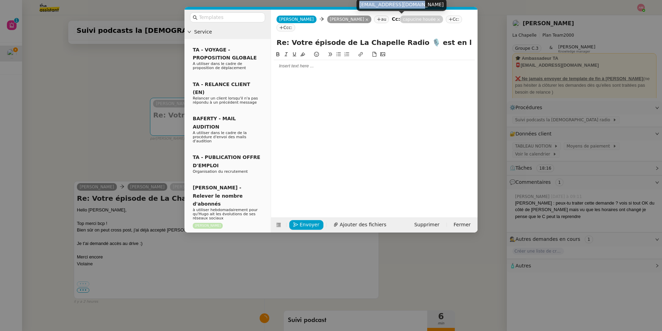
copy div "[EMAIL_ADDRESS][DOMAIN_NAME]"
drag, startPoint x: 360, startPoint y: 4, endPoint x: 418, endPoint y: 4, distance: 58.0
click at [418, 4] on div "[EMAIL_ADDRESS][DOMAIN_NAME]" at bounding box center [402, 5] width 90 height 12
click at [374, 18] on nz-tag "au" at bounding box center [381, 20] width 15 height 8
paste input "[EMAIL_ADDRESS][DOMAIN_NAME]"
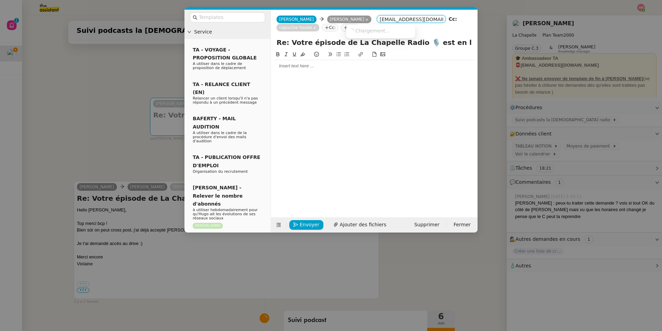
type input "[EMAIL_ADDRESS][DOMAIN_NAME]"
click at [360, 28] on span "Chargement..." at bounding box center [372, 31] width 35 height 6
click at [360, 28] on span "capucine houée" at bounding box center [382, 31] width 66 height 6
click at [317, 26] on icon at bounding box center [314, 27] width 3 height 3
click at [414, 60] on div at bounding box center [374, 66] width 201 height 12
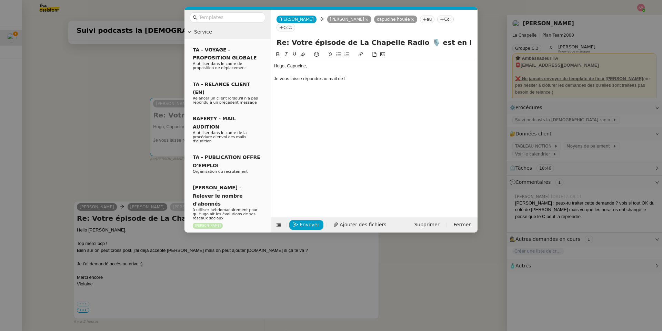
click at [123, 166] on nz-modal-container "Service TA - VOYAGE - PROPOSITION GLOBALE A utiliser dans le cadre de propositi…" at bounding box center [331, 165] width 662 height 331
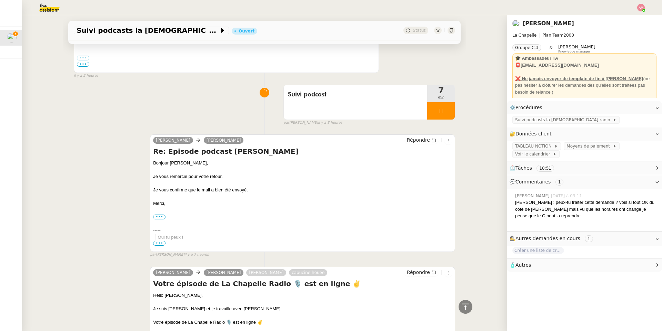
scroll to position [98, 0]
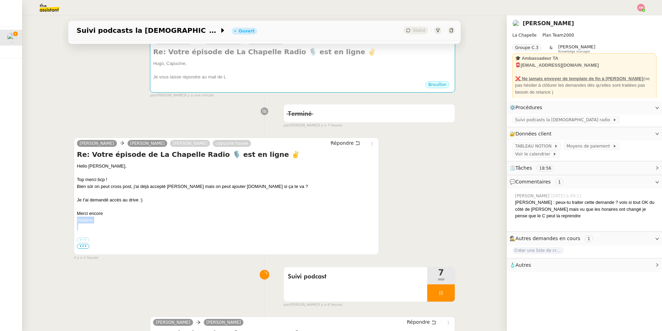
drag, startPoint x: 99, startPoint y: 226, endPoint x: 70, endPoint y: 224, distance: 29.7
copy div "Violaine"
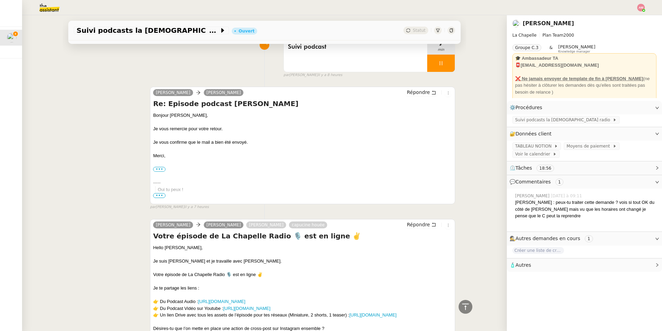
scroll to position [361, 0]
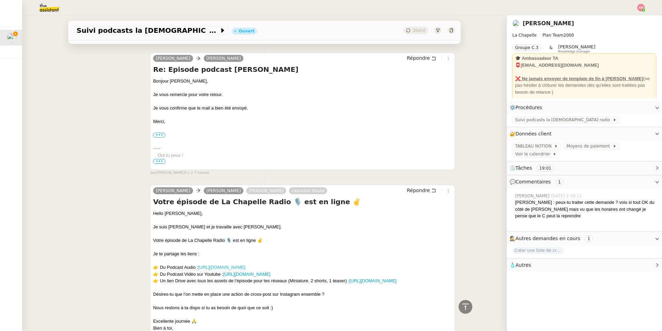
click at [245, 235] on link "[URL][DOMAIN_NAME]" at bounding box center [221, 266] width 47 height 5
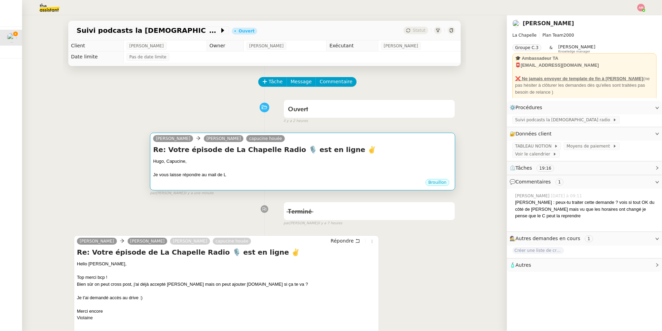
click at [236, 171] on div at bounding box center [302, 168] width 299 height 7
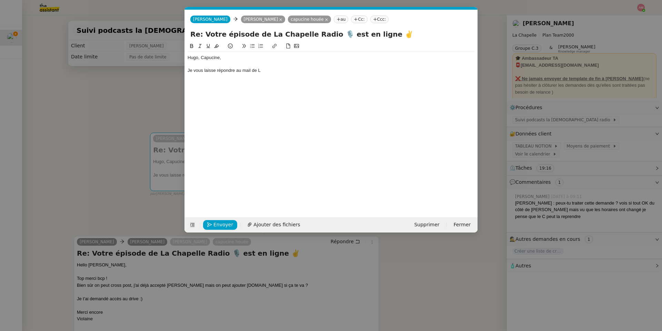
scroll to position [0, 14]
click at [266, 71] on div "Je vous laisse répondre au mail de L" at bounding box center [331, 70] width 287 height 6
click at [75, 235] on nz-modal-container "Service TA - VOYAGE - PROPOSITION GLOBALE A utiliser dans le cadre de propositi…" at bounding box center [331, 165] width 662 height 331
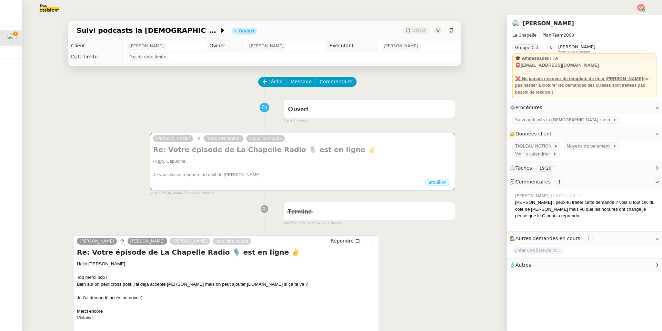
click at [94, 235] on div "Hello [PERSON_NAME], Top merci bcp ! Bien sûr on peut cross post, j'ai déjà acc…" at bounding box center [226, 303] width 299 height 87
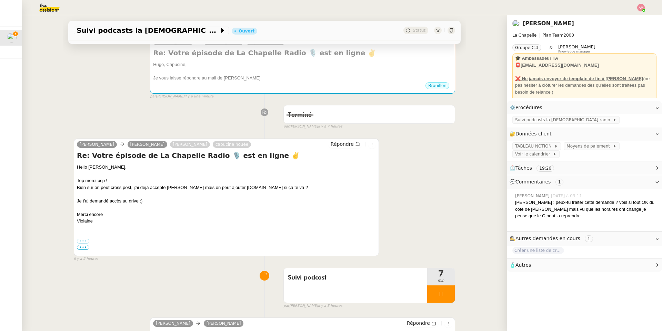
scroll to position [113, 0]
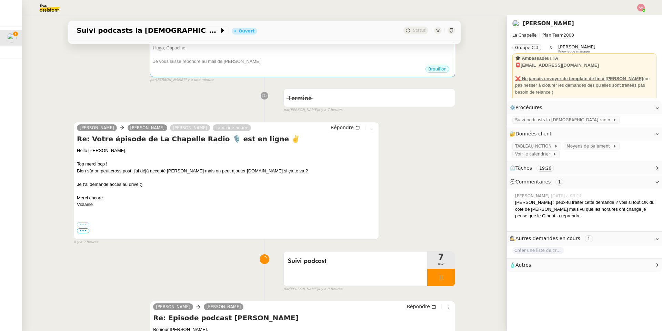
click at [86, 229] on span "•••" at bounding box center [83, 230] width 12 height 5
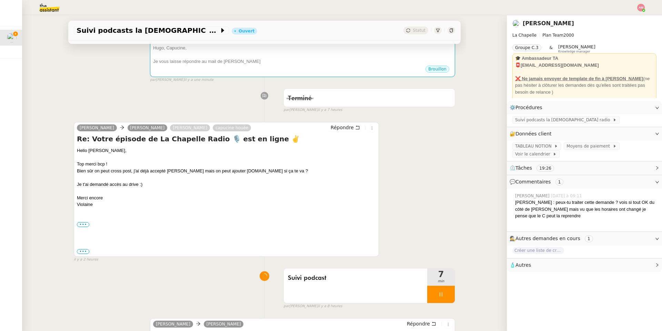
click at [81, 221] on div "Hello [PERSON_NAME], Top merci bcp ! Bien sûr on peut cross post, j'ai déjà acc…" at bounding box center [226, 190] width 299 height 87
click at [81, 225] on label "•••" at bounding box center [83, 224] width 12 height 5
click at [0, 0] on input "•••" at bounding box center [0, 0] width 0 height 0
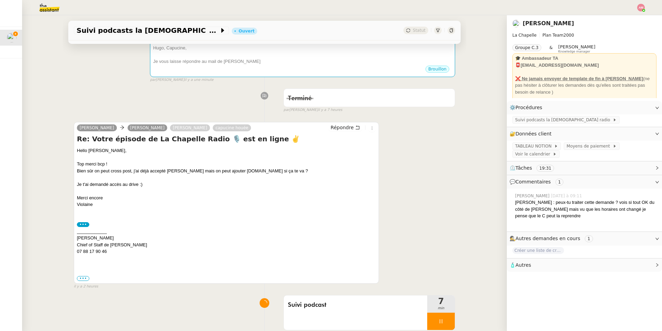
click at [85, 227] on label "•••" at bounding box center [83, 224] width 12 height 5
click at [0, 0] on input "•••" at bounding box center [0, 0] width 0 height 0
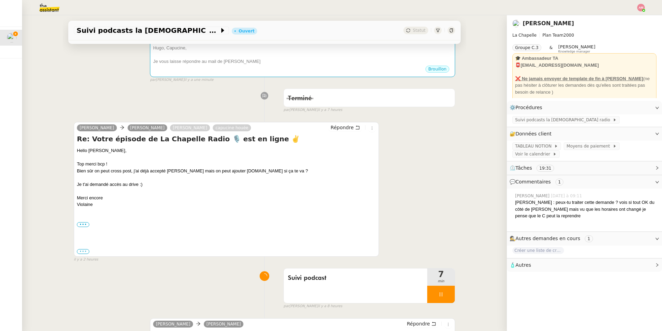
click at [83, 235] on label "•••" at bounding box center [83, 251] width 12 height 5
click at [0, 0] on input "•••" at bounding box center [0, 0] width 0 height 0
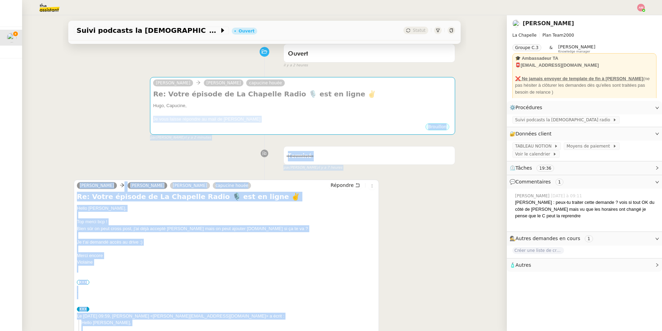
scroll to position [25, 0]
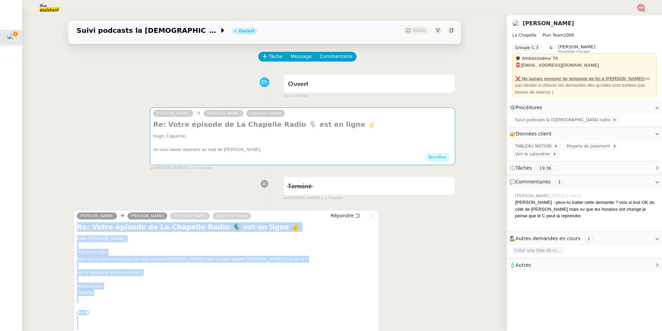
copy div "Lo: Ipsum dolorsi am Co Adipisci Elits 🎙️ doe te incid ✌️ Utlab Etdolor, Mag al…"
drag, startPoint x: 116, startPoint y: 202, endPoint x: 76, endPoint y: 226, distance: 46.5
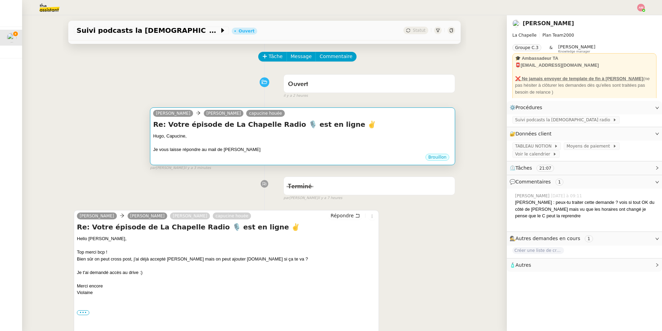
click at [264, 140] on div at bounding box center [302, 142] width 299 height 7
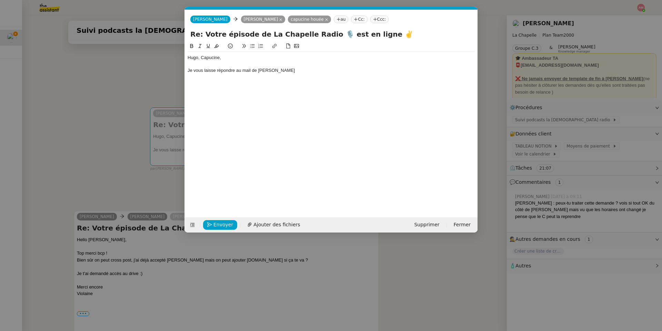
scroll to position [0, 14]
drag, startPoint x: 267, startPoint y: 66, endPoint x: 300, endPoint y: 91, distance: 41.6
click at [300, 91] on div "[PERSON_NAME], Capucine, Je vous laisse répondre au mail de [PERSON_NAME]" at bounding box center [331, 124] width 287 height 164
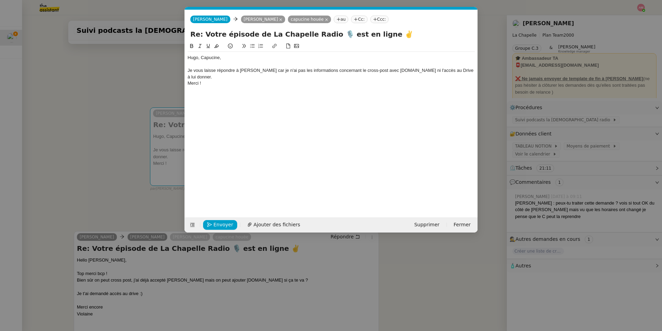
click at [258, 80] on div "Merci !" at bounding box center [331, 83] width 287 height 6
click at [188, 80] on div "Merci !" at bounding box center [331, 83] width 287 height 6
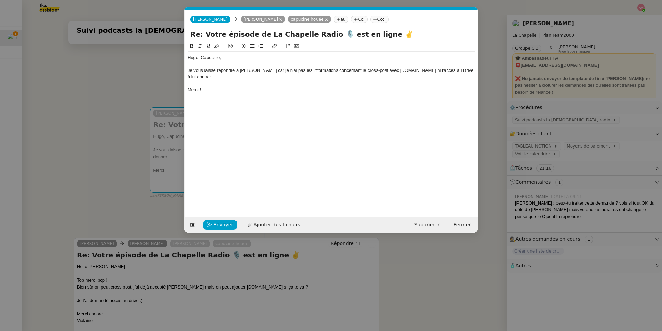
click at [205, 87] on div "Merci !" at bounding box center [331, 90] width 287 height 6
click at [384, 95] on div "[PERSON_NAME], [PERSON_NAME], Je vous laisse répondre à [PERSON_NAME] car je n'…" at bounding box center [331, 77] width 287 height 50
click at [102, 158] on nz-modal-container "Service TA - VOYAGE - PROPOSITION GLOBALE A utiliser dans le cadre de propositi…" at bounding box center [331, 165] width 662 height 331
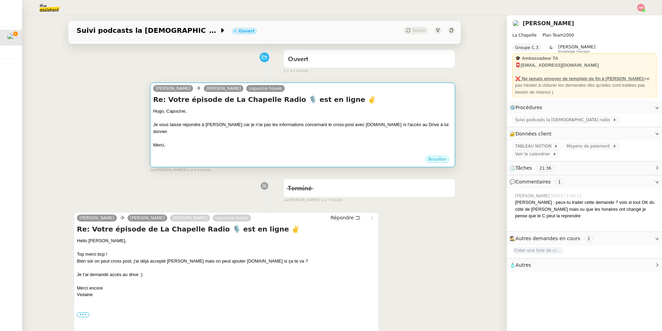
scroll to position [50, 0]
click at [253, 141] on div "Merci," at bounding box center [302, 144] width 299 height 7
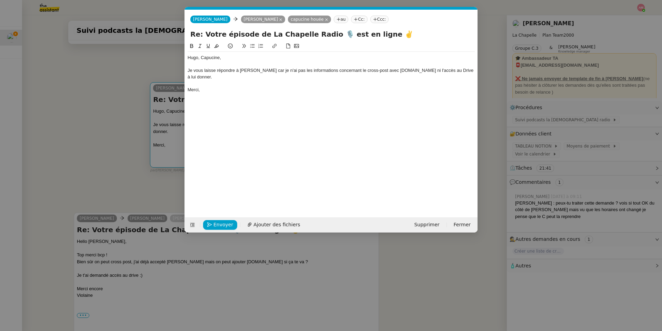
scroll to position [0, 14]
drag, startPoint x: 210, startPoint y: 226, endPoint x: 196, endPoint y: 90, distance: 137.4
click at [196, 90] on form "[PERSON_NAME] capucine houée au Cc: Ccc: Re: Votre épisode de La Chapelle Radio…" at bounding box center [331, 121] width 293 height 223
click at [187, 59] on nz-spin "[PERSON_NAME], [PERSON_NAME], Je vous laisse répondre à [PERSON_NAME] car je n'…" at bounding box center [331, 125] width 293 height 167
click at [223, 222] on span "Envoyer" at bounding box center [224, 224] width 20 height 8
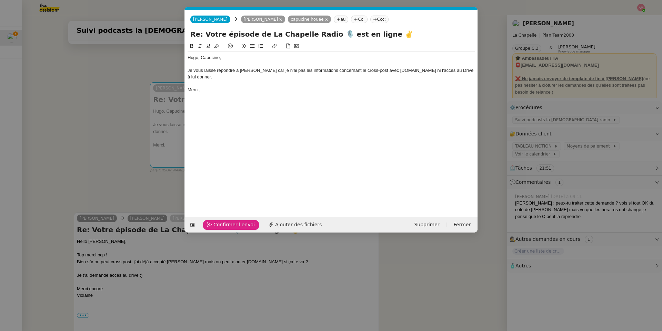
click at [240, 68] on div "Je vous laisse répondre à [PERSON_NAME] car je n'ai pas les informations concer…" at bounding box center [331, 73] width 287 height 13
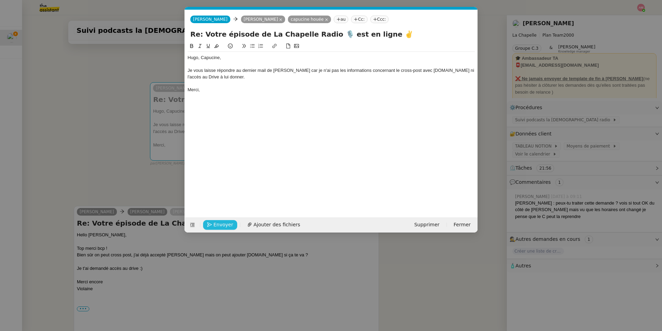
click at [259, 87] on div "Merci," at bounding box center [331, 90] width 287 height 6
click at [217, 222] on span "Envoyer" at bounding box center [224, 224] width 20 height 8
click at [217, 222] on span "Confirmer l'envoi" at bounding box center [234, 224] width 41 height 8
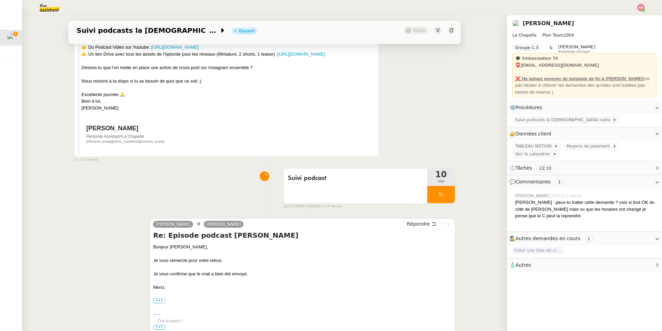
scroll to position [486, 0]
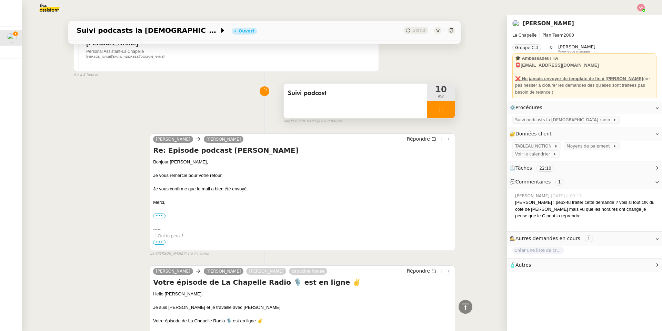
click at [443, 118] on div at bounding box center [442, 109] width 28 height 17
click at [443, 112] on icon at bounding box center [448, 110] width 6 height 6
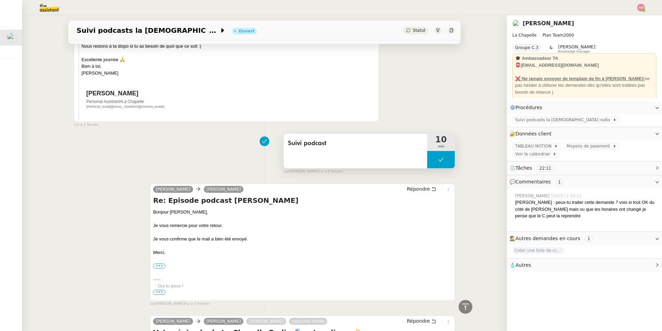
scroll to position [536, 0]
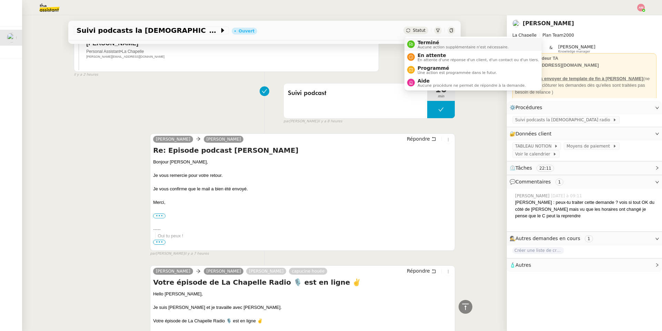
click at [428, 43] on span "Terminé" at bounding box center [463, 43] width 91 height 6
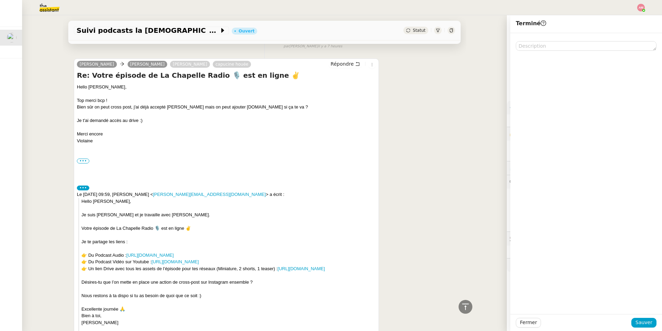
scroll to position [118, 0]
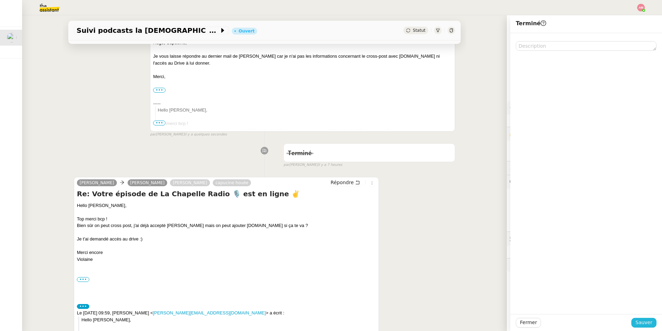
click at [443, 235] on span "Sauver" at bounding box center [644, 322] width 17 height 8
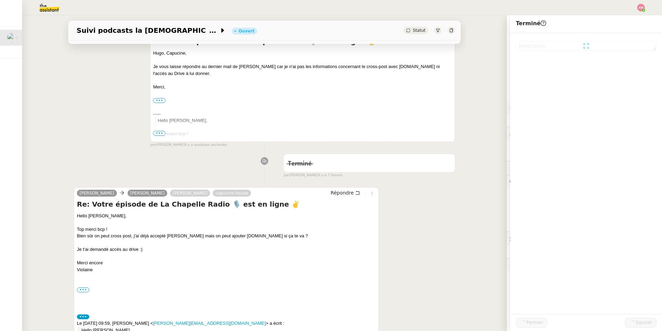
scroll to position [129, 0]
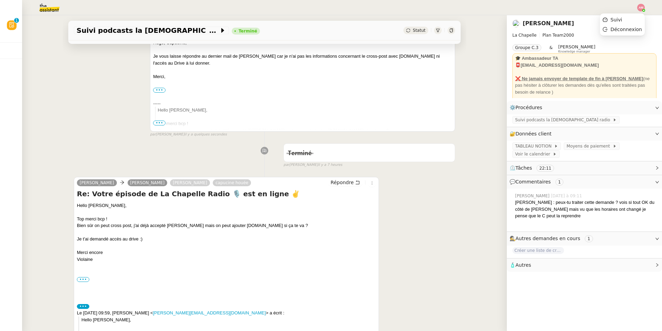
click at [443, 7] on img at bounding box center [642, 8] width 8 height 8
click at [443, 20] on li "Suivi" at bounding box center [622, 20] width 45 height 10
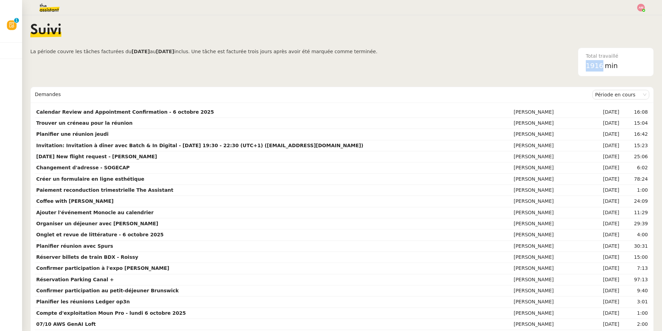
drag, startPoint x: 603, startPoint y: 67, endPoint x: 579, endPoint y: 67, distance: 23.8
click at [443, 67] on nz-card "Total travaillé 1916 min" at bounding box center [616, 62] width 76 height 29
copy span "1916"
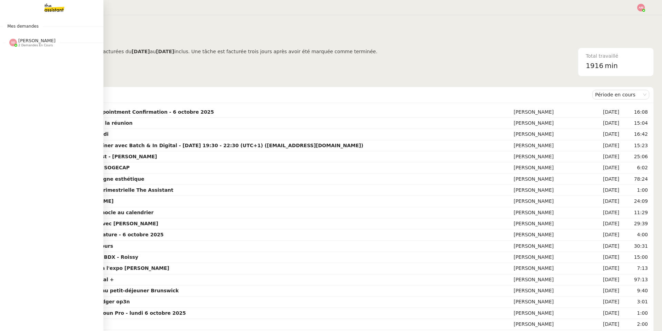
click at [16, 37] on span "[PERSON_NAME] 2 demandes en cours" at bounding box center [55, 39] width 104 height 14
click at [24, 59] on span "[PERSON_NAME]" at bounding box center [26, 60] width 31 height 4
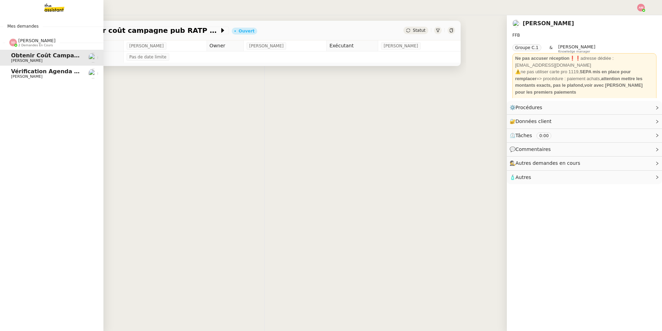
click at [29, 76] on span "[PERSON_NAME]" at bounding box center [26, 76] width 31 height 4
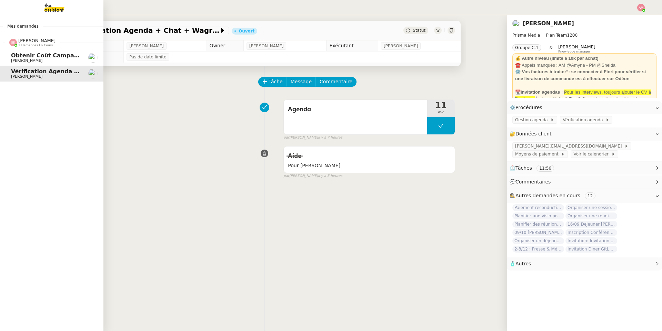
click at [28, 60] on span "[PERSON_NAME]" at bounding box center [26, 60] width 31 height 4
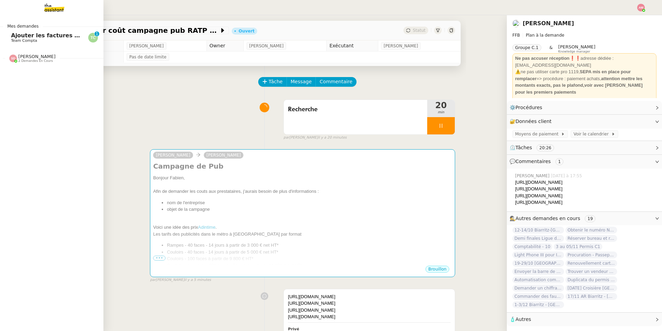
click at [13, 41] on span "Team Compta" at bounding box center [24, 40] width 26 height 4
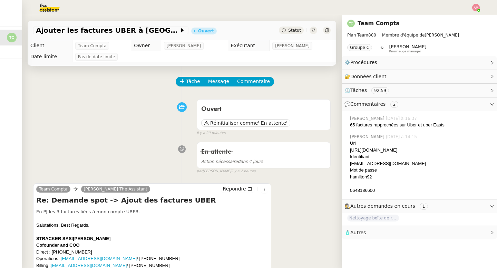
scroll to position [157, 0]
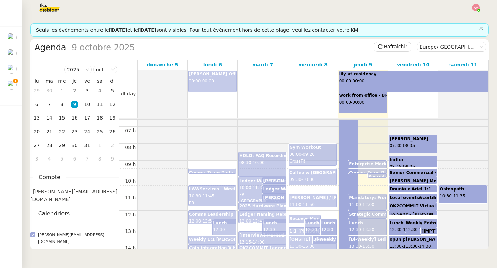
scroll to position [110, 0]
copy div "[PERSON_NAME] 07:30 - 08:35"
drag, startPoint x: 412, startPoint y: 111, endPoint x: 427, endPoint y: 117, distance: 15.8
click at [427, 117] on div "[PERSON_NAME] 07:30 - 08:35" at bounding box center [418, 117] width 44 height 28
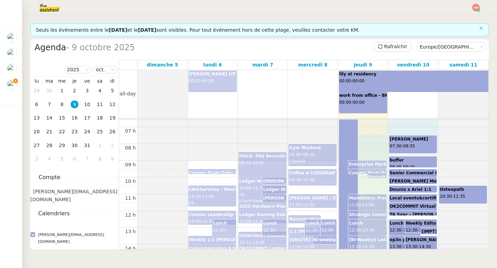
drag, startPoint x: 370, startPoint y: 139, endPoint x: 401, endPoint y: 149, distance: 32.8
click at [401, 149] on tr "Reservation at BigLove 19:00 - 20:00 BigLove, 30 Rue Debelleyme, Paris, IDF, 75…" at bounding box center [303, 211] width 369 height 403
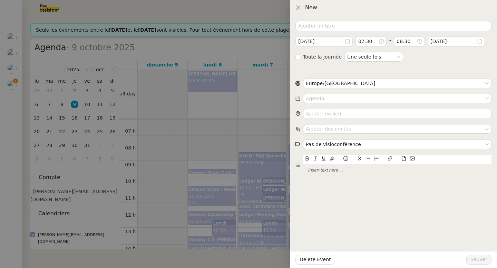
click at [278, 165] on div at bounding box center [248, 134] width 497 height 268
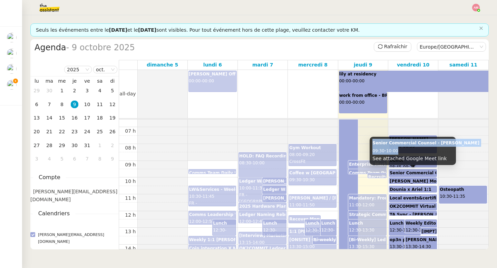
copy div "Senior Commercial Counsel - Valicha Torrecilla 09:30 - 10:00"
drag, startPoint x: 372, startPoint y: 143, endPoint x: 406, endPoint y: 153, distance: 36.4
click at [406, 153] on div "Senior Commercial Counsel - Valicha Torrecilla 09:30 - 10:00 See attached Googl…" at bounding box center [413, 151] width 86 height 28
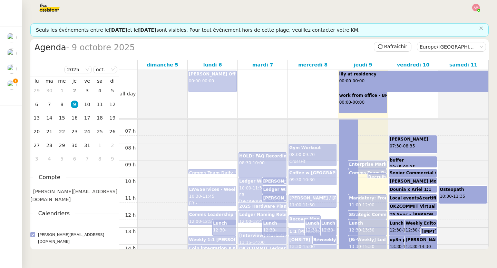
click at [400, 150] on div "yvon 07:30 - 08:35" at bounding box center [413, 144] width 47 height 17
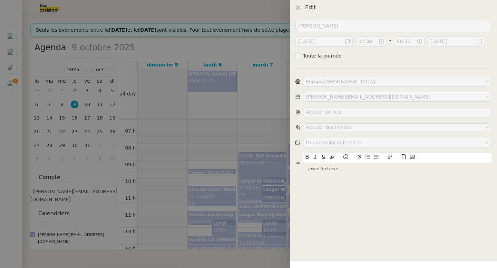
click at [282, 170] on div at bounding box center [248, 134] width 497 height 268
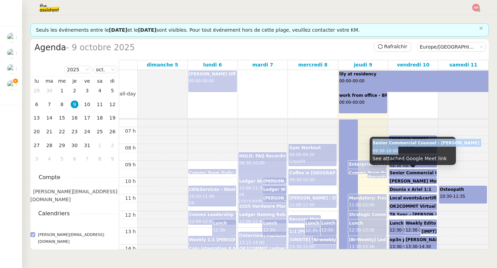
copy div "Senior Commercial Counsel - Valicha Torrecilla 09:30 - 10:00"
drag, startPoint x: 372, startPoint y: 144, endPoint x: 410, endPoint y: 151, distance: 38.3
click at [410, 151] on div "Senior Commercial Counsel - Valicha Torrecilla 09:30 - 10:00 See attached Googl…" at bounding box center [413, 151] width 86 height 28
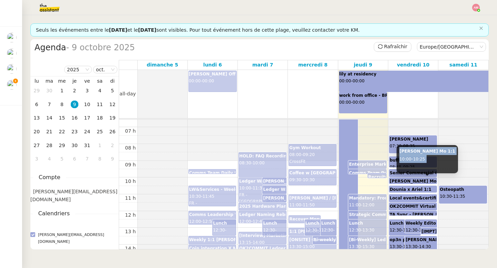
copy div "Ariel x Mo 1:1 10:00 - 10:25"
drag, startPoint x: 397, startPoint y: 148, endPoint x: 427, endPoint y: 165, distance: 34.0
click at [427, 165] on div "Ariel x Mo 1:1 10:00 - 10:25" at bounding box center [426, 159] width 61 height 28
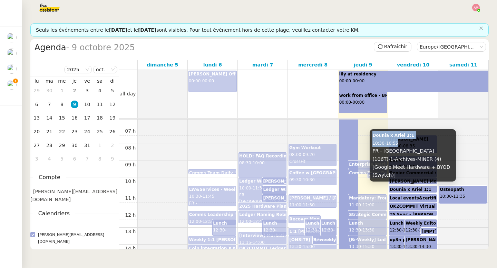
copy div "Dounia x Ariel 1:1 10:30 - 10:55"
drag, startPoint x: 373, startPoint y: 145, endPoint x: 403, endPoint y: 152, distance: 30.5
click at [403, 152] on div "Dounia x Ariel 1:1 10:30 - 10:55 FR - Paris (106T)-1-Archives-MINER (4) [Google…" at bounding box center [413, 155] width 86 height 52
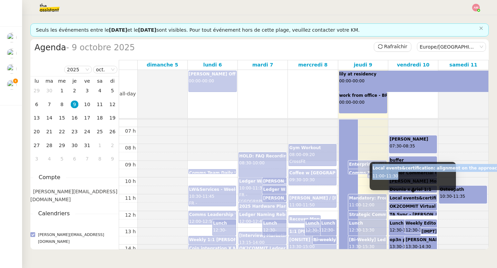
copy div "Local events&certification: alignment on the approach 11:00 - 11:30"
drag, startPoint x: 383, startPoint y: 168, endPoint x: 418, endPoint y: 177, distance: 36.7
click at [418, 177] on div "Local events&certification: alignment on the approach 11:00 - 11:30" at bounding box center [413, 176] width 86 height 28
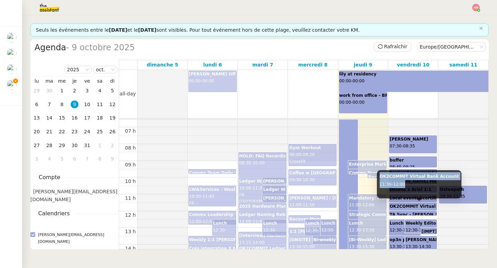
copy div "OK2COMMIT Virtual Bank Account 11:30 - 12:00"
drag, startPoint x: 379, startPoint y: 176, endPoint x: 416, endPoint y: 186, distance: 38.2
click at [416, 186] on div "OK2COMMIT Virtual Bank Account 11:30 - 12:00" at bounding box center [419, 184] width 85 height 28
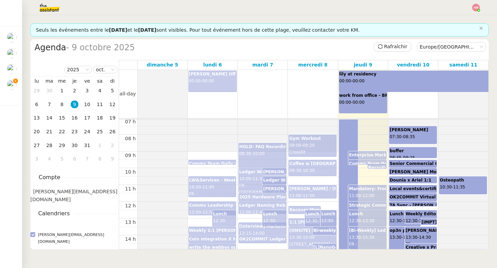
scroll to position [121, 0]
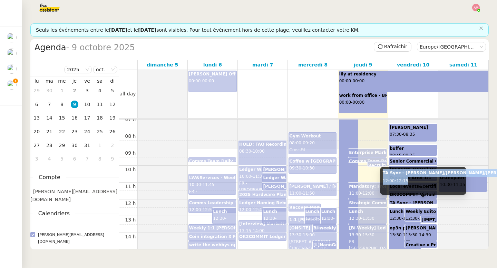
copy div "TA Sync - Ariel/Stephane/Aaron 12:00 - 12:15"
drag, startPoint x: 382, startPoint y: 174, endPoint x: 415, endPoint y: 183, distance: 33.7
click at [415, 183] on div "TA Sync - Ariel/Stephane/Aaron 12:00 - 12:15" at bounding box center [423, 181] width 86 height 28
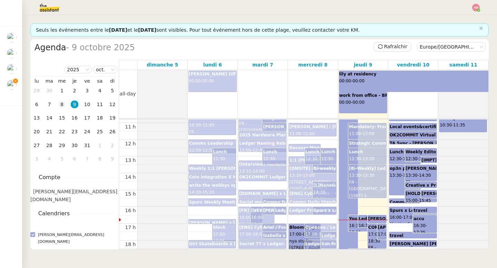
scroll to position [184, 0]
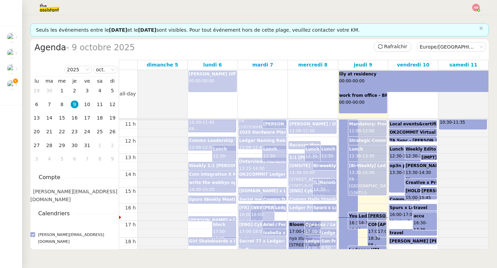
drag, startPoint x: 377, startPoint y: 102, endPoint x: 450, endPoint y: 149, distance: 86.2
click at [443, 149] on tbody "all-day Phillip Off 00:00 - 00:00 lily at residency 00:00 - 00:00 work from off…" at bounding box center [304, 160] width 370 height 180
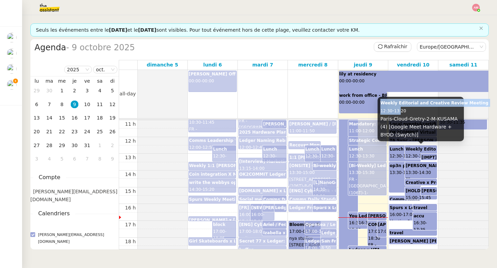
copy div "Weekly Editorial and Creative Review Meeting 12:30 - 13:"
drag, startPoint x: 379, startPoint y: 102, endPoint x: 413, endPoint y: 114, distance: 36.1
click at [413, 114] on div "Weekly Editorial and Creative Review Meeting 12:30 - 13:20 Paris-Cloud-Gretry-2…" at bounding box center [420, 119] width 86 height 45
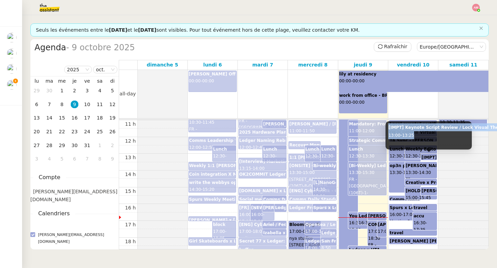
copy div "[IMPT] Keynote Script Review / Lock Visual Themes 13:00 - 13:25"
drag, startPoint x: 386, startPoint y: 126, endPoint x: 428, endPoint y: 139, distance: 43.8
click at [428, 139] on div "[IMPT] Keynote Script Review / Lock Visual Themes 13:00 - 13:25" at bounding box center [428, 135] width 86 height 28
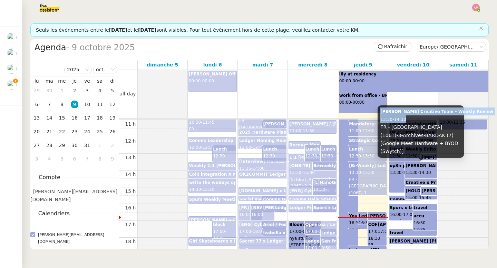
drag, startPoint x: 380, startPoint y: 118, endPoint x: 416, endPoint y: 129, distance: 38.5
click at [416, 129] on div "Ariel x Creative Team - Weekly Review 13:30 - 14:30 FR - Paris (106T)-3-Archive…" at bounding box center [420, 132] width 86 height 52
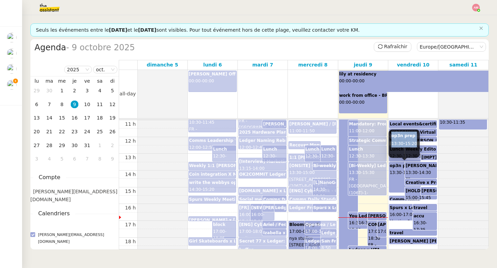
drag, startPoint x: 391, startPoint y: 136, endPoint x: 421, endPoint y: 144, distance: 30.8
click at [420, 144] on div "op3n prep 13:30 - 15:20" at bounding box center [404, 144] width 31 height 28
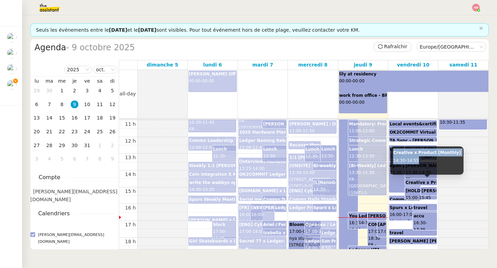
drag, startPoint x: 393, startPoint y: 152, endPoint x: 431, endPoint y: 163, distance: 39.0
click at [431, 163] on div "Creative x Product [Monthly] 14:30 - 14:55" at bounding box center [426, 161] width 73 height 28
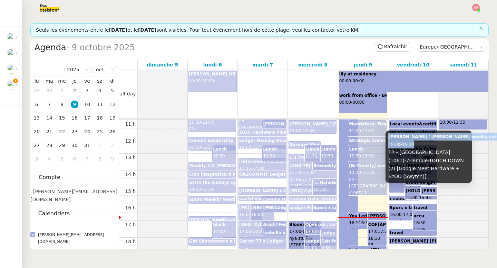
drag, startPoint x: 387, startPoint y: 146, endPoint x: 422, endPoint y: 155, distance: 36.8
click at [422, 155] on div "Ariel / Elise weekly catch up 15:00 - 15:30 FR - Paris (106T)-7-Temple-TOUCH DO…" at bounding box center [428, 157] width 86 height 52
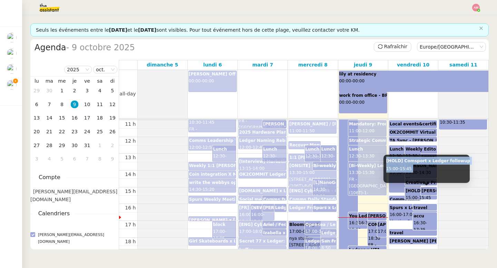
drag, startPoint x: 385, startPoint y: 161, endPoint x: 433, endPoint y: 171, distance: 49.1
click at [433, 171] on div "[HOLD] Comsport x Ledger followup 15:00 - 15:45" at bounding box center [426, 169] width 86 height 28
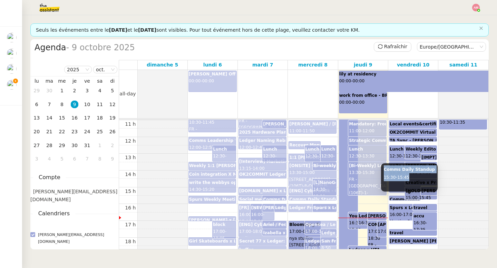
drag, startPoint x: 384, startPoint y: 172, endPoint x: 409, endPoint y: 181, distance: 26.4
click at [409, 181] on div "Comms Daily Standup 15:30 - 15:45" at bounding box center [409, 178] width 57 height 28
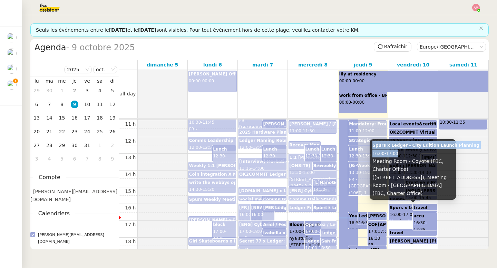
drag, startPoint x: 372, startPoint y: 145, endPoint x: 405, endPoint y: 153, distance: 33.7
click at [405, 153] on div "Spurs x Ledger - City Edition Launch Planning 16:00 - 17:00 Meeting Room - Coyo…" at bounding box center [413, 169] width 86 height 60
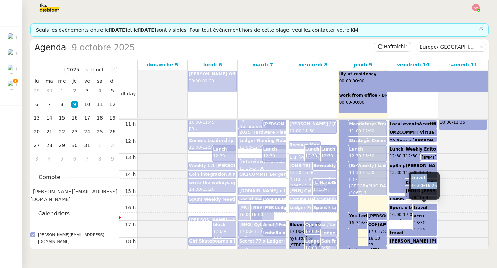
drag, startPoint x: 410, startPoint y: 177, endPoint x: 438, endPoint y: 189, distance: 30.7
click at [438, 189] on div "travel 16:00 - 16:25" at bounding box center [424, 186] width 31 height 28
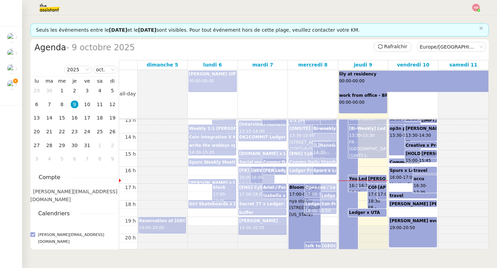
scroll to position [222, 0]
drag, startPoint x: 411, startPoint y: 153, endPoint x: 433, endPoint y: 154, distance: 21.8
click at [433, 154] on div "accu 16:30 - 17:35" at bounding box center [424, 157] width 31 height 28
drag, startPoint x: 411, startPoint y: 148, endPoint x: 442, endPoint y: 156, distance: 31.9
click at [442, 156] on body "Mes demandes Lettrage de paiement - 9 octobre 2025 Mathias Hombourger Réserver …" at bounding box center [248, 134] width 497 height 268
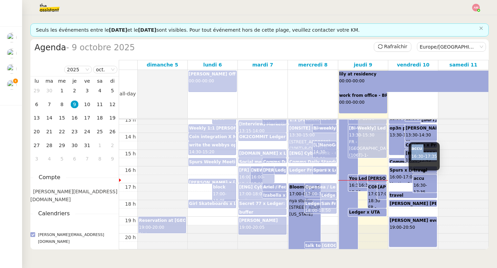
drag, startPoint x: 411, startPoint y: 149, endPoint x: 438, endPoint y: 159, distance: 28.6
click at [438, 159] on div "accu 16:30 - 17:35" at bounding box center [424, 157] width 31 height 28
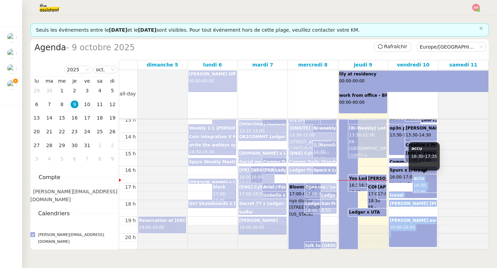
drag, startPoint x: 415, startPoint y: 176, endPoint x: 424, endPoint y: 175, distance: 9.3
click at [443, 195] on nz-layout "Seuls les événements entre le 28/08/2025 et le 28/04/2026 sont visibles. Pour t…" at bounding box center [259, 141] width 475 height 253
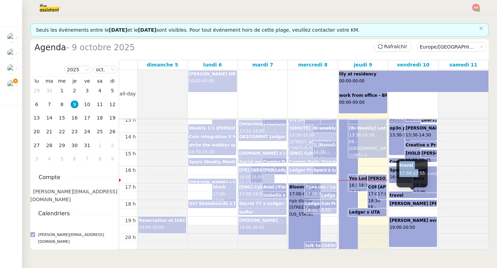
drag, startPoint x: 398, startPoint y: 165, endPoint x: 427, endPoint y: 176, distance: 30.6
click at [427, 176] on div "travel 17:30 - 17:55" at bounding box center [411, 173] width 31 height 28
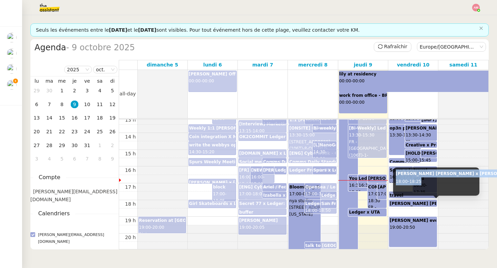
drag, startPoint x: 396, startPoint y: 174, endPoint x: 423, endPoint y: 184, distance: 28.5
click at [423, 184] on div "ariel x jules x mike 18:00 - 18:25" at bounding box center [436, 182] width 86 height 28
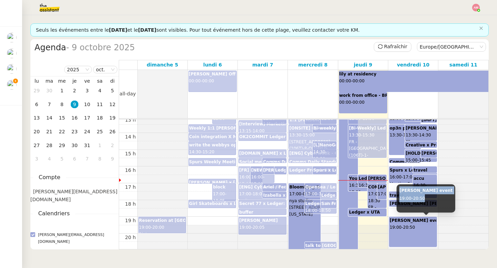
drag, startPoint x: 397, startPoint y: 189, endPoint x: 426, endPoint y: 196, distance: 29.5
click at [426, 196] on div "lena event 19:00 - 20:50" at bounding box center [425, 199] width 59 height 28
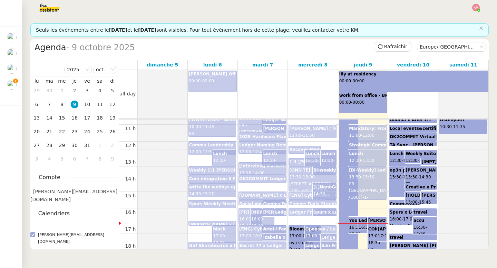
scroll to position [181, 0]
